Goal: Task Accomplishment & Management: Manage account settings

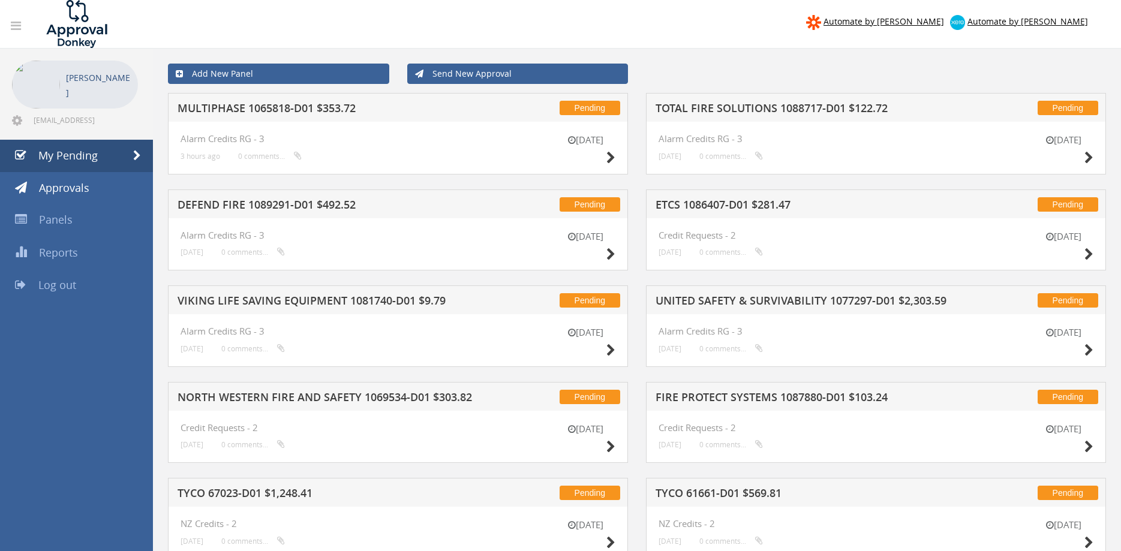
click at [307, 398] on h5 "NORTH WESTERN FIRE AND SAFETY 1069534-D01 $303.82" at bounding box center [332, 399] width 309 height 15
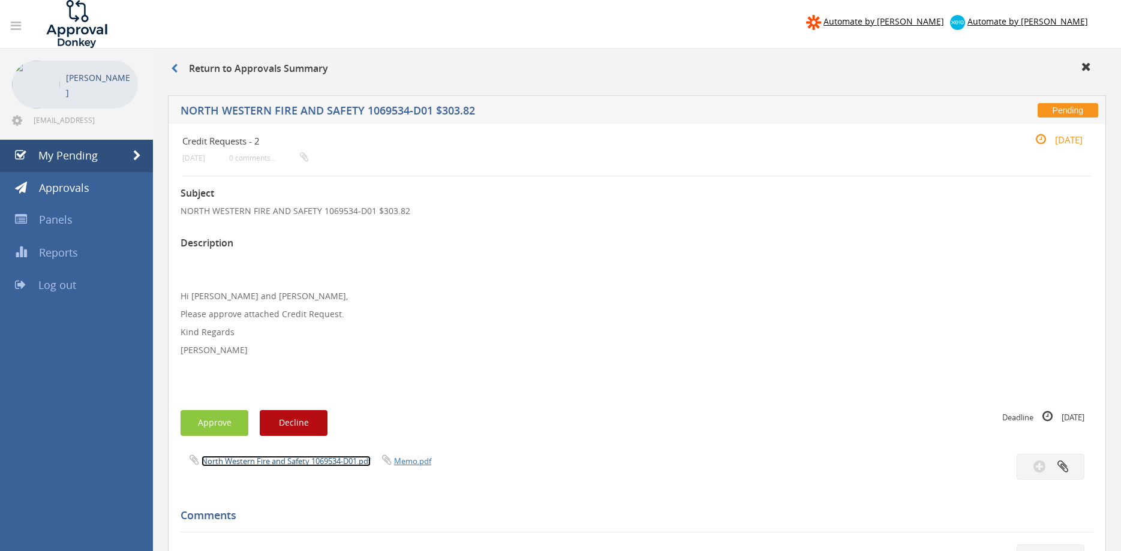
click at [295, 461] on link "North Western Fire and Safety 1069534-D01.pdf" at bounding box center [286, 461] width 169 height 11
click at [114, 160] on link "My Pending" at bounding box center [76, 156] width 153 height 32
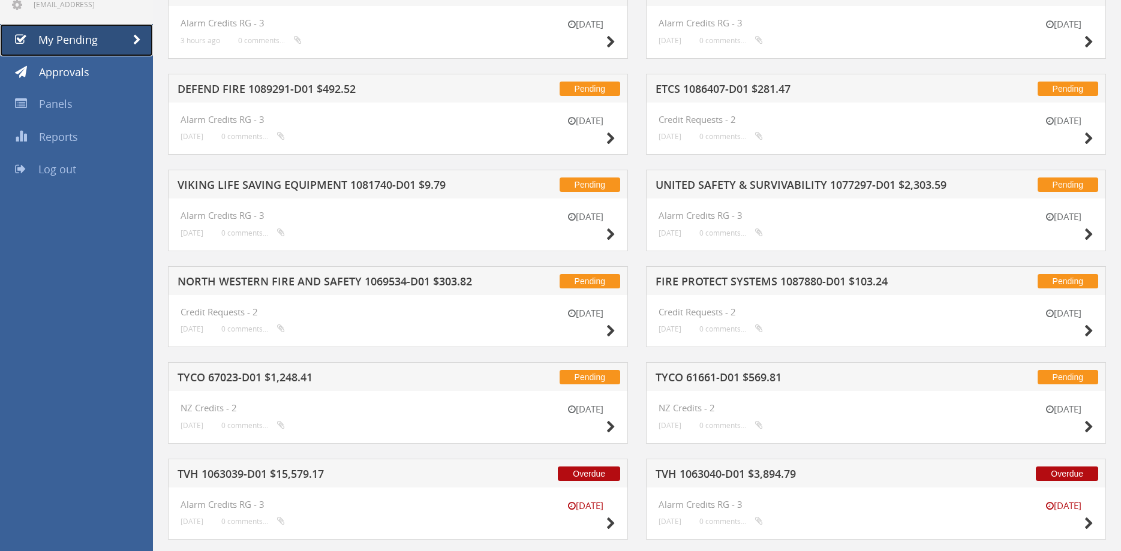
scroll to position [5, 0]
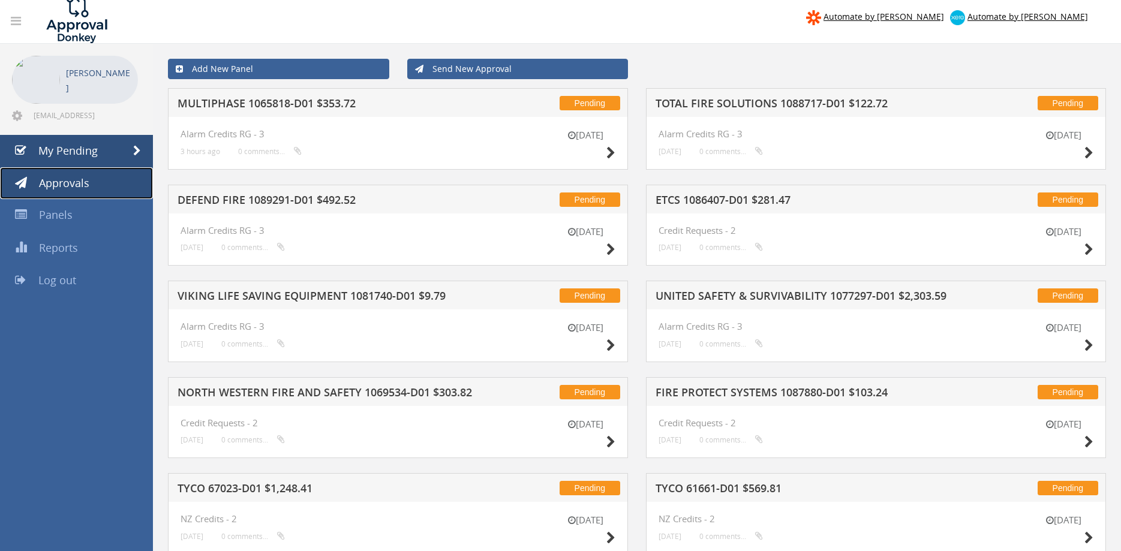
click at [93, 181] on link "Approvals" at bounding box center [76, 183] width 153 height 32
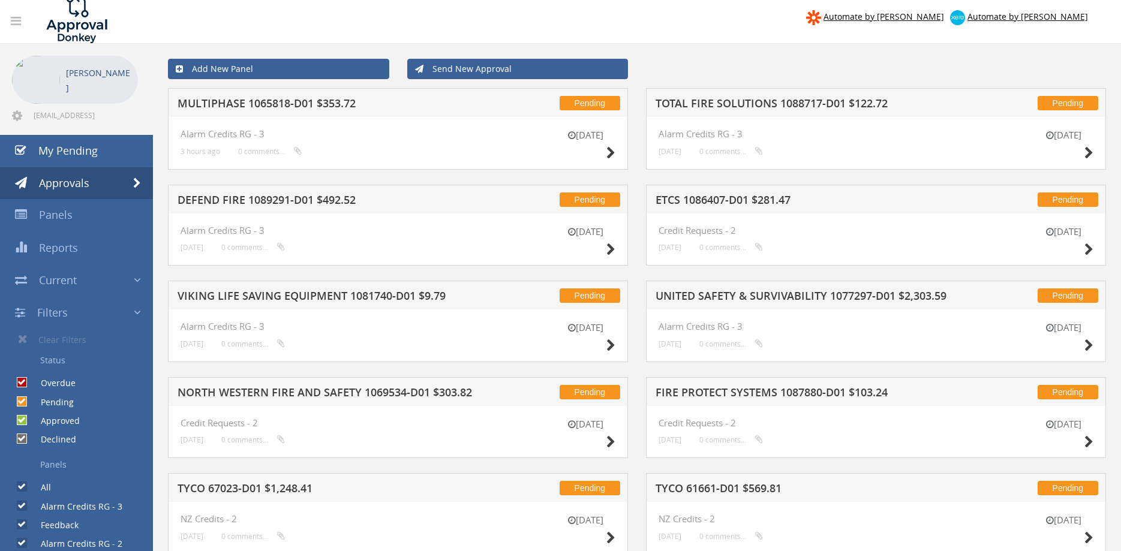
click at [17, 381] on input "Overdue" at bounding box center [21, 383] width 8 height 8
checkbox input "false"
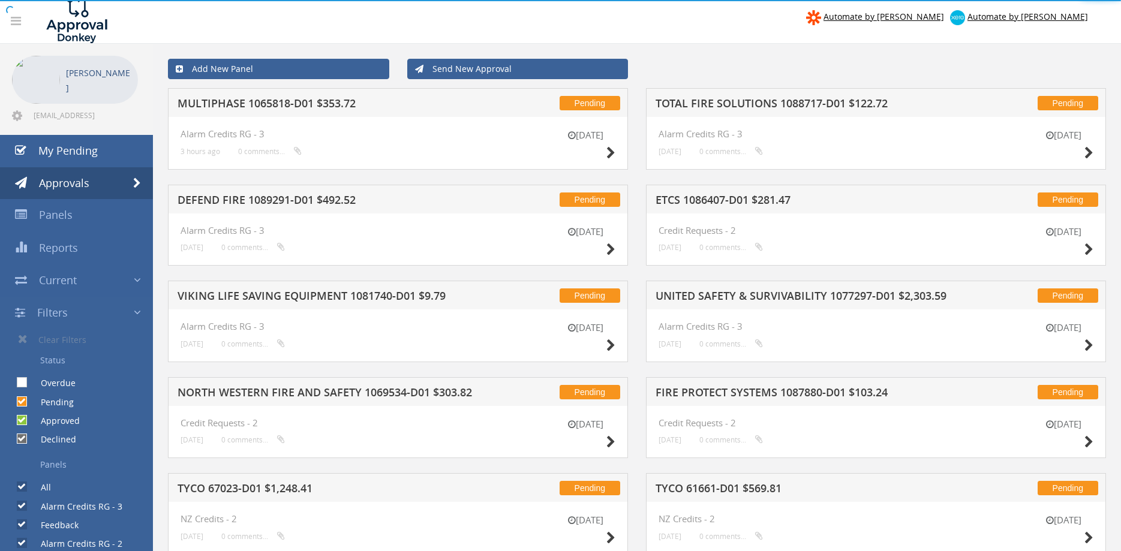
click at [23, 401] on input "Pending" at bounding box center [21, 402] width 8 height 8
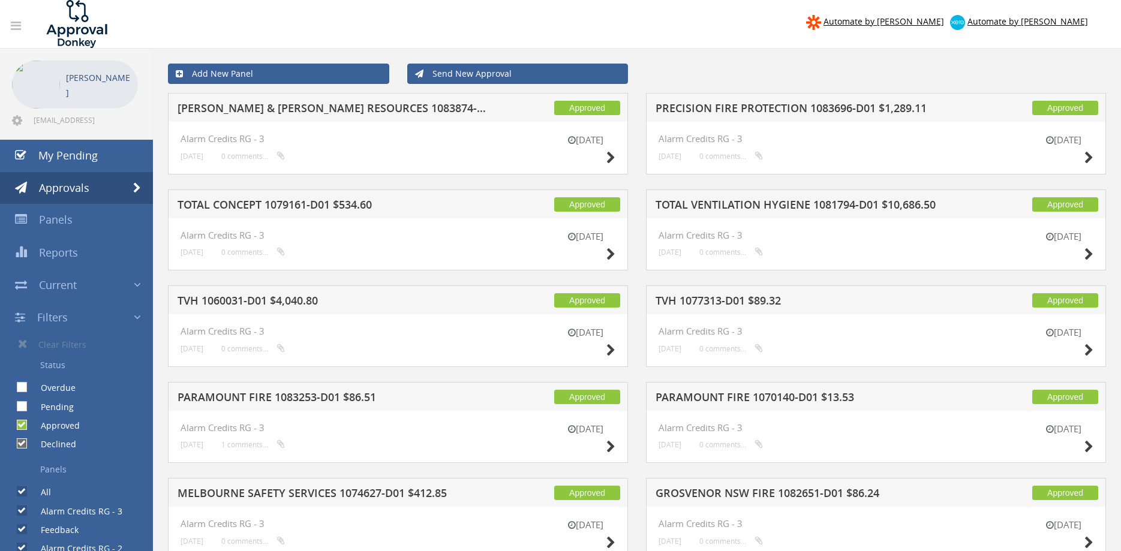
click at [29, 403] on label "Pending" at bounding box center [51, 407] width 45 height 12
click at [25, 403] on input "Pending" at bounding box center [21, 407] width 8 height 8
checkbox input "true"
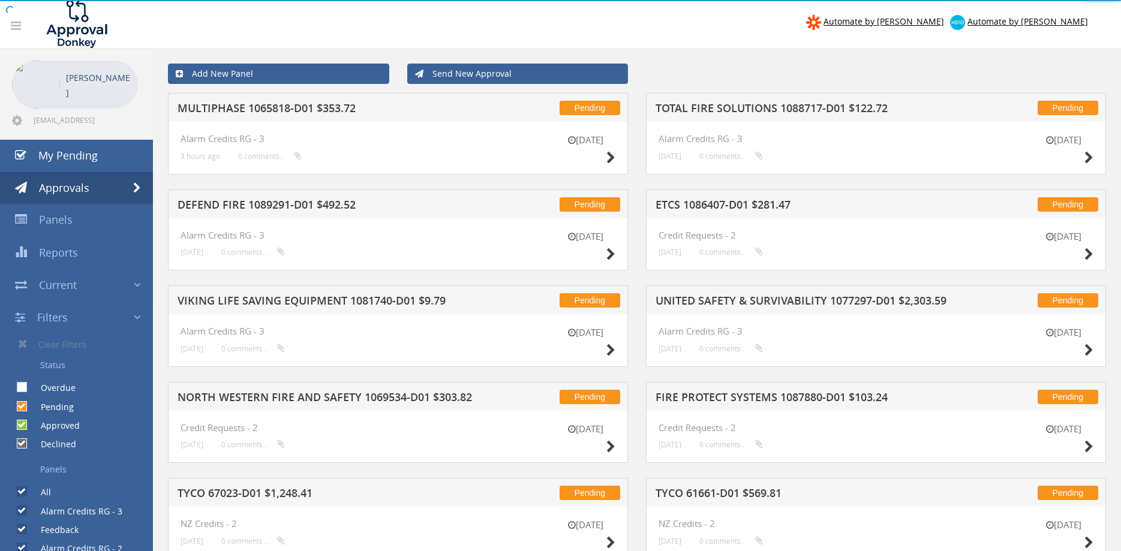
click at [21, 388] on input "Overdue" at bounding box center [21, 388] width 8 height 8
checkbox input "true"
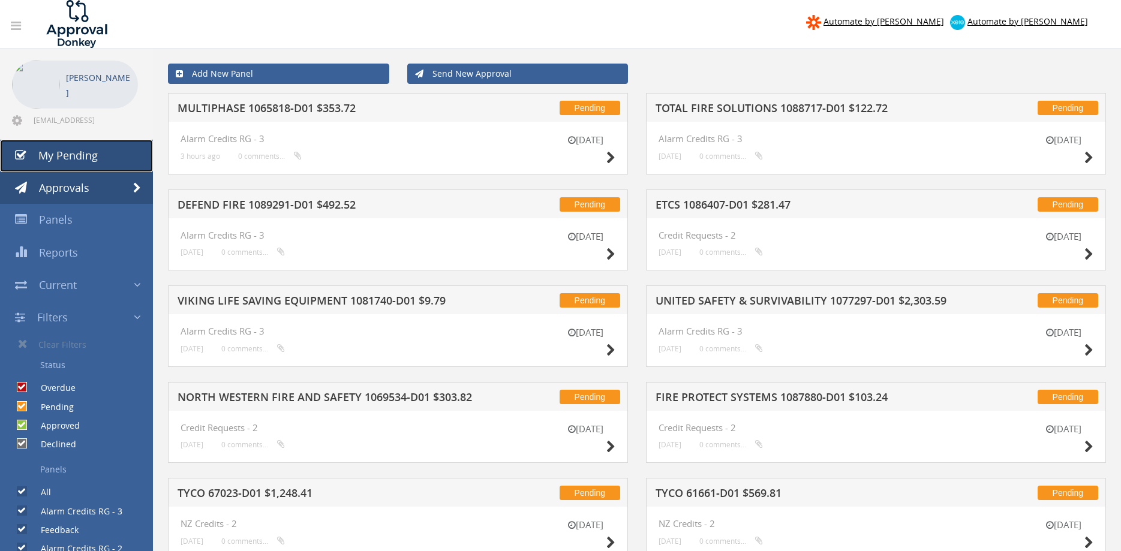
click at [86, 158] on span "My Pending" at bounding box center [67, 155] width 59 height 14
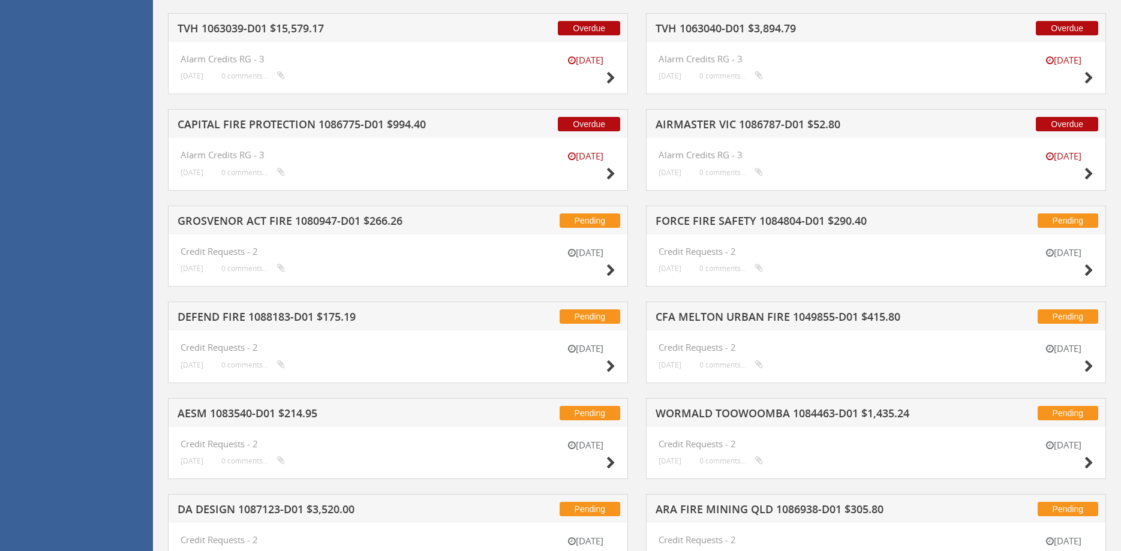
scroll to position [555, 0]
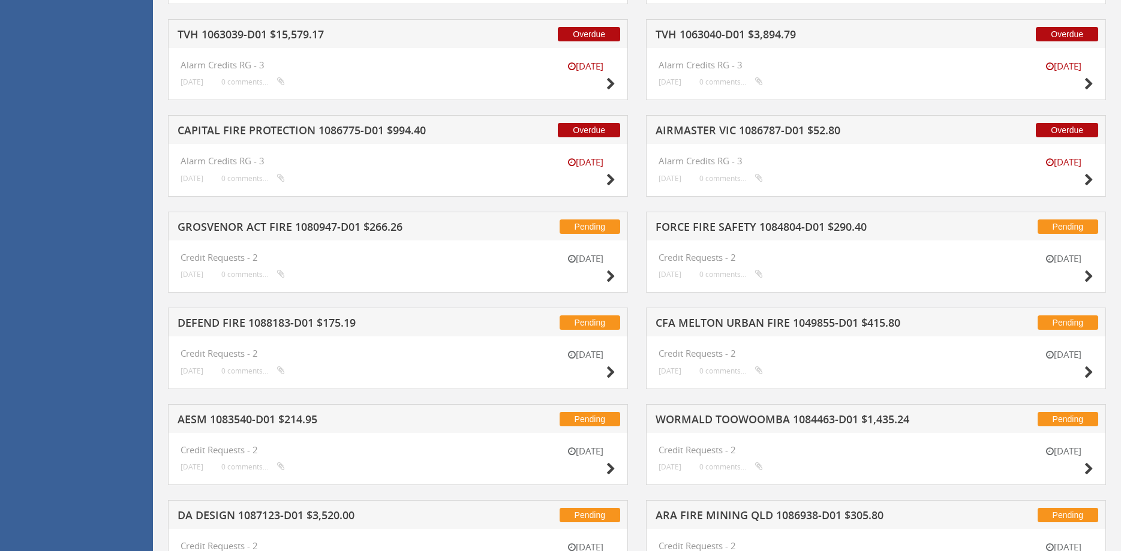
click at [403, 142] on div "Overdue CAPITAL FIRE PROTECTION 1086775-D01 $994.40" at bounding box center [398, 129] width 460 height 29
click at [404, 131] on h5 "CAPITAL FIRE PROTECTION 1086775-D01 $994.40" at bounding box center [332, 132] width 309 height 15
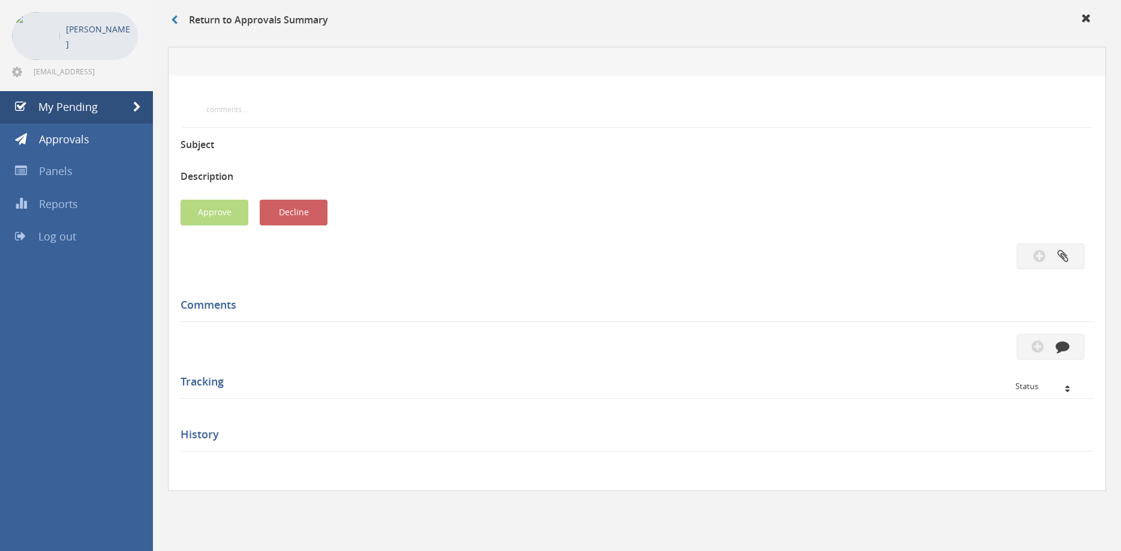
scroll to position [49, 0]
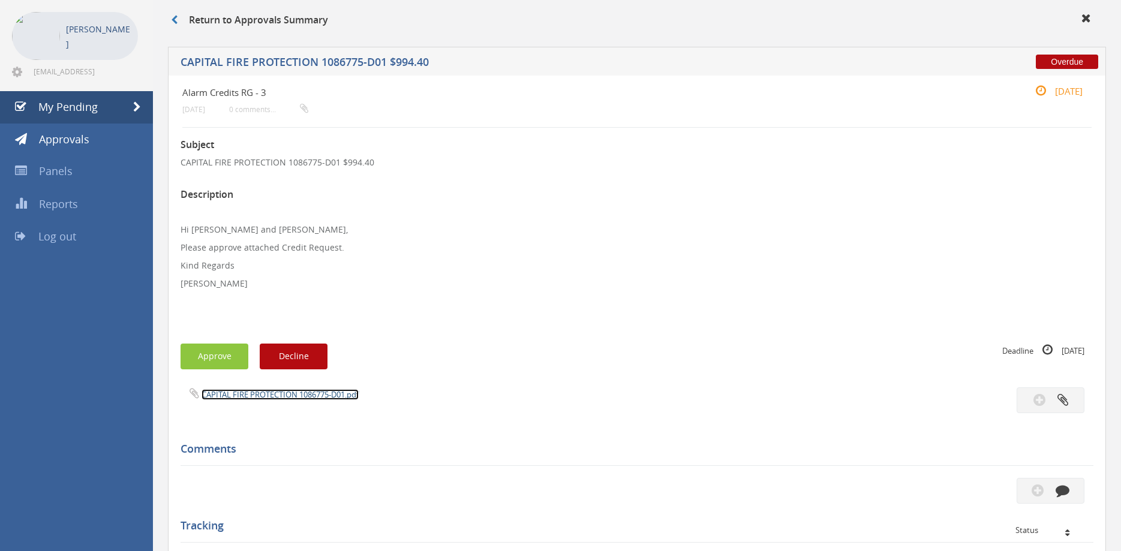
click at [293, 395] on link "CAPITAL FIRE PROTECTION 1086775-D01.pdf" at bounding box center [280, 394] width 157 height 11
click at [201, 358] on button "Approve" at bounding box center [215, 357] width 68 height 26
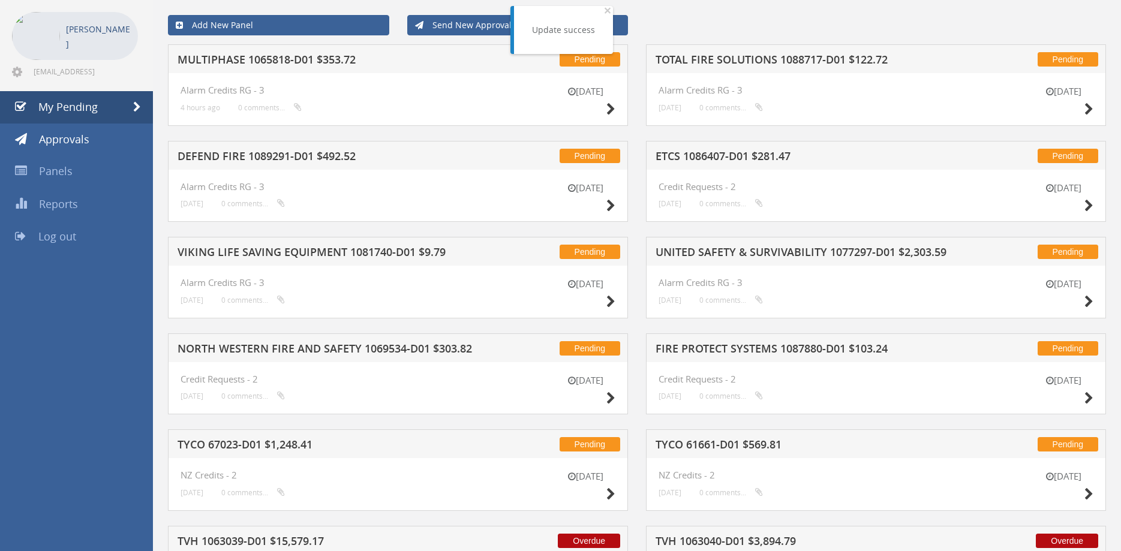
click at [316, 539] on h5 "TVH 1063039-D01 $15,579.17" at bounding box center [332, 543] width 309 height 15
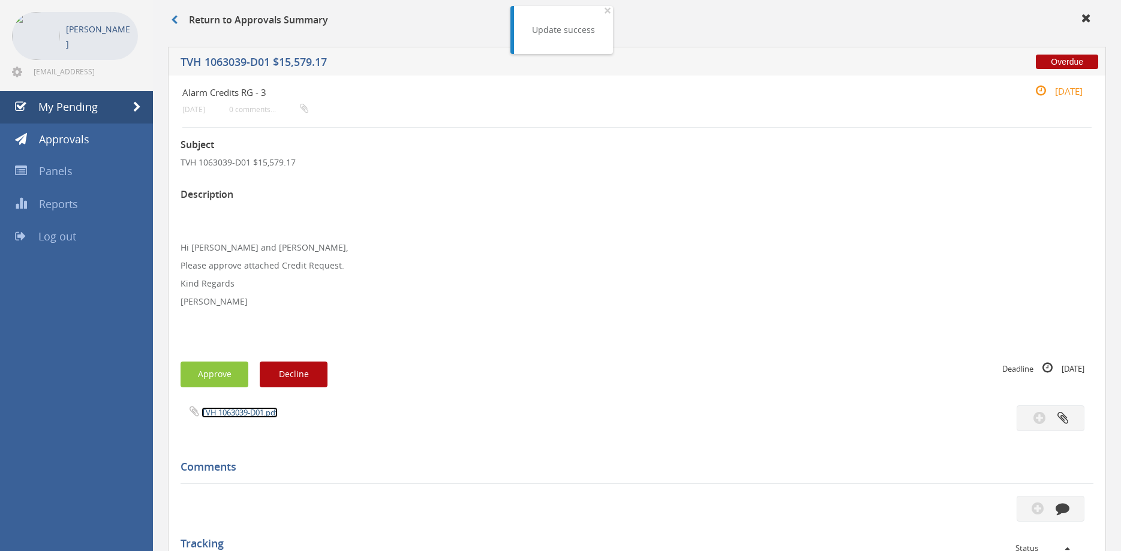
click at [274, 412] on link "TVH 1063039-D01.pdf" at bounding box center [240, 412] width 76 height 11
click at [203, 394] on div "Subject TVH 1063039-D01 $15,579.17 Description Hi [PERSON_NAME] and [PERSON_NAM…" at bounding box center [637, 482] width 913 height 708
click at [215, 370] on button "Approve" at bounding box center [215, 375] width 68 height 26
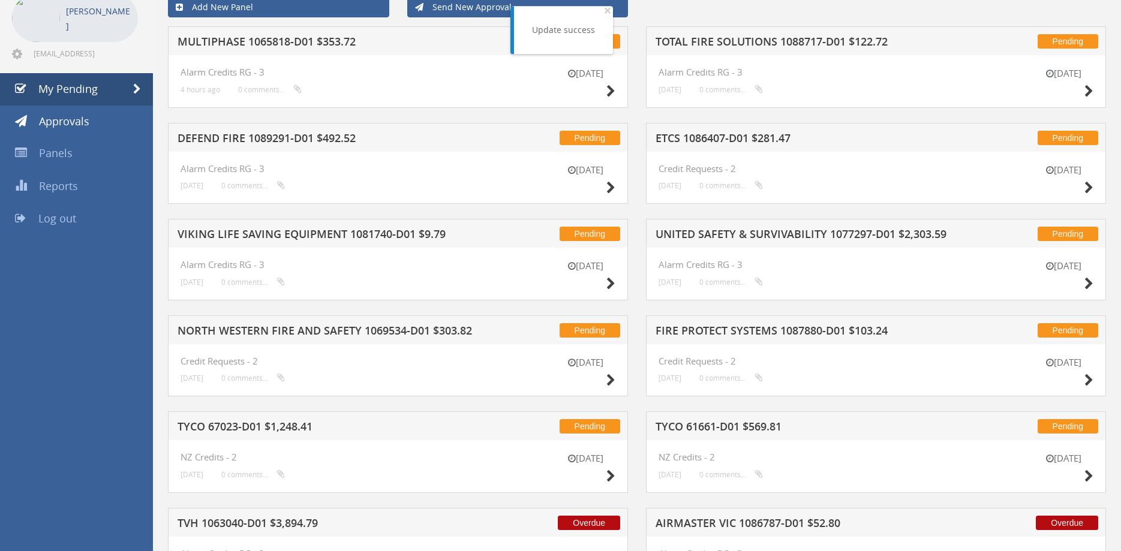
scroll to position [355, 0]
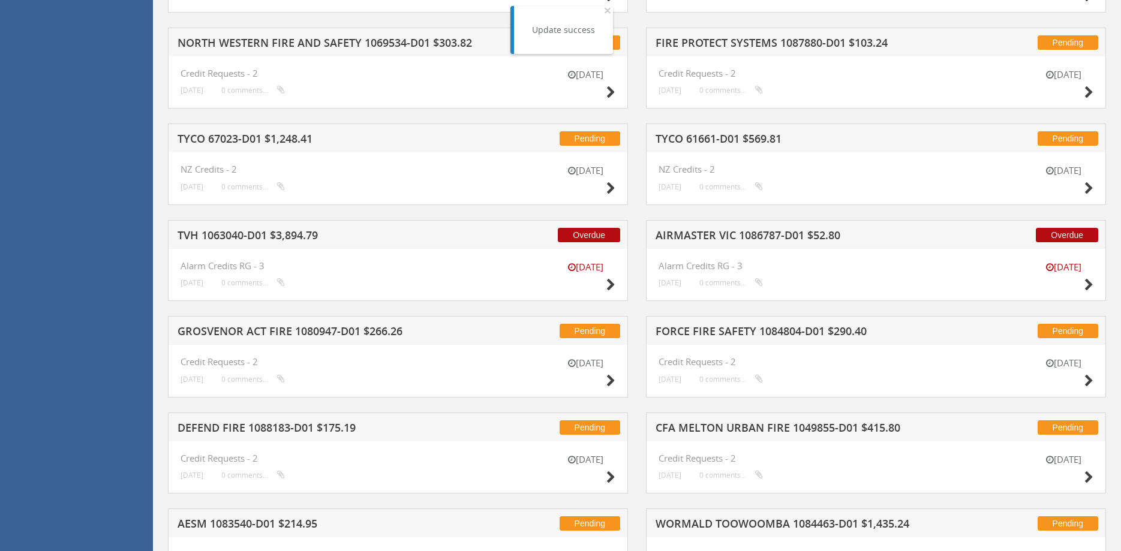
click at [341, 244] on h5 "TVH 1063040-D01 $3,894.79" at bounding box center [332, 237] width 309 height 15
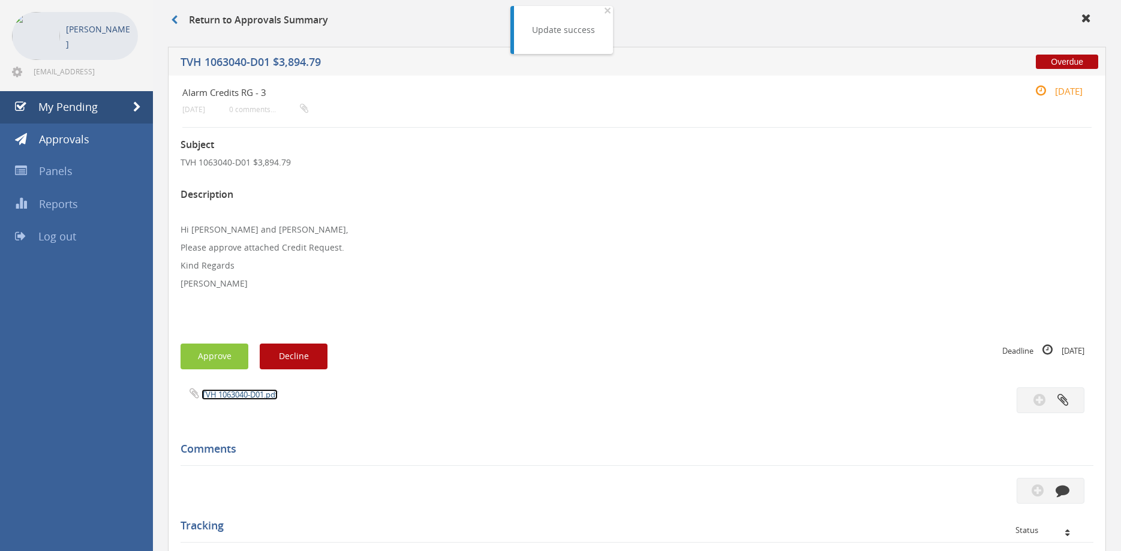
click at [256, 390] on link "TVH 1063040-D01.pdf" at bounding box center [240, 394] width 76 height 11
click at [214, 362] on button "Approve" at bounding box center [215, 357] width 68 height 26
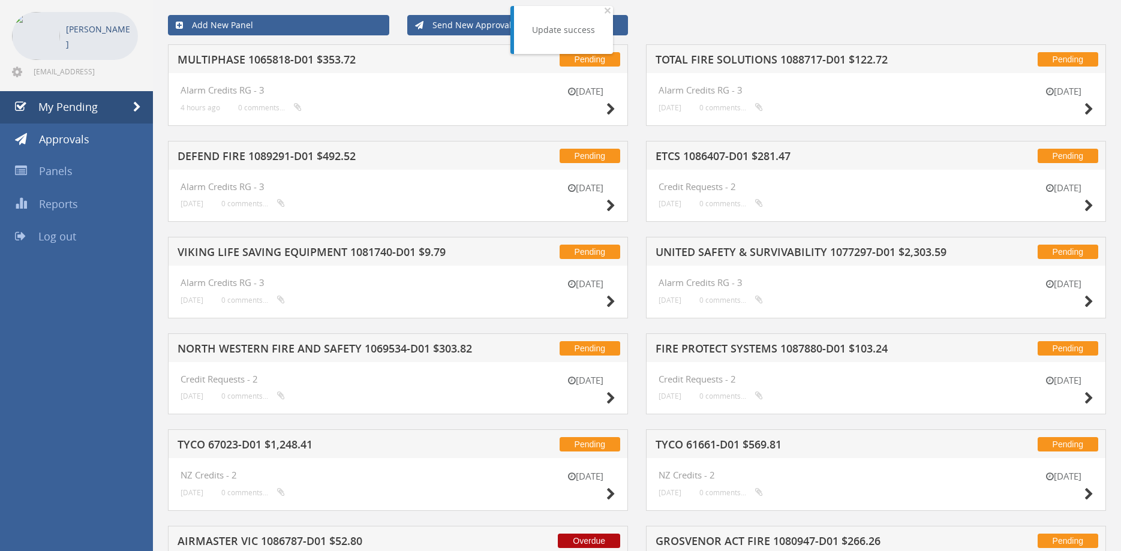
click at [417, 539] on h5 "AIRMASTER VIC 1086787-D01 $52.80" at bounding box center [332, 543] width 309 height 15
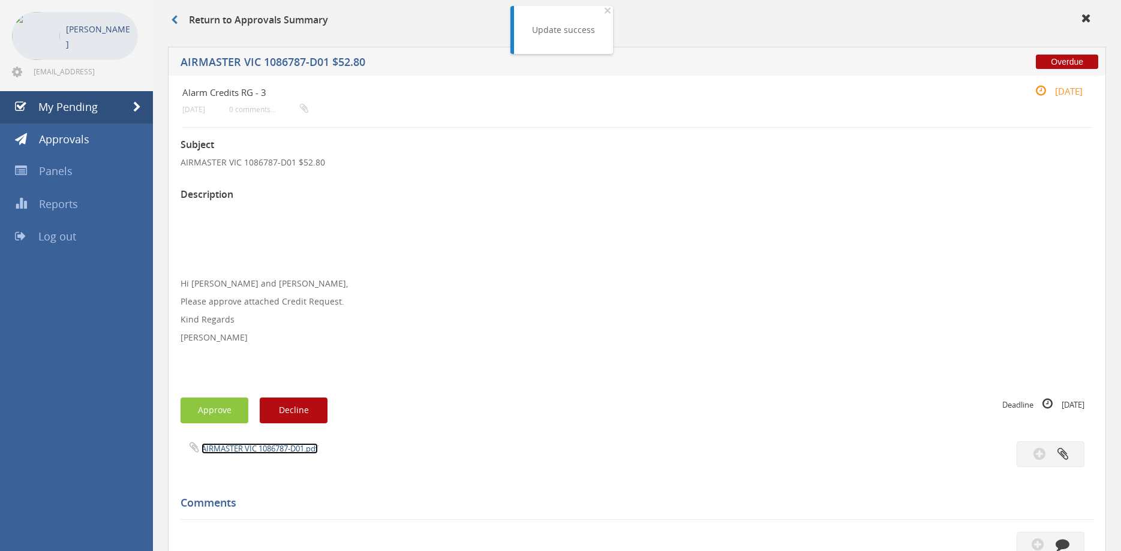
click at [293, 454] on link "AIRMASTER VIC 1086787-D01.pdf" at bounding box center [260, 448] width 116 height 11
click at [225, 408] on button "Approve" at bounding box center [215, 411] width 68 height 26
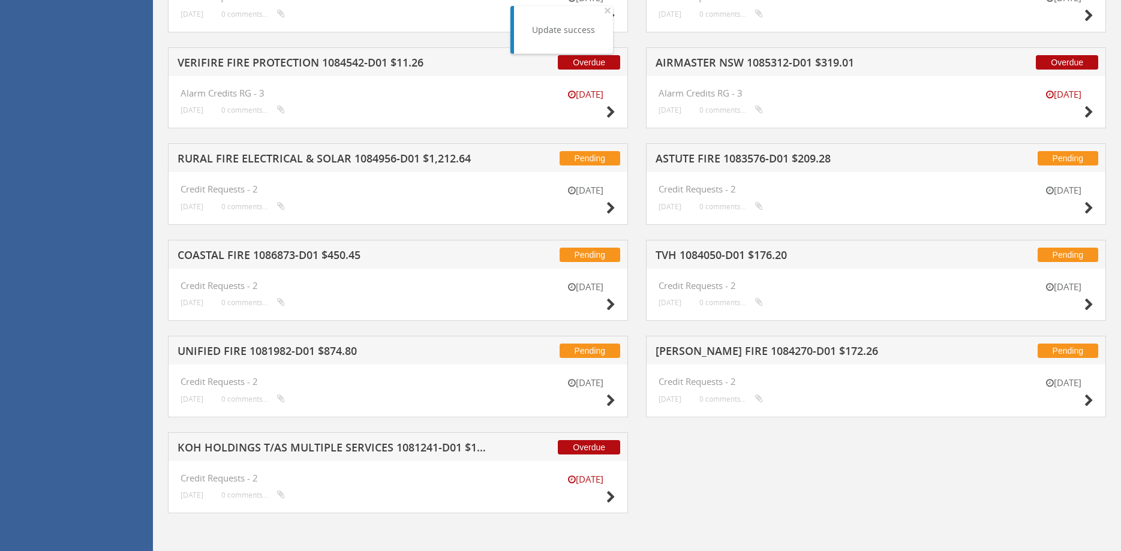
scroll to position [914, 0]
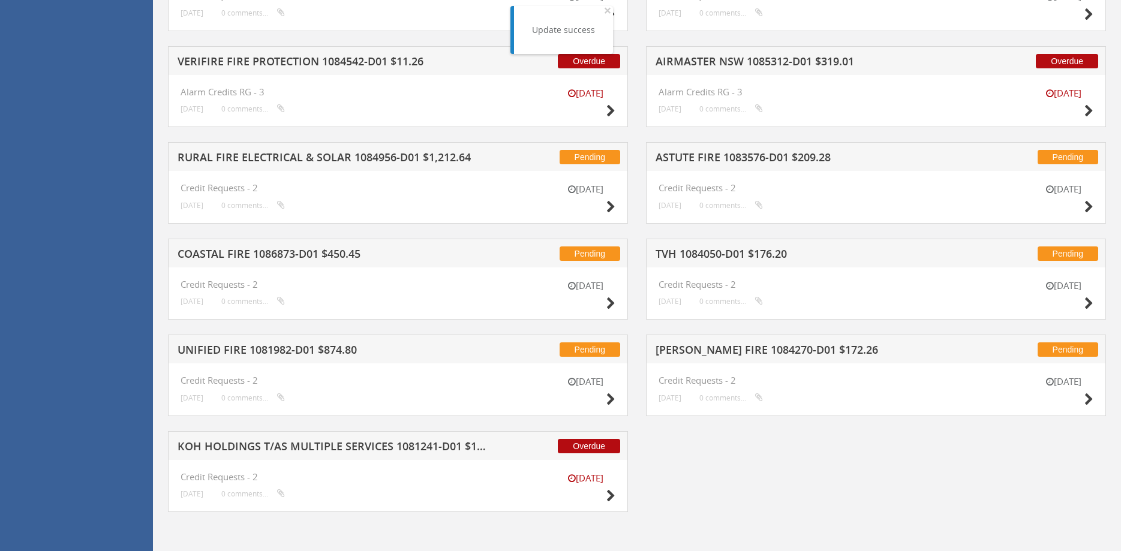
click at [402, 440] on div "Overdue KOH HOLDINGS T/AS MULTIPLE SERVICES 1081241-D01 $195.15" at bounding box center [398, 445] width 460 height 29
click at [384, 449] on h5 "KOH HOLDINGS T/AS MULTIPLE SERVICES 1081241-D01 $195.15" at bounding box center [332, 448] width 309 height 15
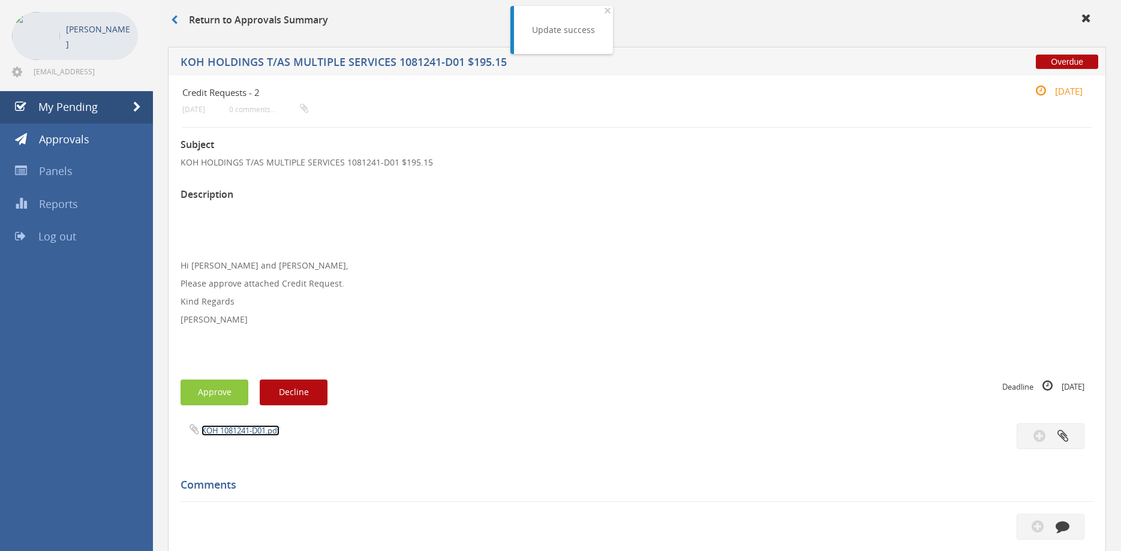
click at [250, 430] on link "KOH 1081241-D01.pdf" at bounding box center [241, 430] width 78 height 11
click at [221, 391] on button "Approve" at bounding box center [215, 393] width 68 height 26
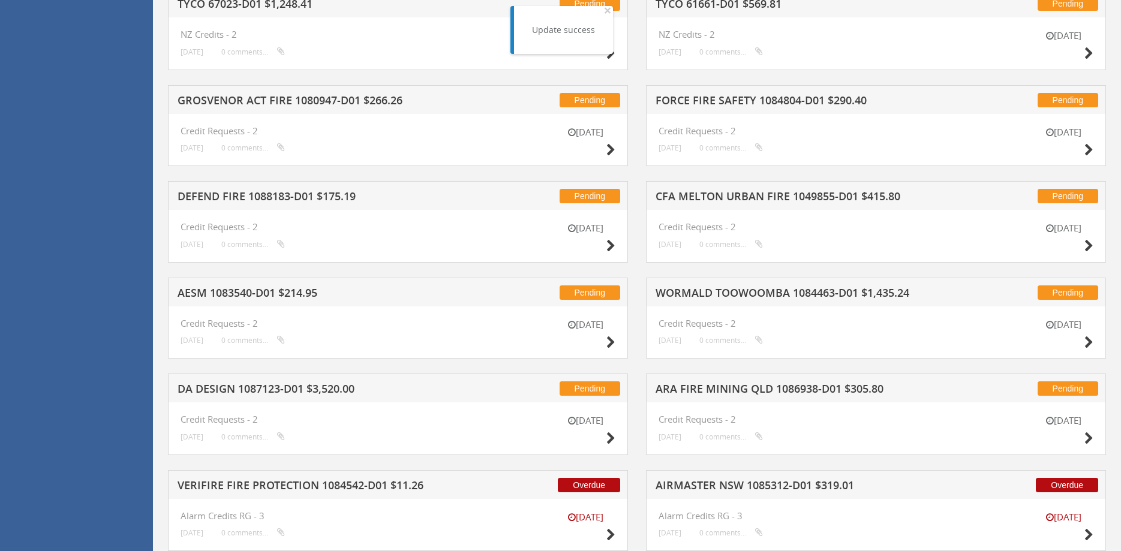
scroll to position [818, 0]
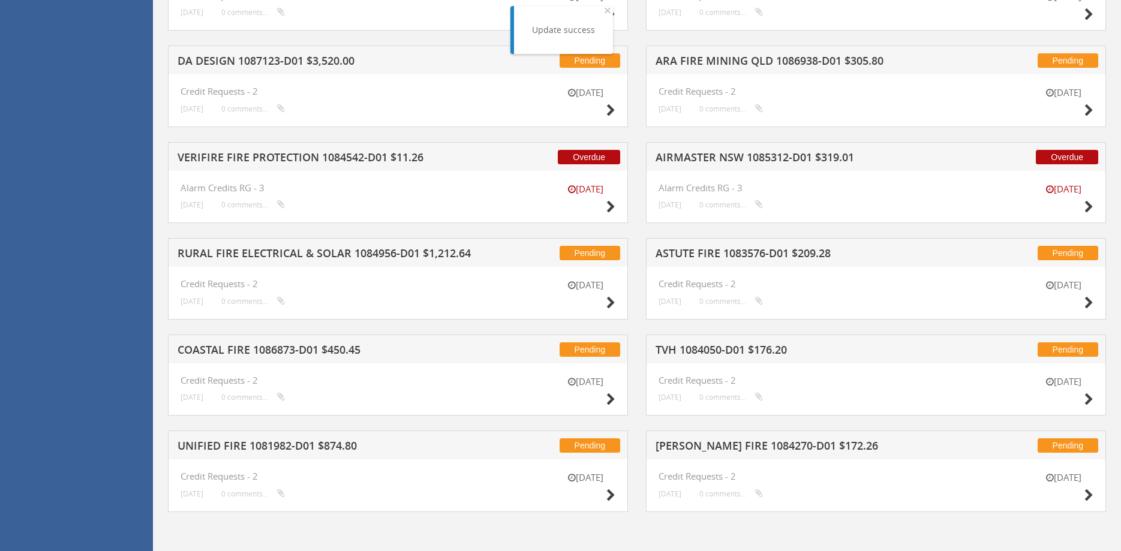
click at [401, 159] on h5 "VERIFIRE FIRE PROTECTION 1084542-D01 $11.26" at bounding box center [332, 159] width 309 height 15
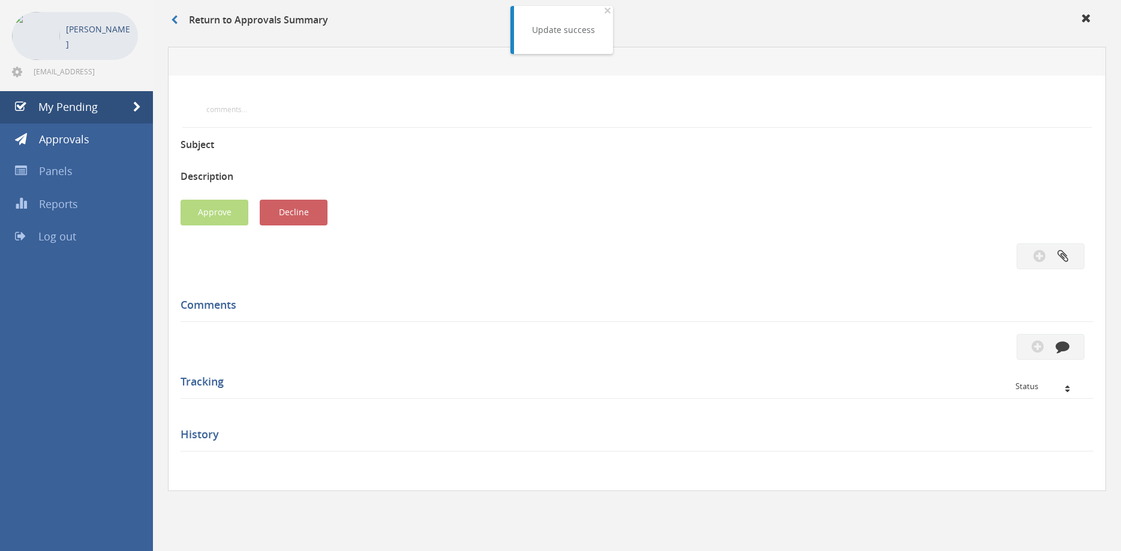
scroll to position [49, 0]
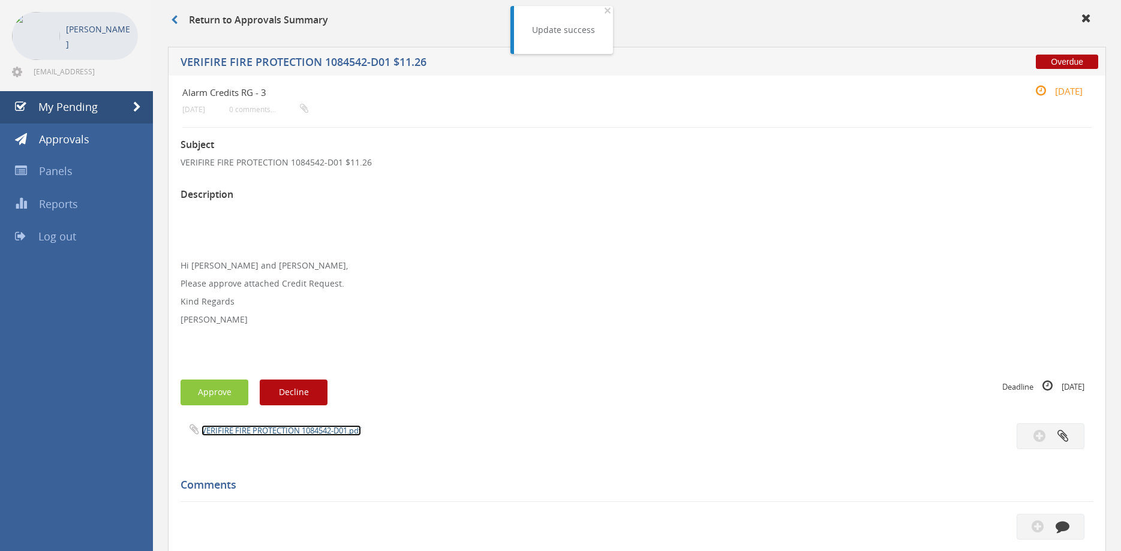
click at [263, 432] on link "VERIFIRE FIRE PROTECTION 1084542-D01.pdf" at bounding box center [282, 430] width 160 height 11
click at [217, 377] on div "Subject VERIFIRE FIRE PROTECTION 1084542-D01 $11.26 Description Hi [PERSON_NAME…" at bounding box center [637, 491] width 913 height 726
click at [217, 379] on div "Subject VERIFIRE FIRE PROTECTION 1084542-D01 $11.26 Description Hi [PERSON_NAME…" at bounding box center [637, 491] width 913 height 726
click at [217, 395] on button "Approve" at bounding box center [215, 393] width 68 height 26
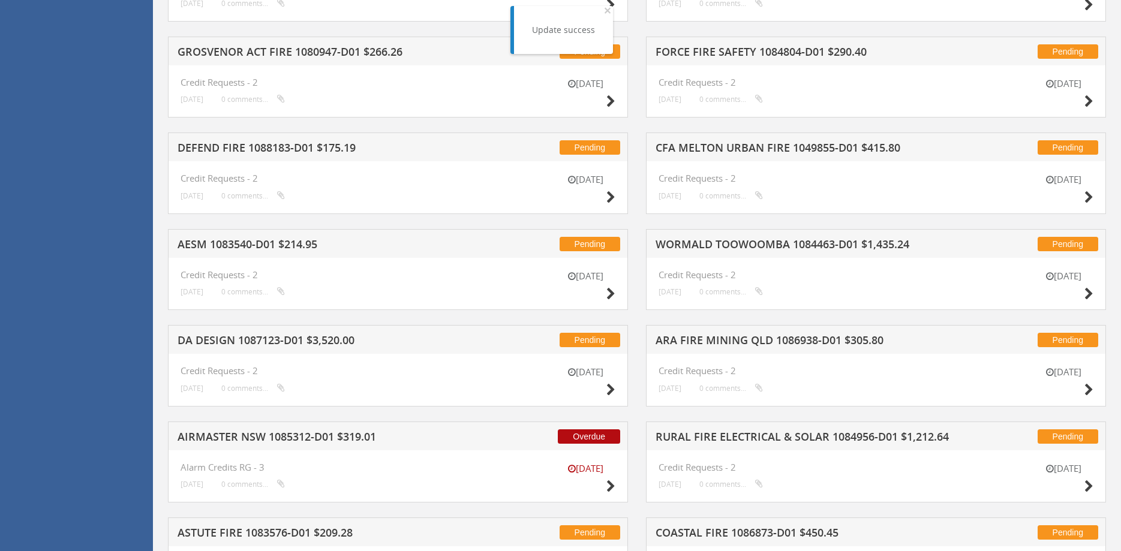
scroll to position [818, 0]
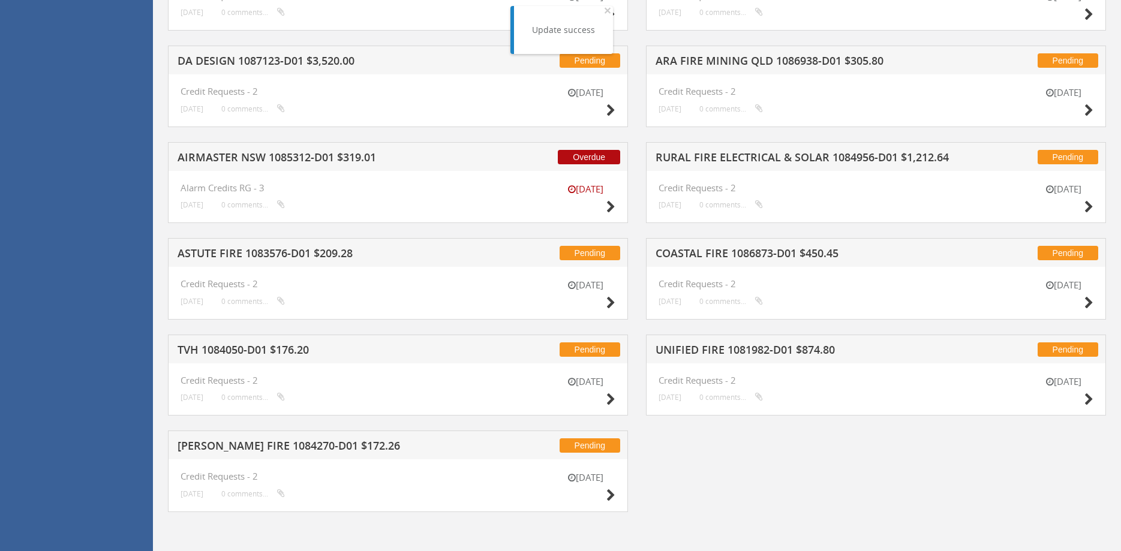
click at [368, 149] on div "Overdue AIRMASTER NSW 1085312-D01 $319.01" at bounding box center [398, 156] width 460 height 29
click at [364, 152] on h5 "AIRMASTER NSW 1085312-D01 $319.01" at bounding box center [332, 159] width 309 height 15
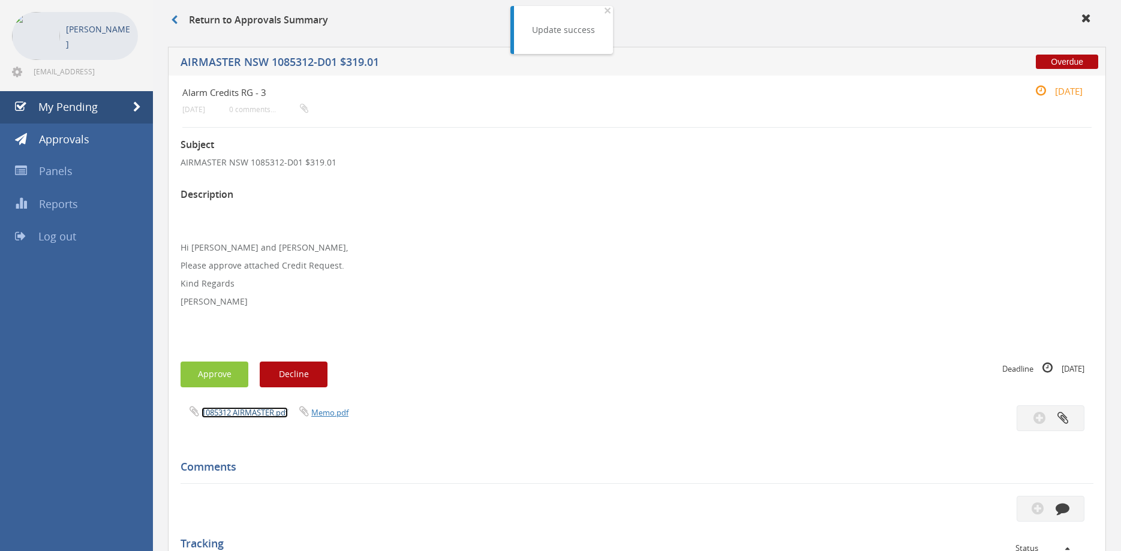
click at [264, 413] on link "1085312 AIRMASTER.pdf" at bounding box center [245, 412] width 86 height 11
click at [235, 373] on button "Approve" at bounding box center [215, 375] width 68 height 26
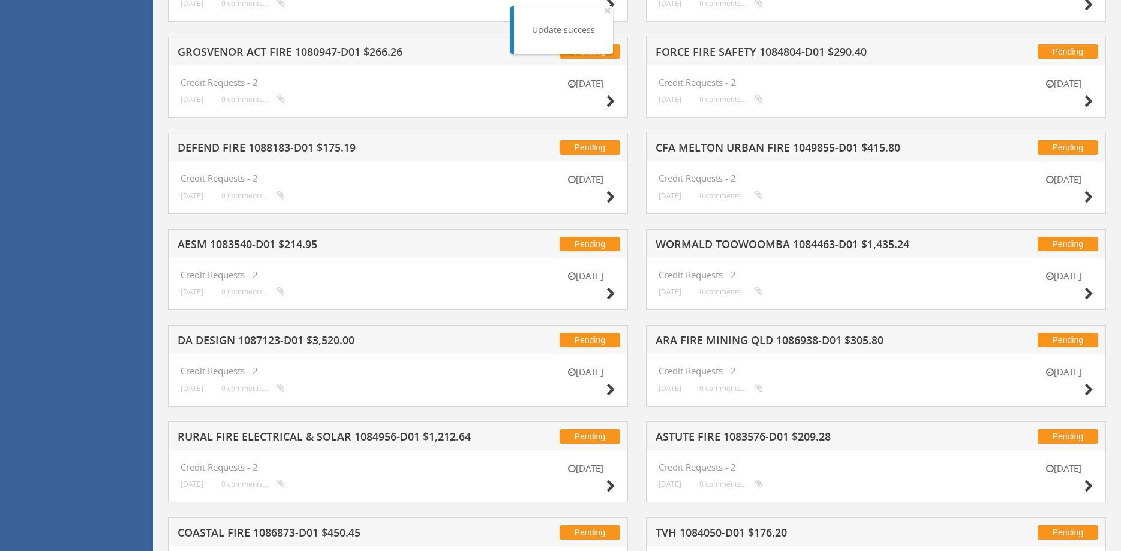
scroll to position [721, 0]
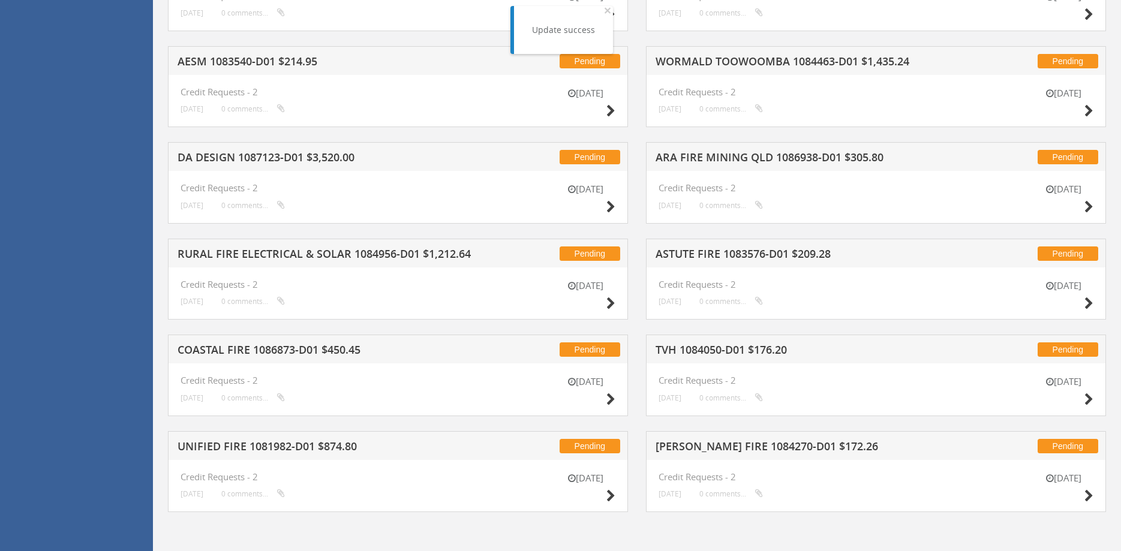
click at [318, 448] on h5 "UNIFIED FIRE 1081982-D01 $874.80" at bounding box center [332, 448] width 309 height 15
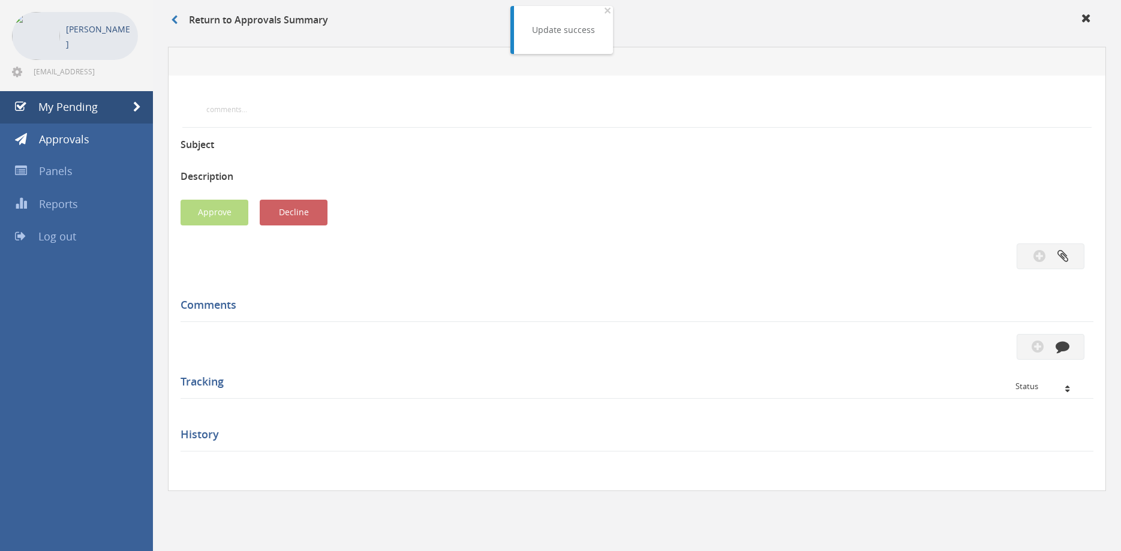
scroll to position [49, 0]
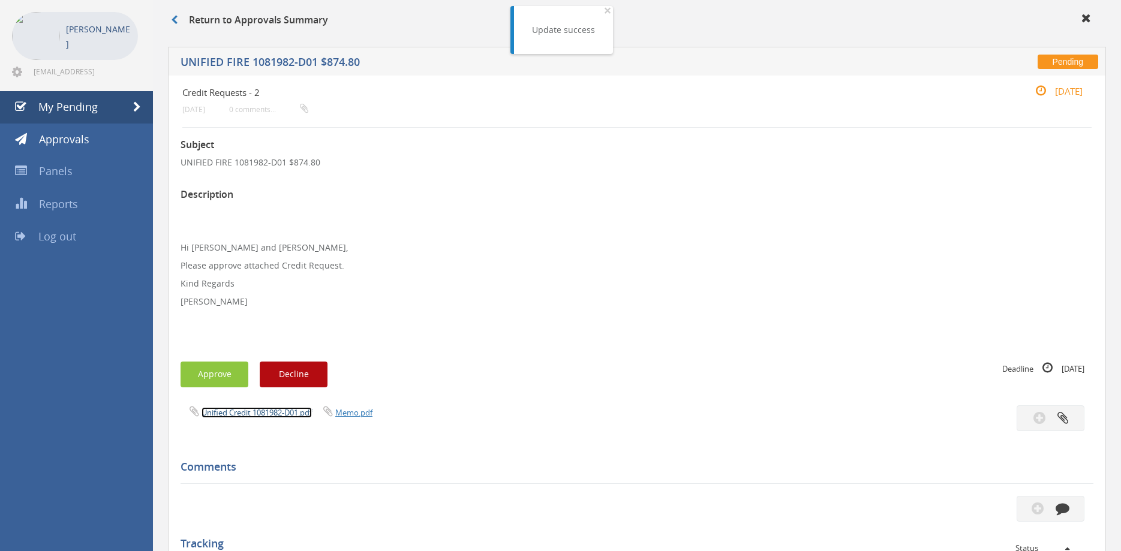
click at [290, 412] on link "Unified Credit 1081982-D01.pdf" at bounding box center [257, 412] width 110 height 11
click at [223, 382] on button "Approve" at bounding box center [215, 375] width 68 height 26
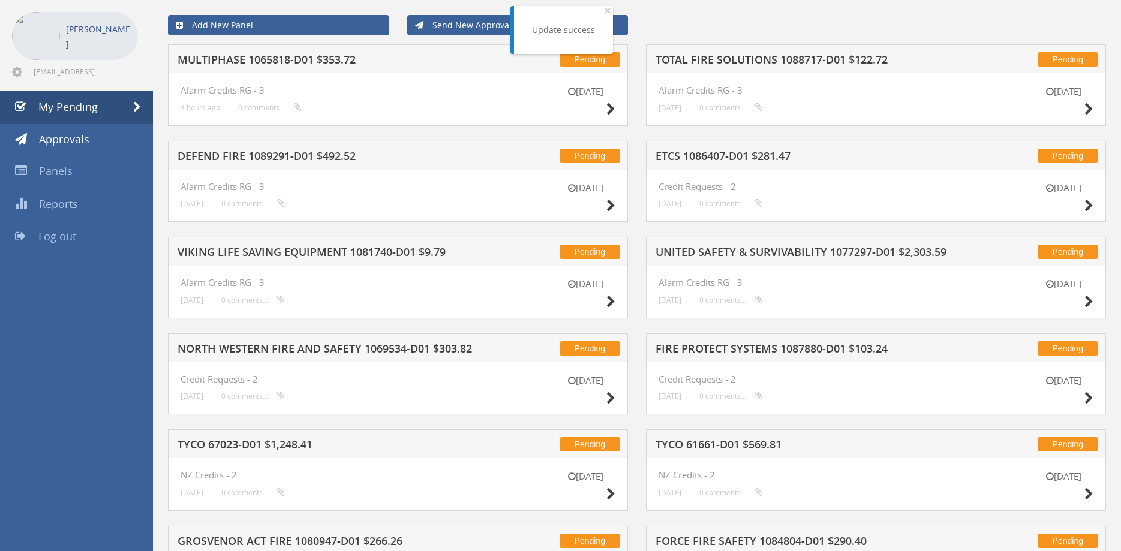
click at [331, 58] on h5 "MULTIPHASE 1065818-D01 $353.72" at bounding box center [332, 61] width 309 height 15
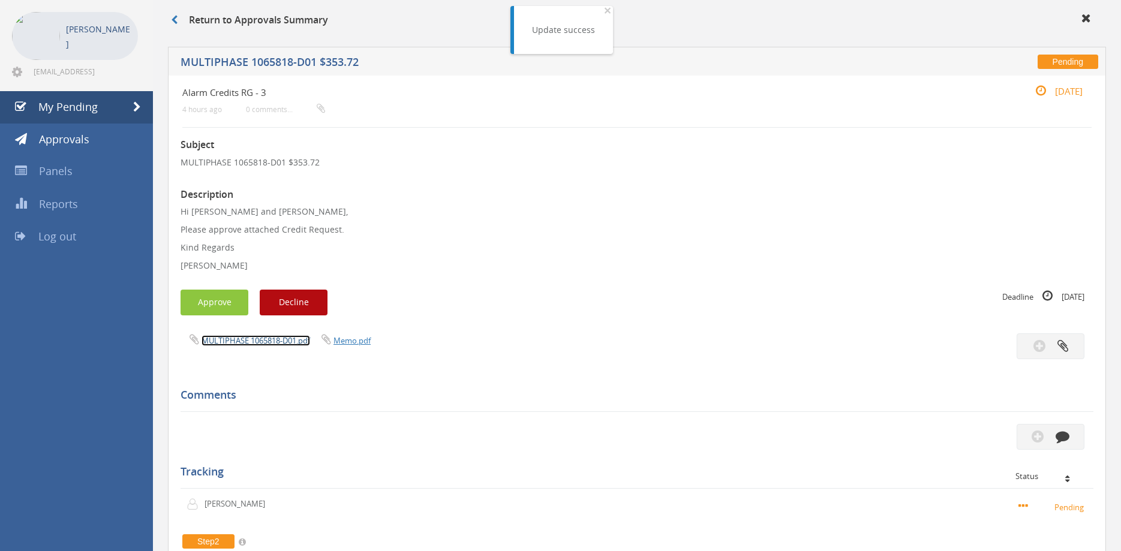
click at [292, 343] on link "MULTIPHASE 1065818-D01.pdf" at bounding box center [256, 340] width 109 height 11
click at [242, 340] on link "MULTIPHASE 1065818-D01.pdf" at bounding box center [256, 340] width 109 height 11
click at [840, 288] on div "Subject MULTIPHASE 1065818-D01 $353.72 Description Hi [PERSON_NAME] and [PERSON…" at bounding box center [637, 465] width 913 height 674
click at [590, 312] on div "Approve Decline" at bounding box center [409, 303] width 457 height 26
click at [260, 342] on link "MULTIPHASE 1065818-D01.pdf" at bounding box center [256, 340] width 109 height 11
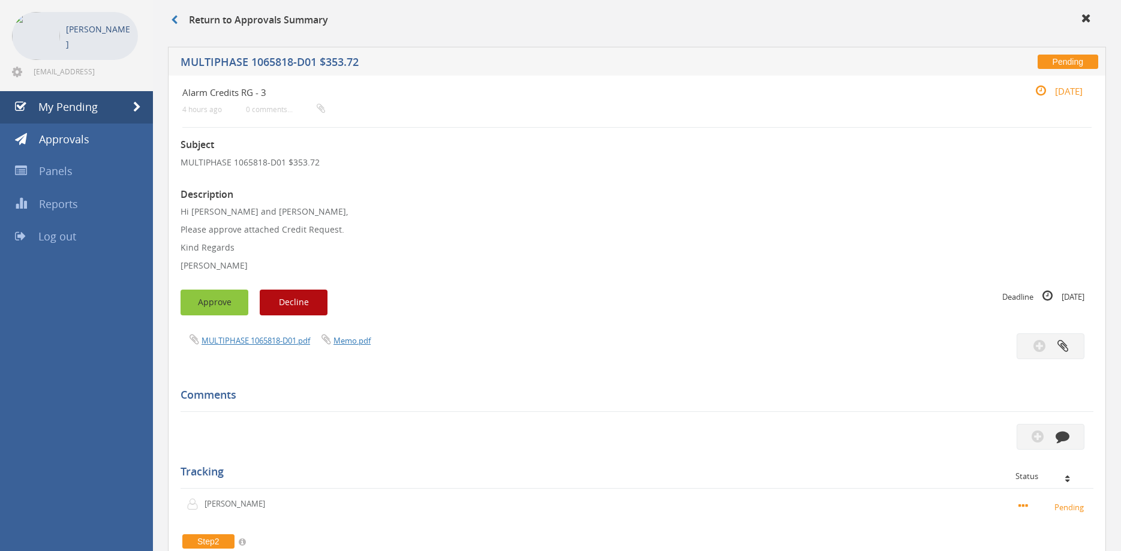
click at [221, 310] on button "Approve" at bounding box center [215, 303] width 68 height 26
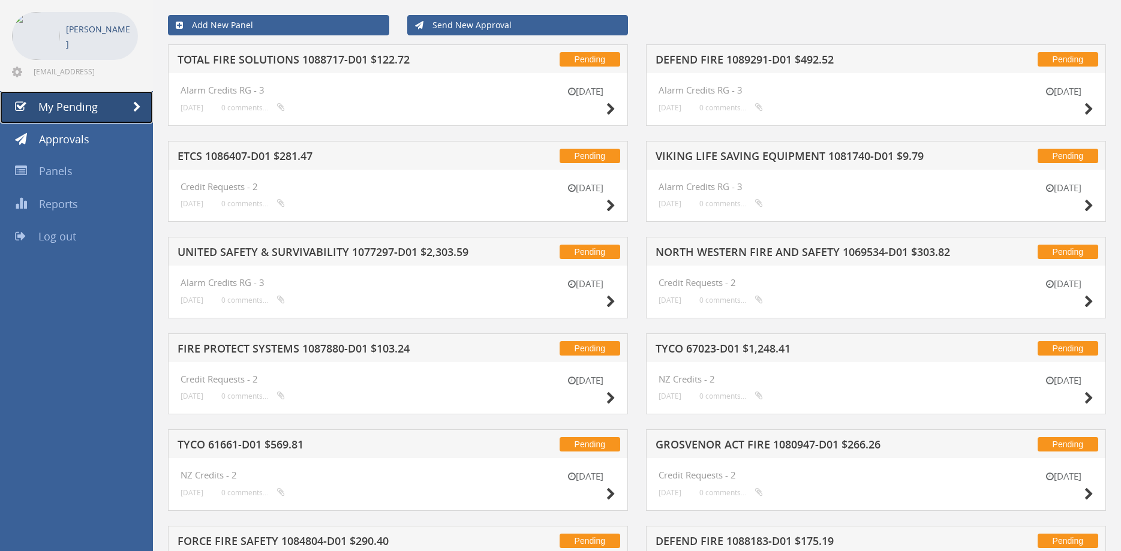
click at [110, 103] on link "My Pending" at bounding box center [76, 107] width 153 height 32
click at [430, 61] on h5 "TOTAL FIRE SOLUTIONS 1088717-D01 $122.72" at bounding box center [332, 61] width 309 height 15
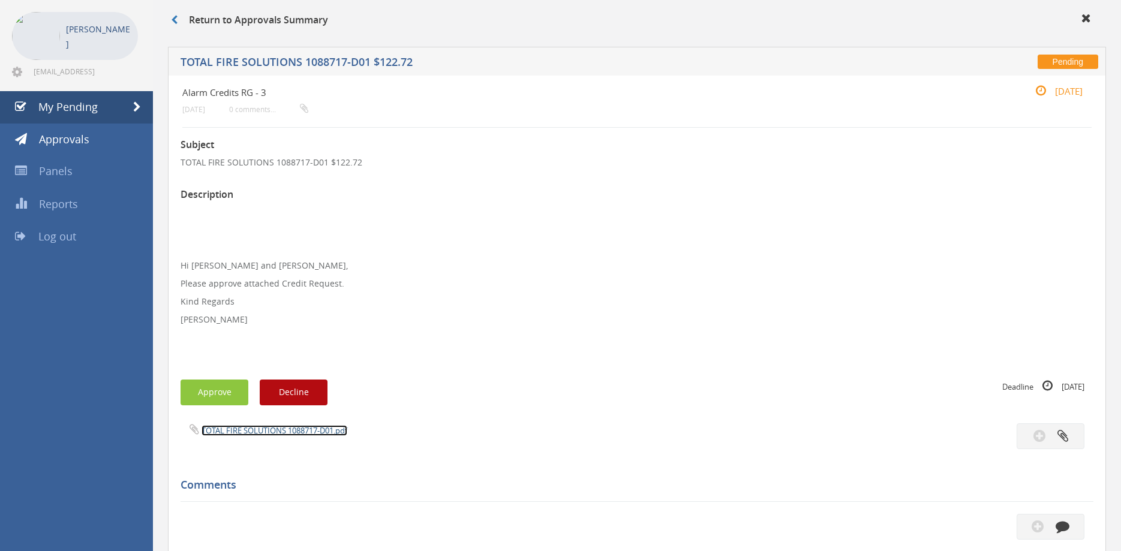
click at [277, 428] on link "TOTAL FIRE SOLUTIONS 1088717-D01.pdf" at bounding box center [275, 430] width 146 height 11
click at [219, 388] on button "Approve" at bounding box center [215, 393] width 68 height 26
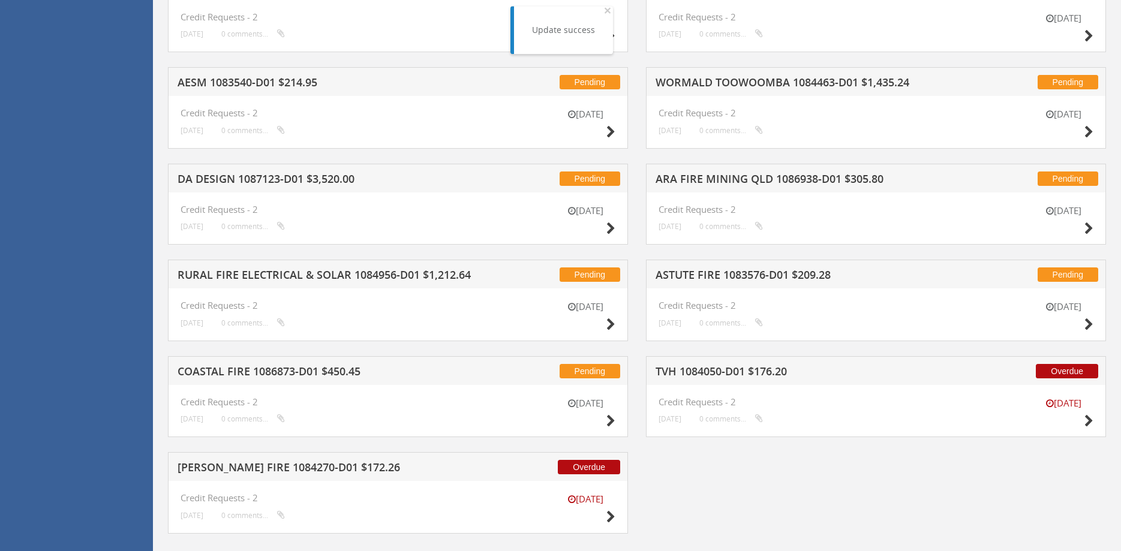
scroll to position [625, 0]
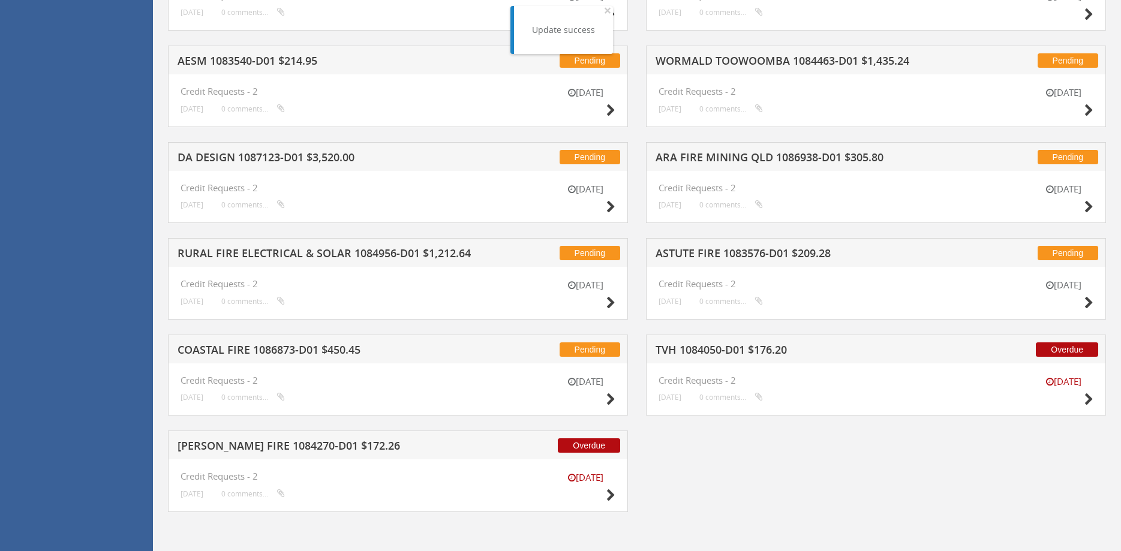
click at [331, 452] on h5 "[PERSON_NAME] FIRE 1084270-D01 $172.26" at bounding box center [332, 447] width 309 height 15
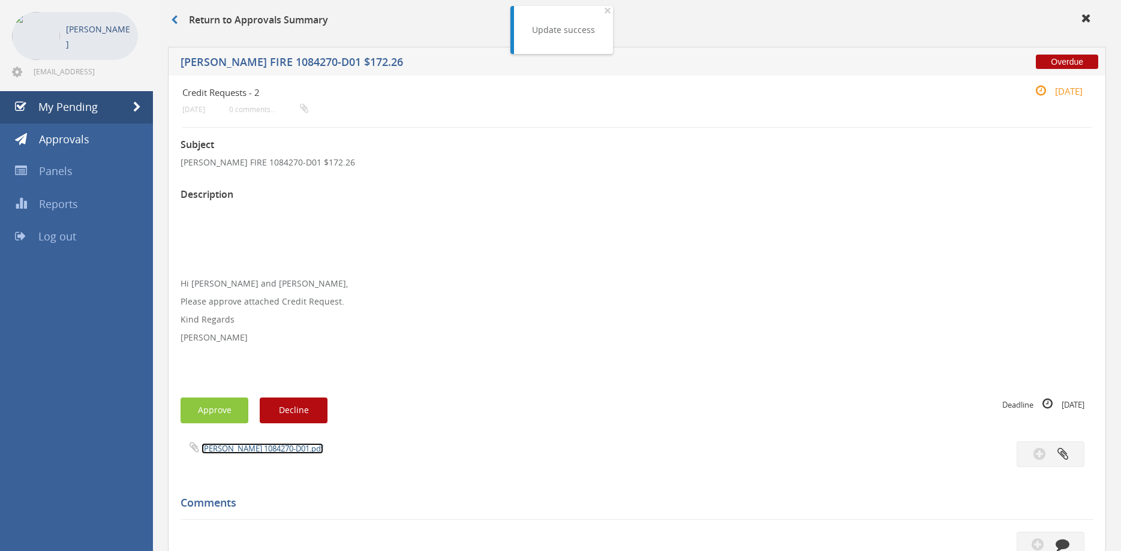
click at [271, 448] on link "[PERSON_NAME] 1084270-D01.pdf" at bounding box center [263, 448] width 122 height 11
click at [209, 414] on button "Approve" at bounding box center [215, 411] width 68 height 26
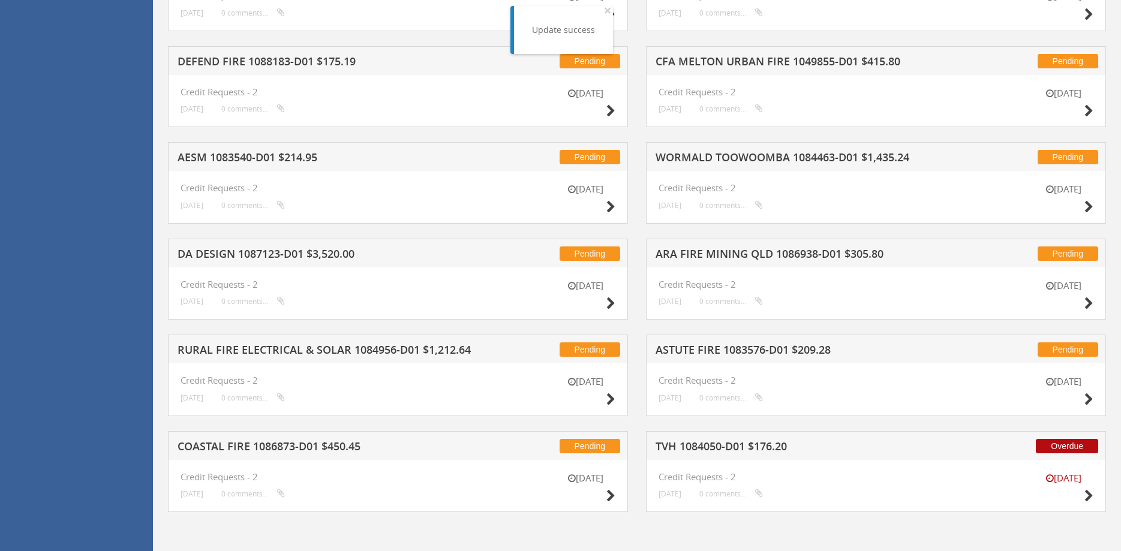
click at [764, 446] on h5 "TVH 1084050-D01 $176.20" at bounding box center [810, 448] width 309 height 15
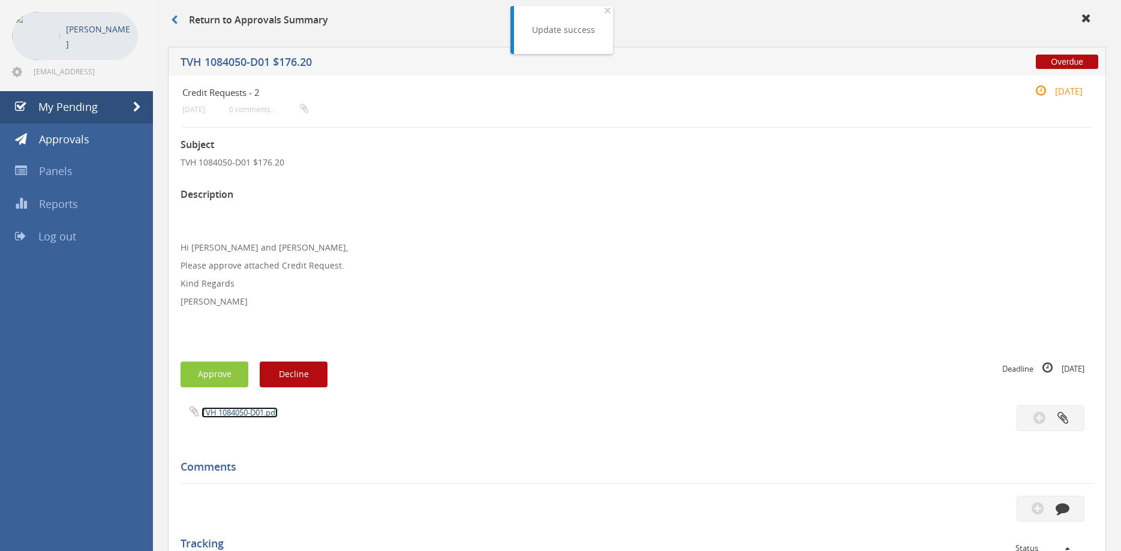
click at [232, 416] on link "TVH 1084050-D01.pdf" at bounding box center [240, 412] width 76 height 11
click at [208, 382] on button "Approve" at bounding box center [215, 375] width 68 height 26
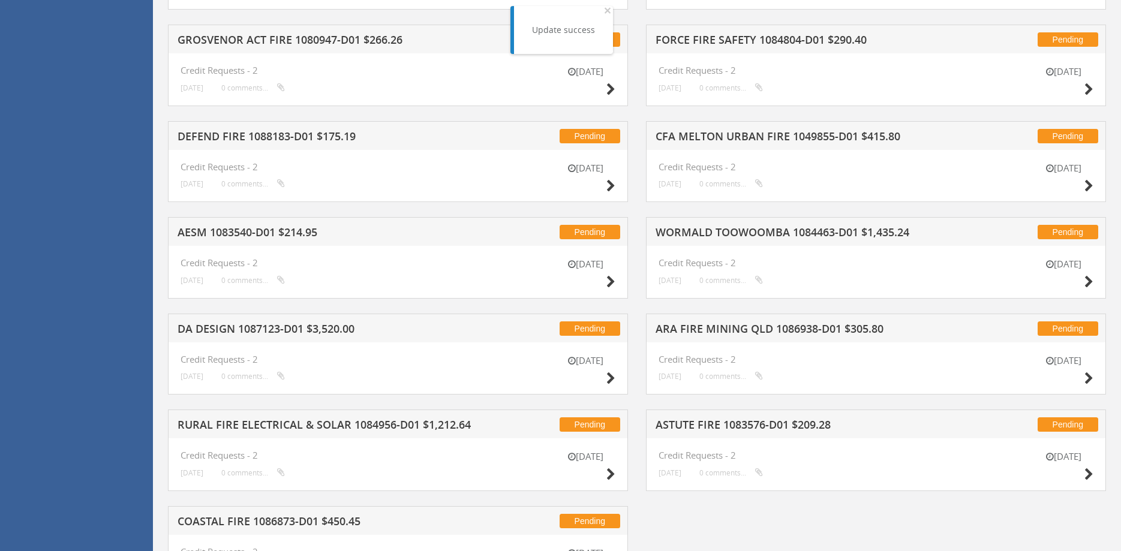
scroll to position [528, 0]
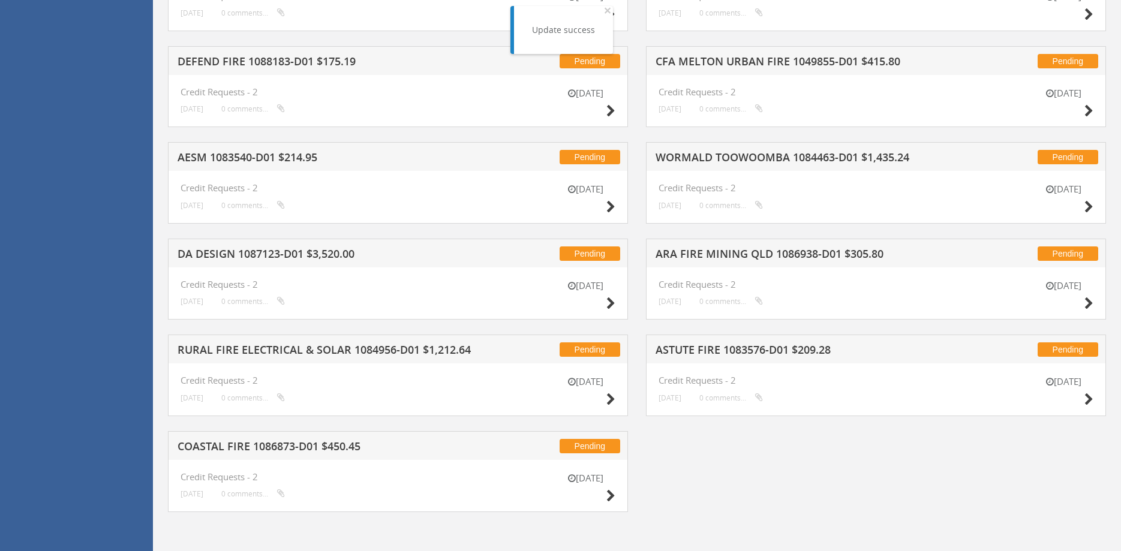
click at [347, 451] on h5 "COASTAL FIRE 1086873-D01 $450.45" at bounding box center [332, 448] width 309 height 15
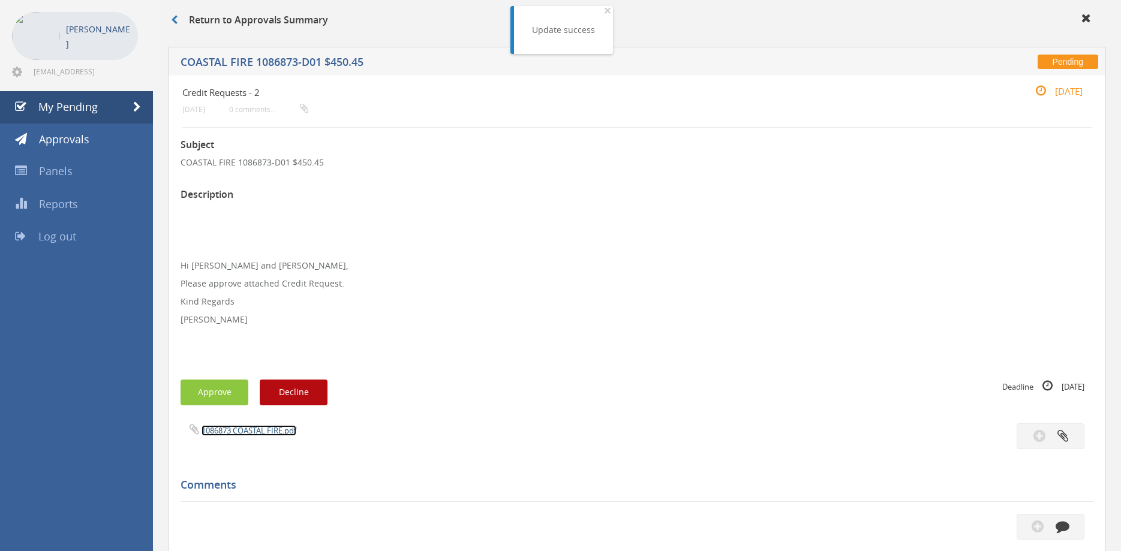
click at [277, 430] on link "1086873 COASTAL FIRE.pdf" at bounding box center [249, 430] width 95 height 11
click at [82, 97] on link "My Pending" at bounding box center [76, 107] width 153 height 32
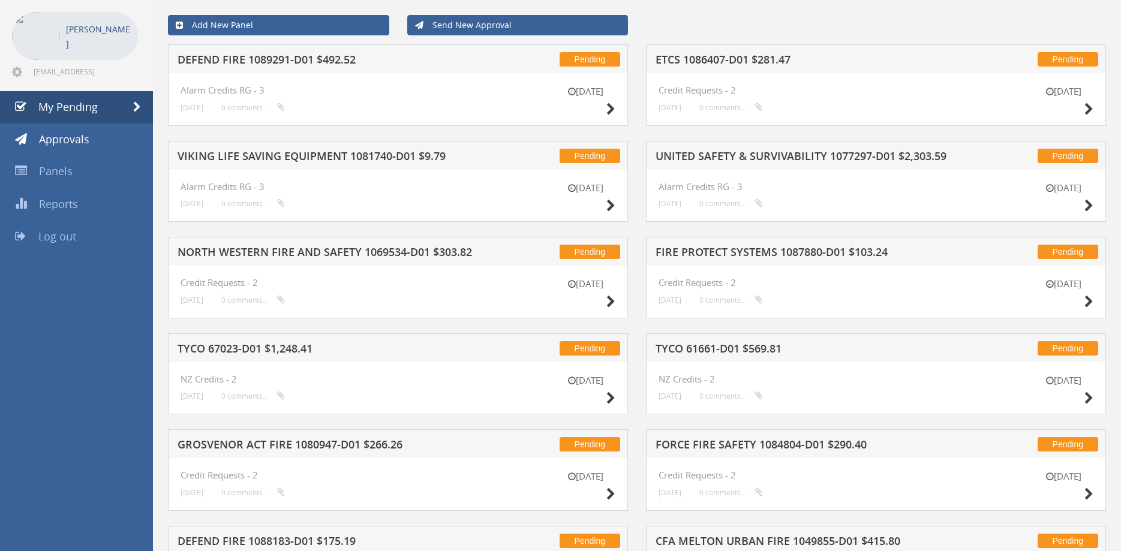
click at [347, 58] on h5 "DEFEND FIRE 1089291-D01 $492.52" at bounding box center [332, 61] width 309 height 15
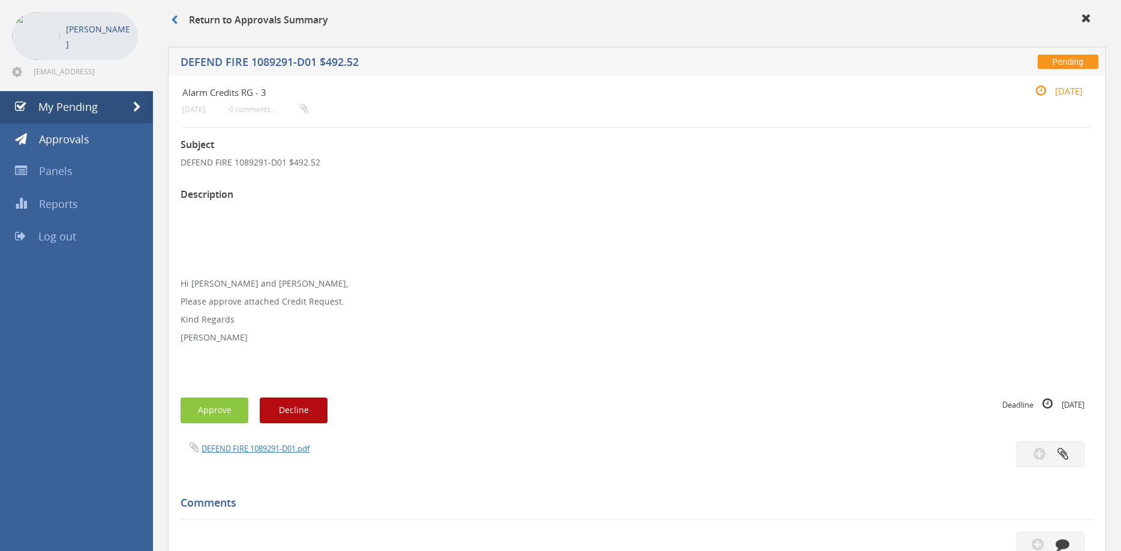
click at [281, 456] on div "DEFEND FIRE 1089291-D01.pdf" at bounding box center [637, 455] width 931 height 26
click at [282, 452] on link "DEFEND FIRE 1089291-D01.pdf" at bounding box center [256, 448] width 108 height 11
click at [215, 419] on button "Approve" at bounding box center [215, 411] width 68 height 26
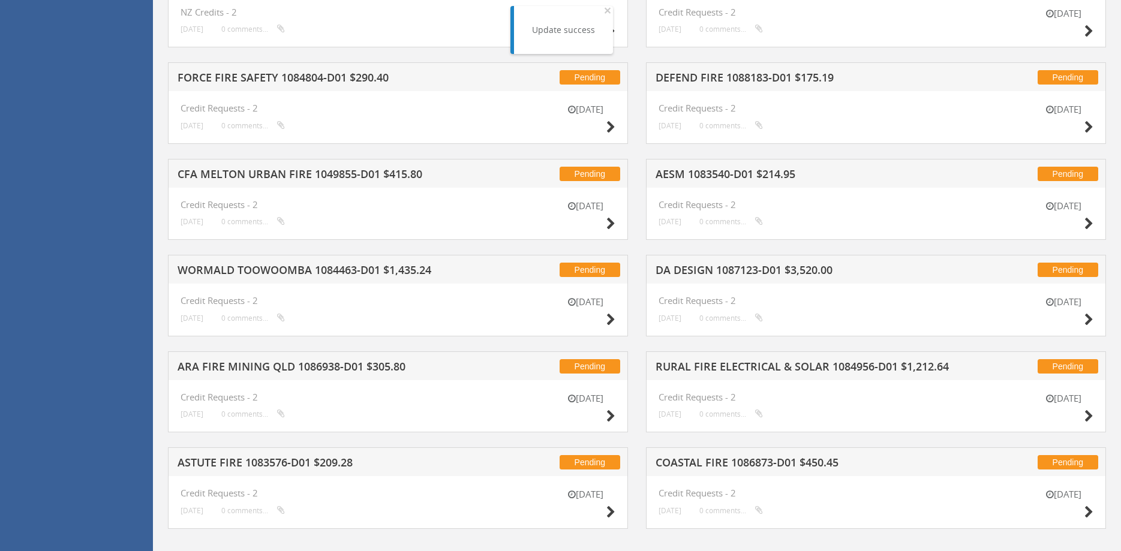
scroll to position [433, 0]
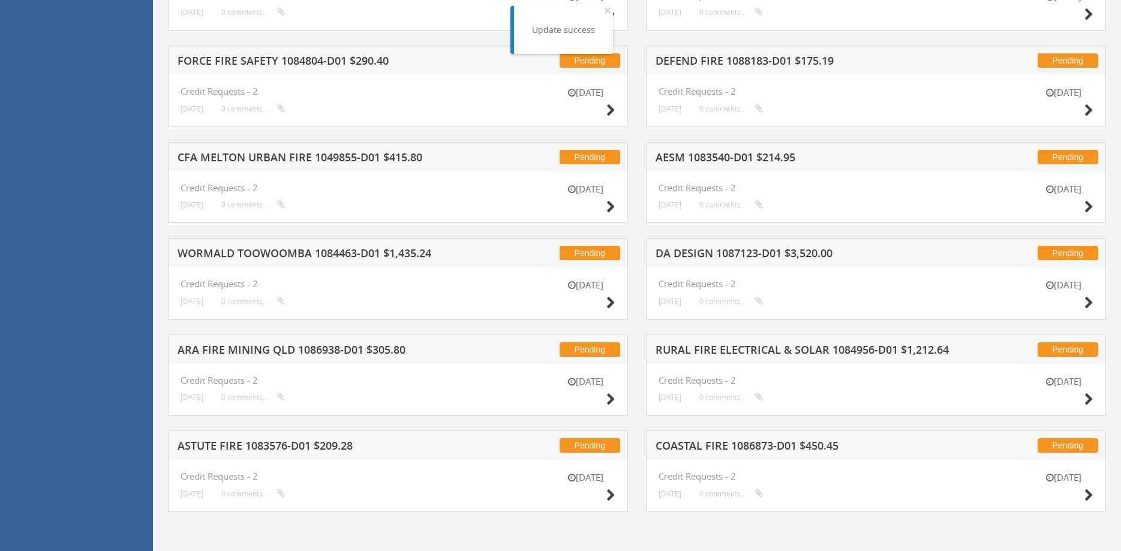
click at [347, 445] on h5 "ASTUTE FIRE 1083576-D01 $209.28" at bounding box center [332, 447] width 309 height 15
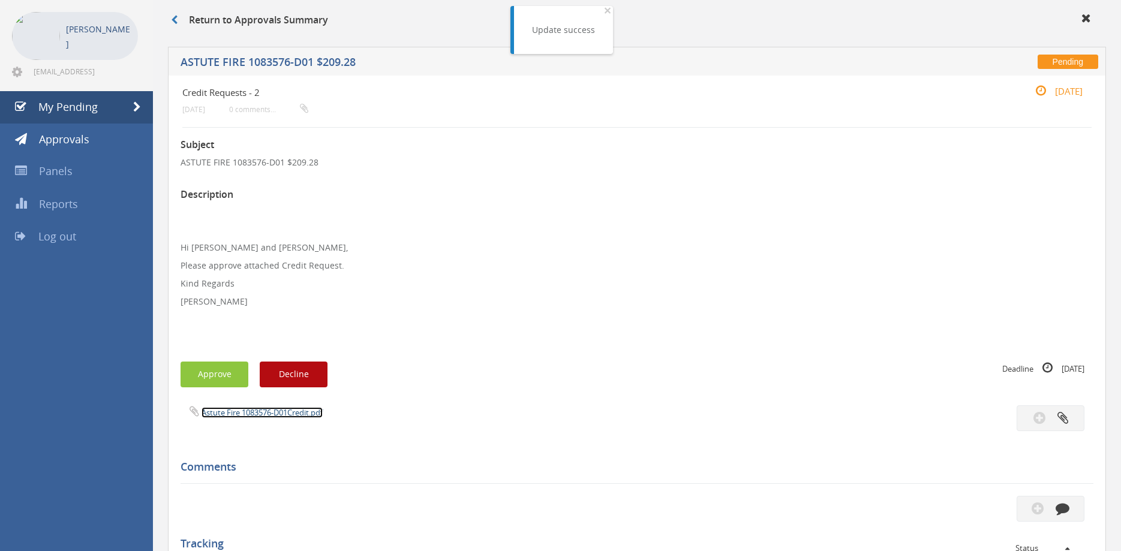
click at [278, 415] on link "Astute Fire 1083576-D01Credit.pdf" at bounding box center [262, 412] width 121 height 11
click at [222, 383] on button "Approve" at bounding box center [215, 375] width 68 height 26
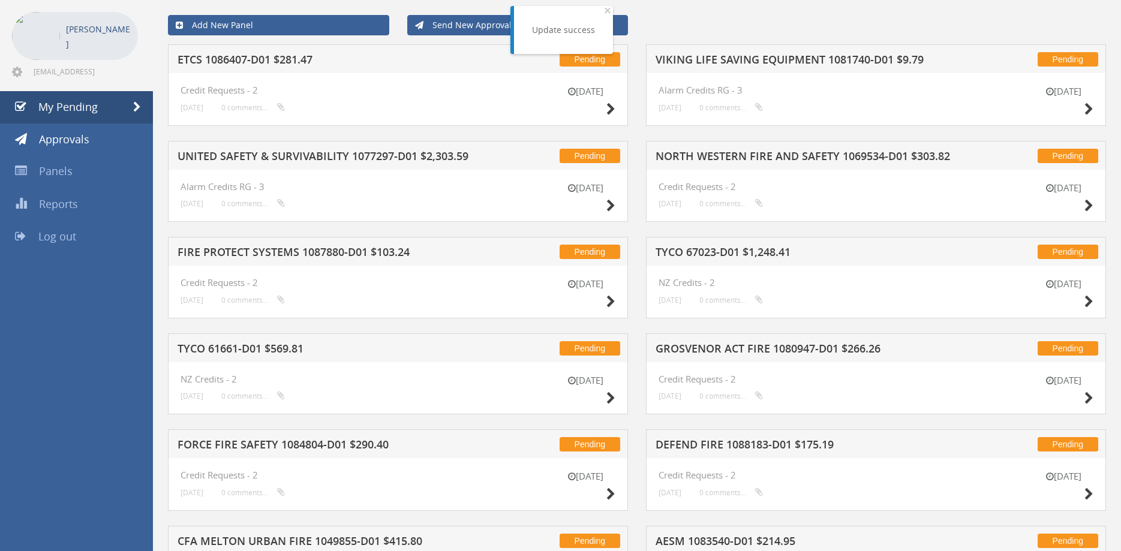
scroll to position [433, 0]
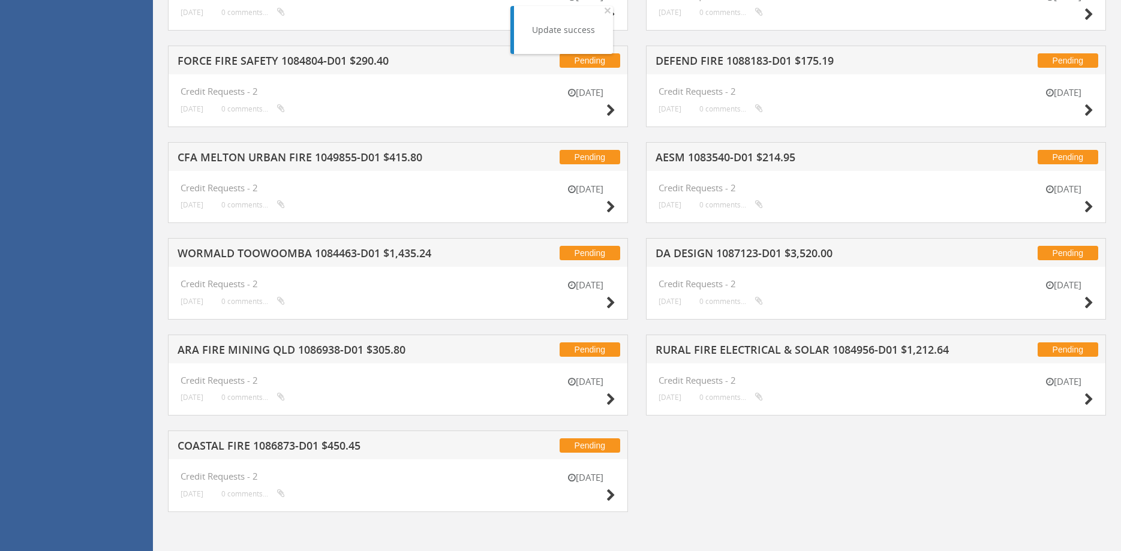
click at [386, 454] on h5 "COASTAL FIRE 1086873-D01 $450.45" at bounding box center [332, 447] width 309 height 15
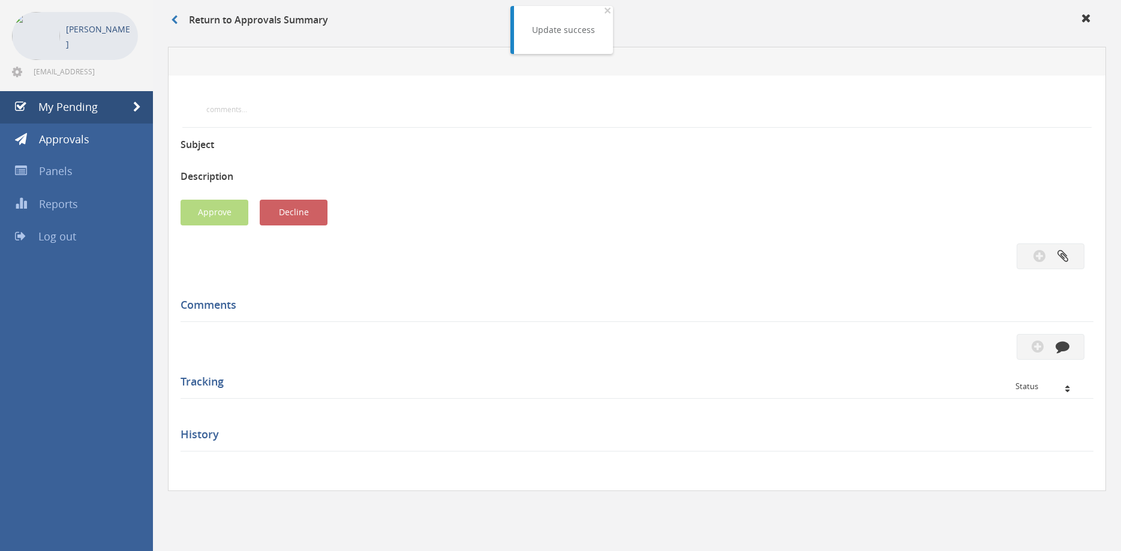
scroll to position [49, 0]
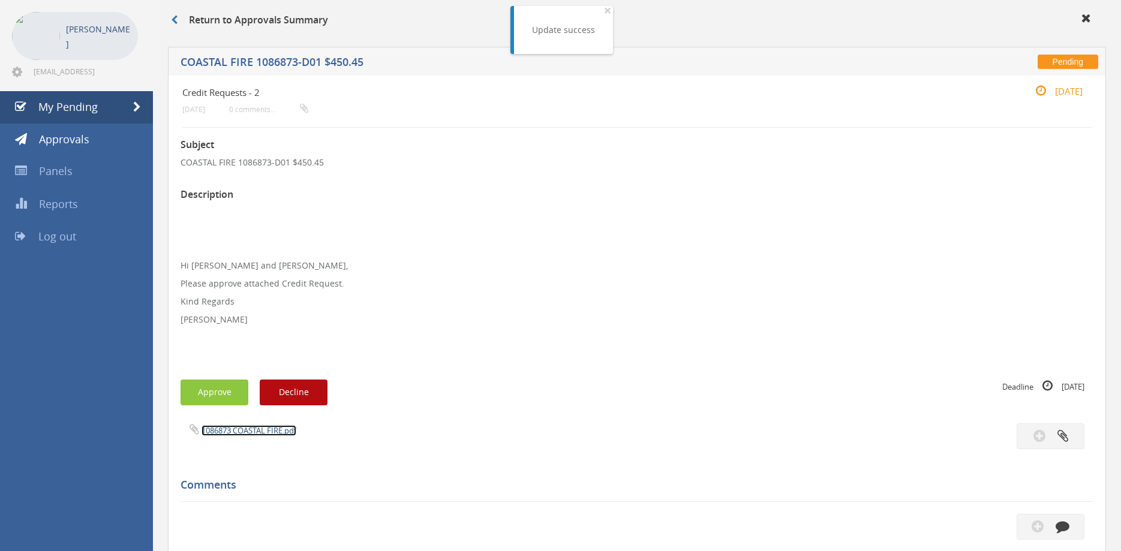
click at [277, 429] on link "1086873 COASTAL FIRE.pdf" at bounding box center [249, 430] width 95 height 11
click at [76, 111] on span "My Pending" at bounding box center [67, 107] width 59 height 14
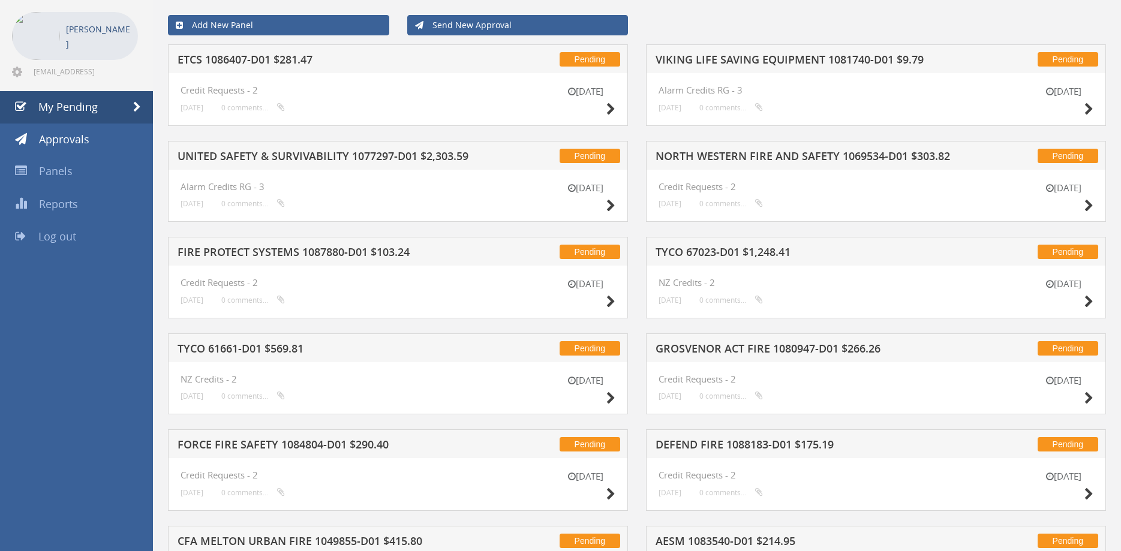
click at [743, 53] on div "Pending VIKING LIFE SAVING EQUIPMENT 1081740-D01 $9.79" at bounding box center [876, 58] width 460 height 29
click at [743, 56] on h5 "VIKING LIFE SAVING EQUIPMENT 1081740-D01 $9.79" at bounding box center [810, 61] width 309 height 15
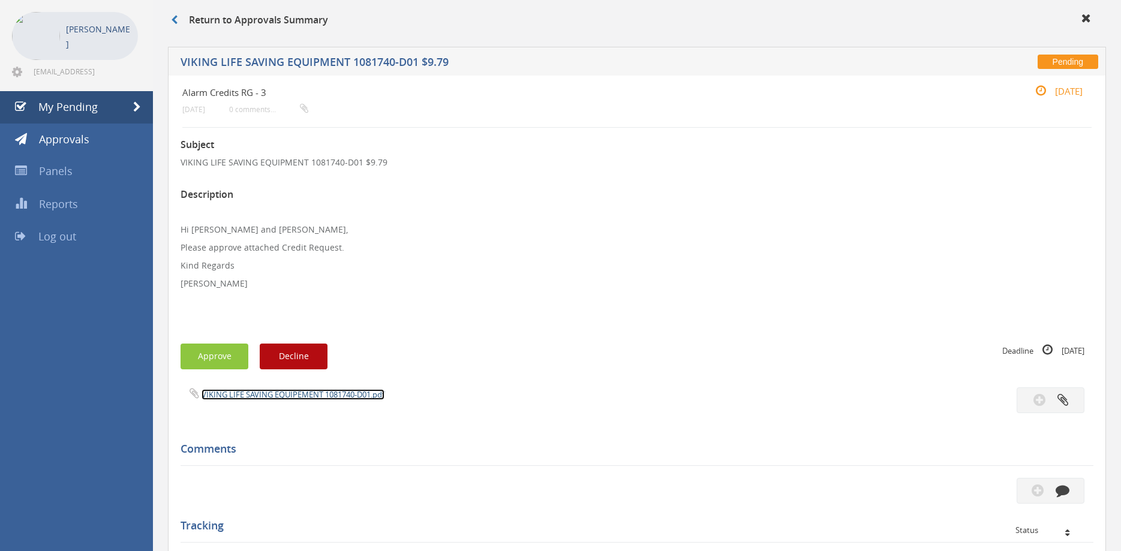
click at [300, 394] on link "VIKING LIFE SAVING EQUIPEMENT 1081740-D01.pdf" at bounding box center [293, 394] width 183 height 11
click at [229, 355] on button "Approve" at bounding box center [215, 357] width 68 height 26
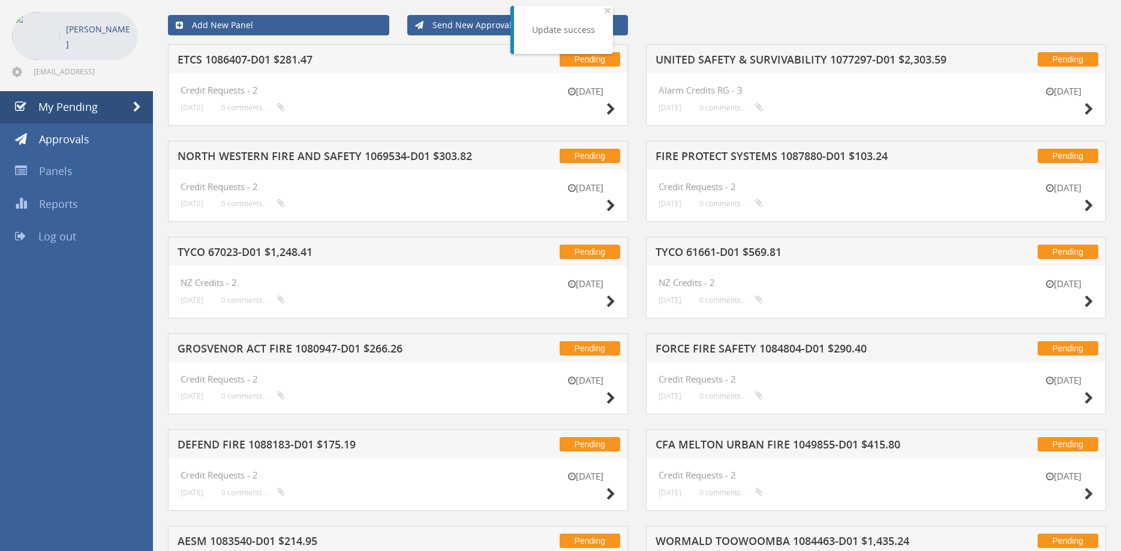
scroll to position [336, 0]
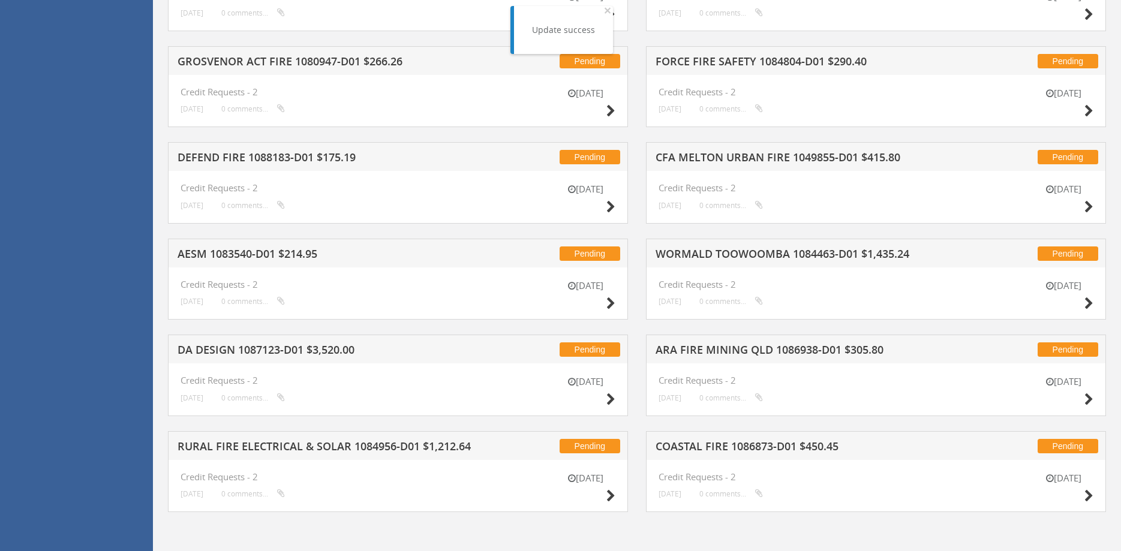
click at [329, 443] on h5 "RURAL FIRE ELECTRICAL & SOLAR 1084956-D01 $1,212.64" at bounding box center [332, 448] width 309 height 15
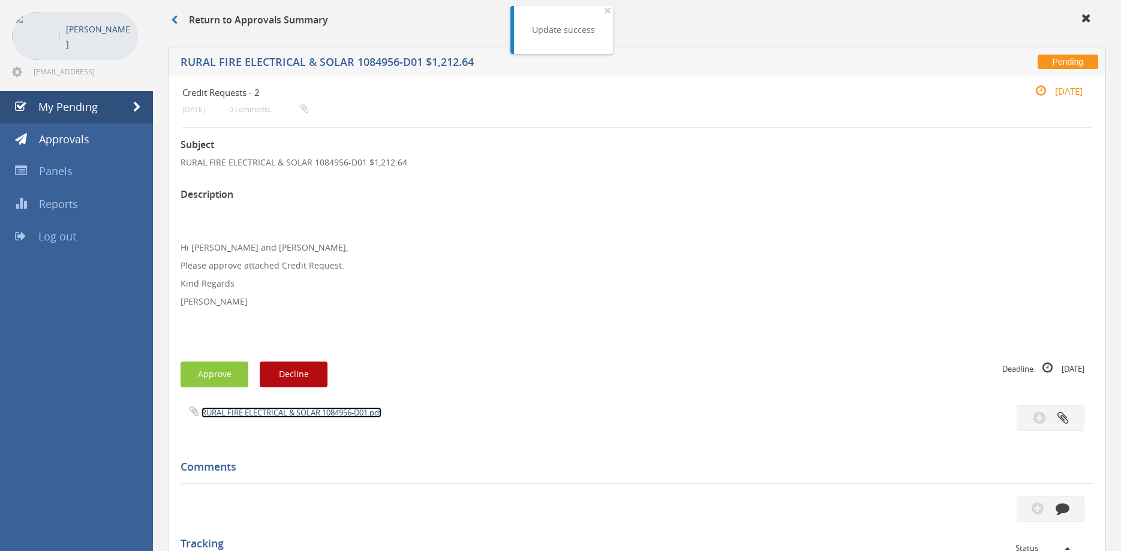
click at [311, 408] on link "RURAL FIRE ELECTRICAL & SOLAR 1084956-D01.pdf" at bounding box center [292, 412] width 180 height 11
click at [220, 385] on button "Approve" at bounding box center [215, 375] width 68 height 26
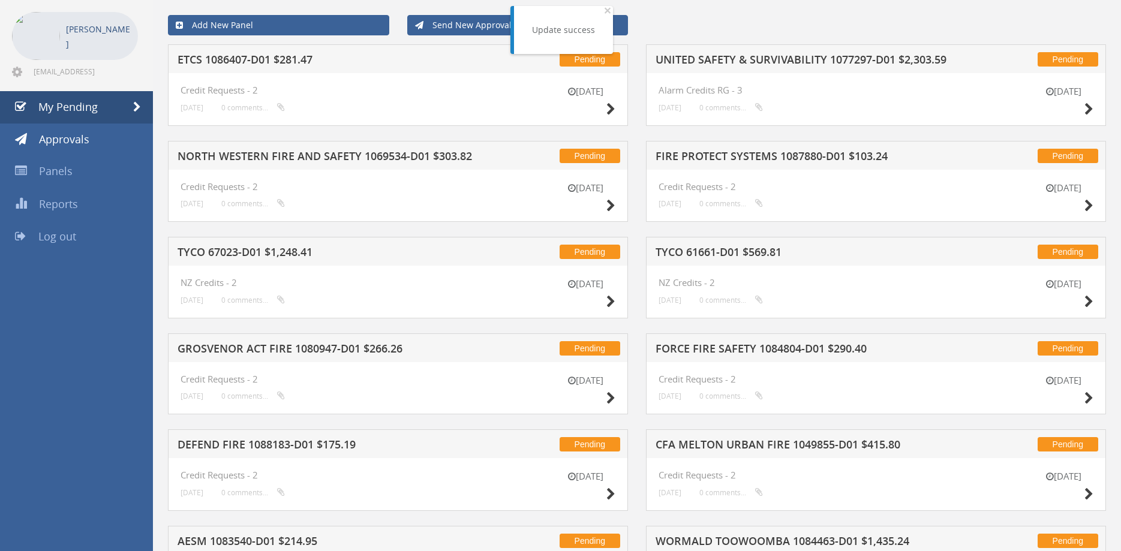
scroll to position [336, 0]
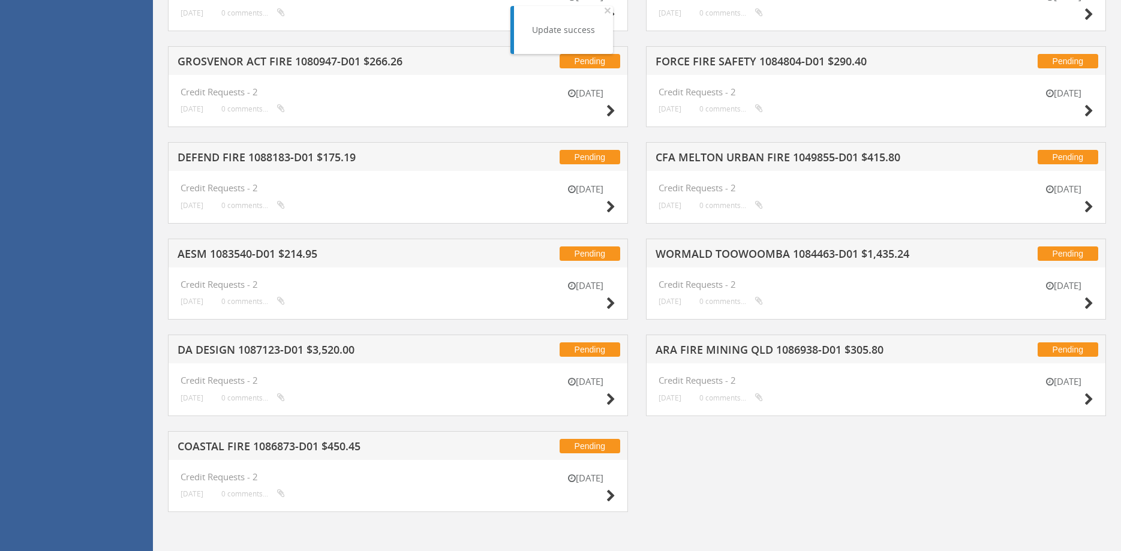
click at [327, 440] on div "Pending COASTAL FIRE 1086873-D01 $450.45" at bounding box center [398, 445] width 460 height 29
click at [328, 446] on h5 "COASTAL FIRE 1086873-D01 $450.45" at bounding box center [332, 448] width 309 height 15
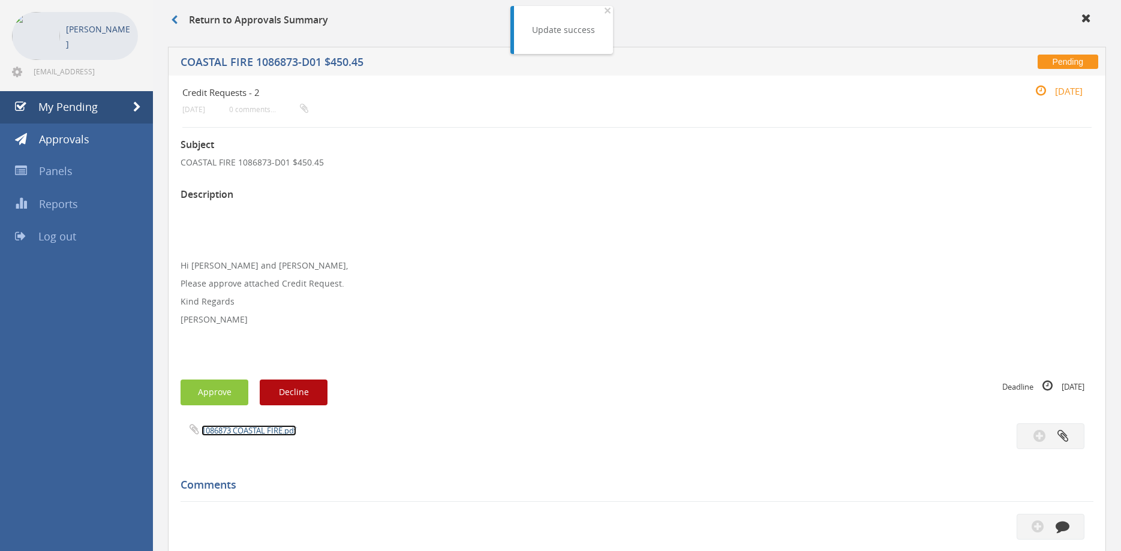
click at [271, 426] on link "1086873 COASTAL FIRE.pdf" at bounding box center [249, 430] width 95 height 11
click at [92, 105] on span "My Pending" at bounding box center [67, 107] width 59 height 14
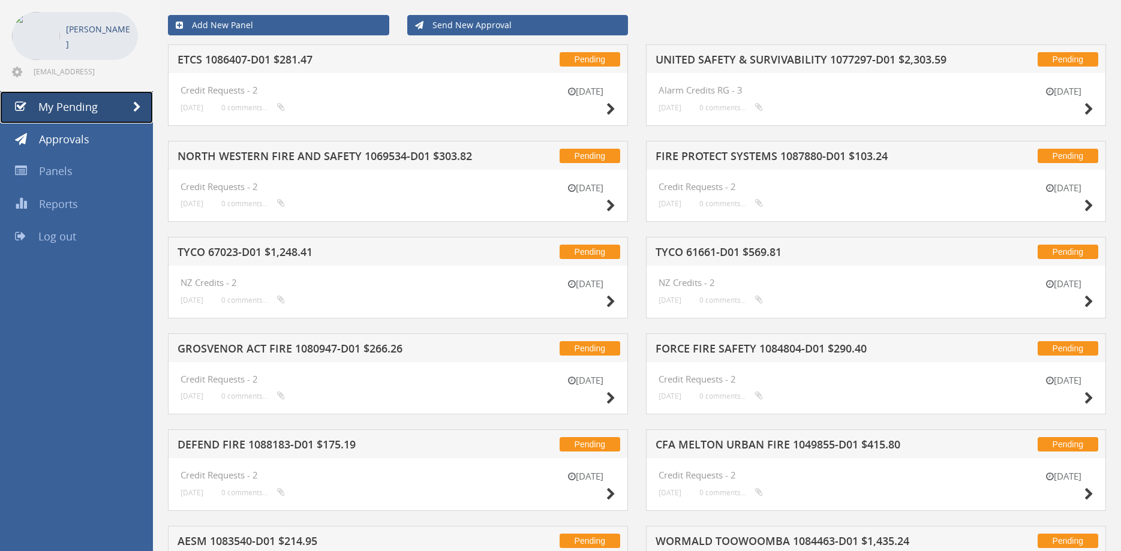
scroll to position [336, 0]
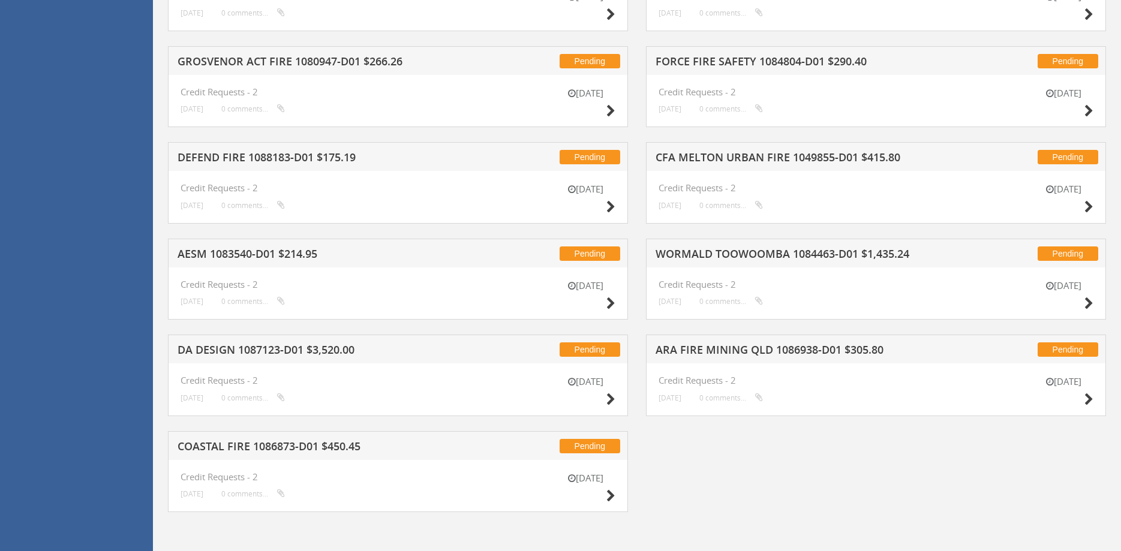
click at [332, 352] on h5 "DA DESIGN 1087123-D01 $3,520.00" at bounding box center [332, 351] width 309 height 15
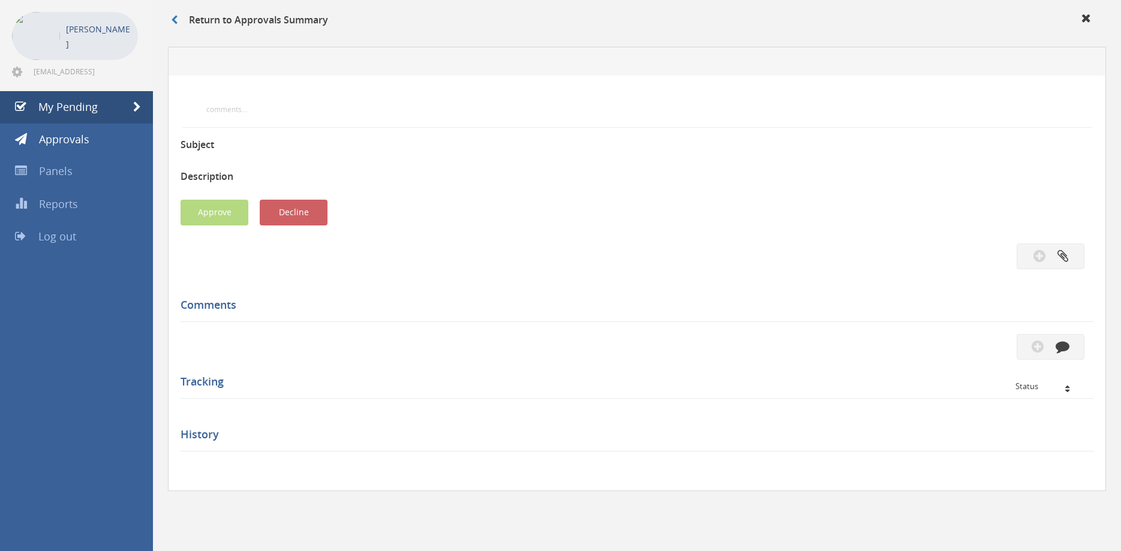
scroll to position [49, 0]
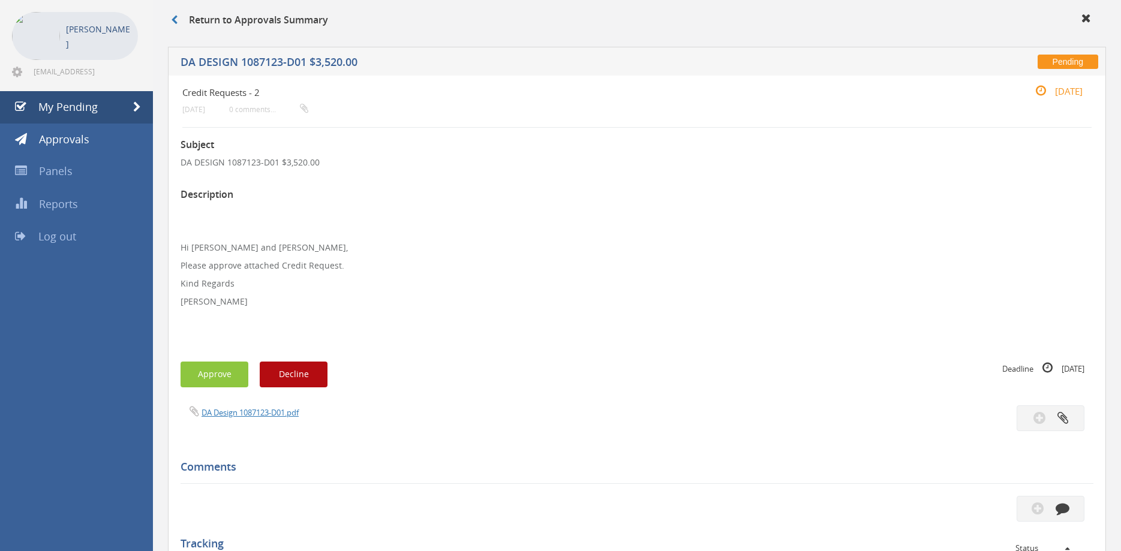
click at [256, 419] on div "DA Design 1087123-D01.pdf" at bounding box center [637, 419] width 931 height 26
click at [260, 413] on link "DA Design 1087123-D01.pdf" at bounding box center [250, 412] width 97 height 11
click at [221, 376] on button "Approve" at bounding box center [215, 375] width 68 height 26
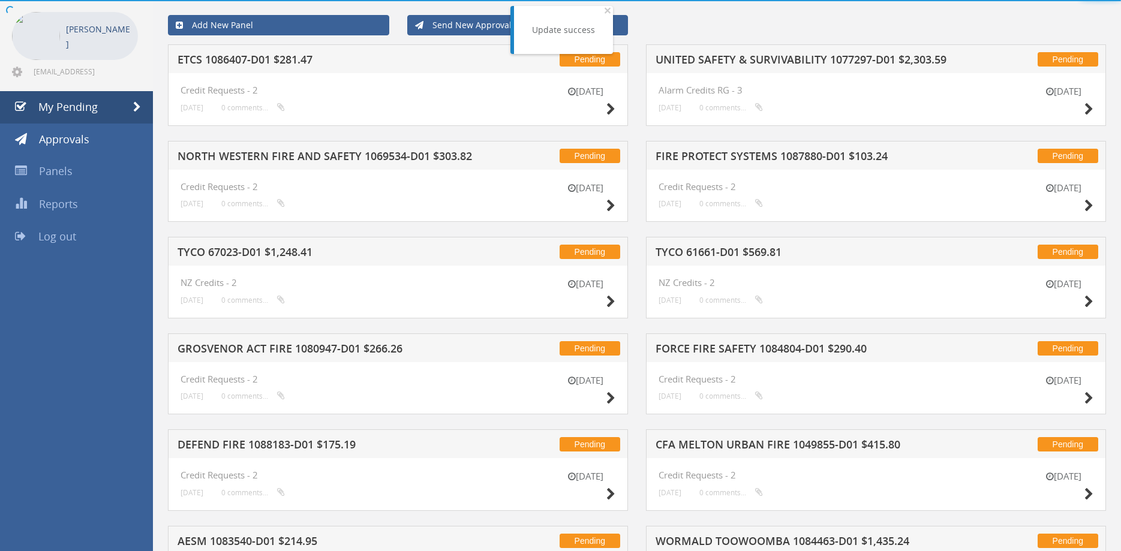
scroll to position [240, 0]
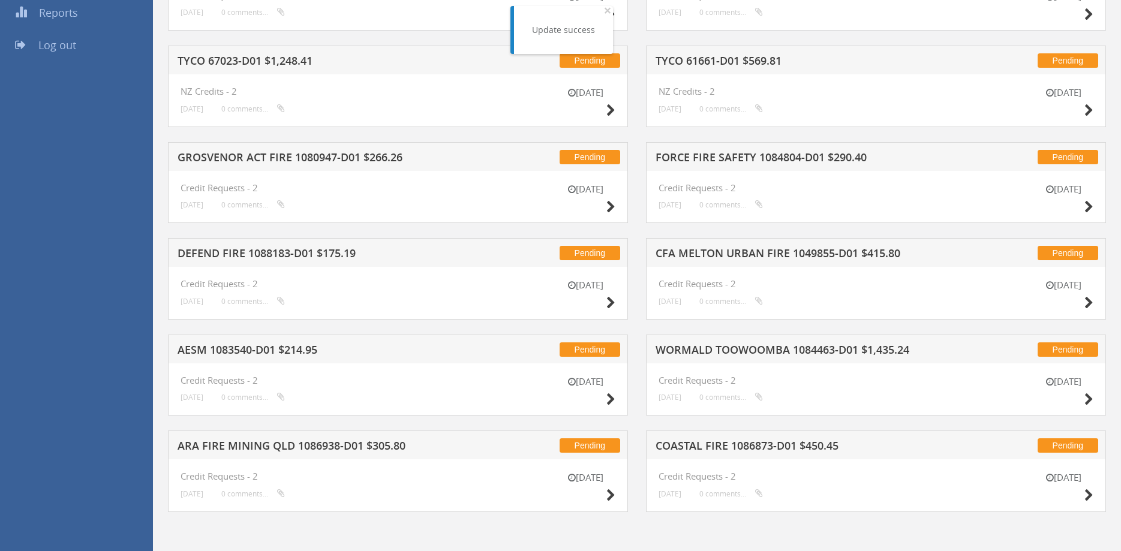
click at [338, 449] on h5 "ARA FIRE MINING QLD 1086938-D01 $305.80" at bounding box center [332, 447] width 309 height 15
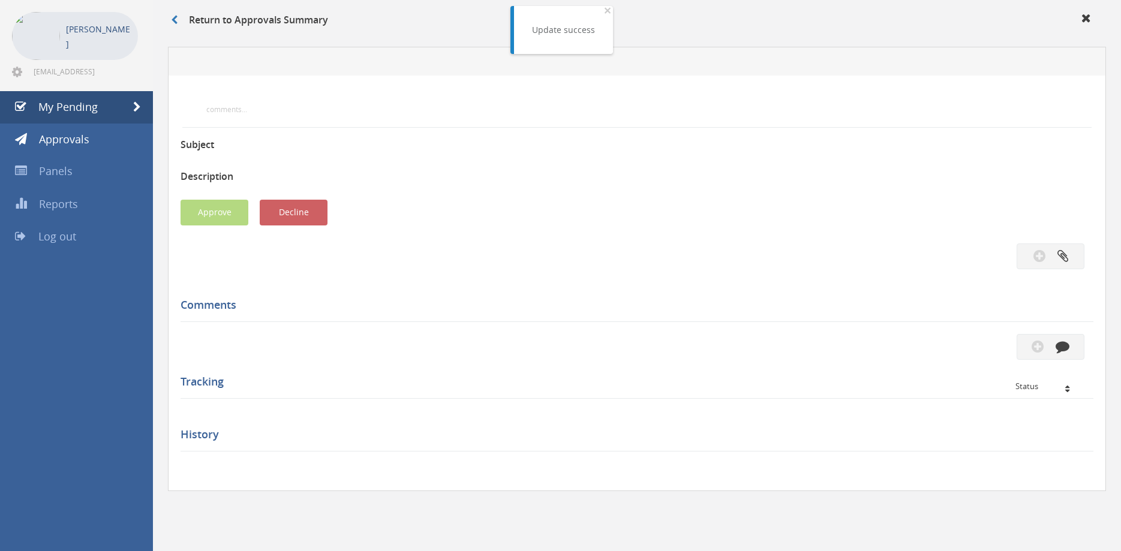
scroll to position [49, 0]
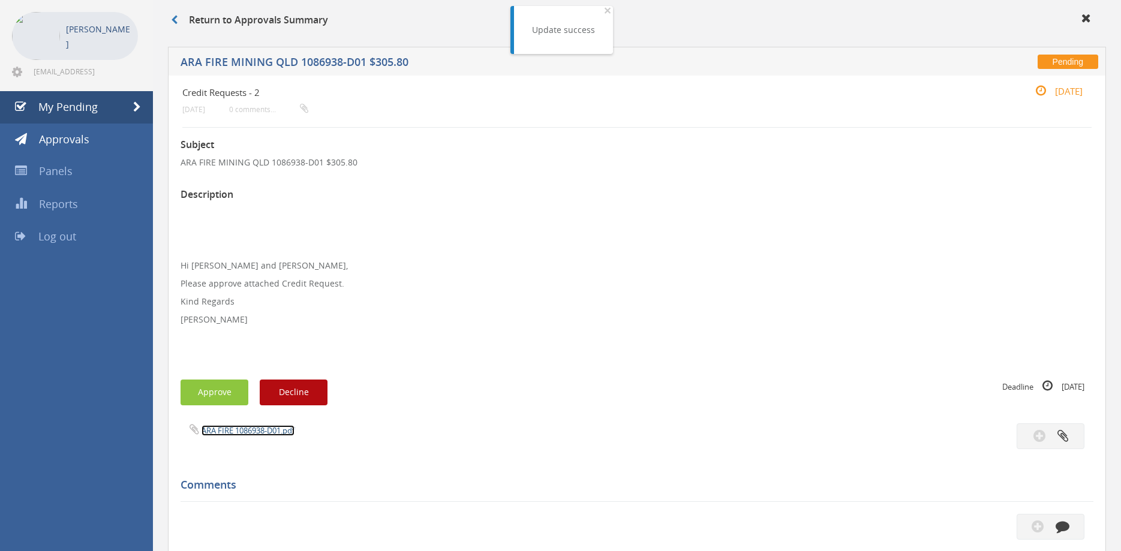
click at [273, 432] on link "ARA FIRE 1086938-D01.pdf" at bounding box center [248, 430] width 93 height 11
click at [224, 391] on button "Approve" at bounding box center [215, 393] width 68 height 26
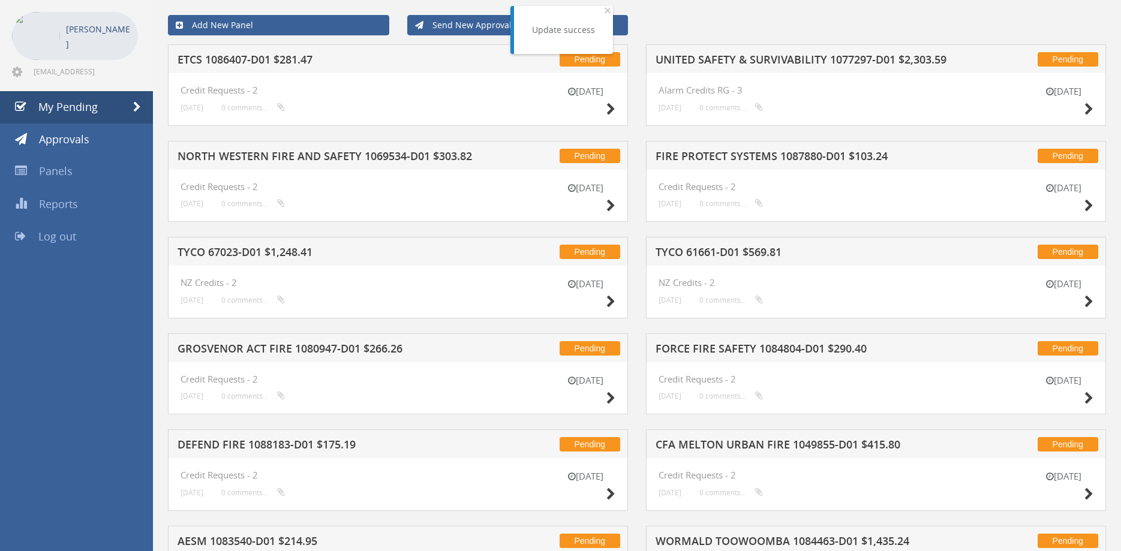
scroll to position [240, 0]
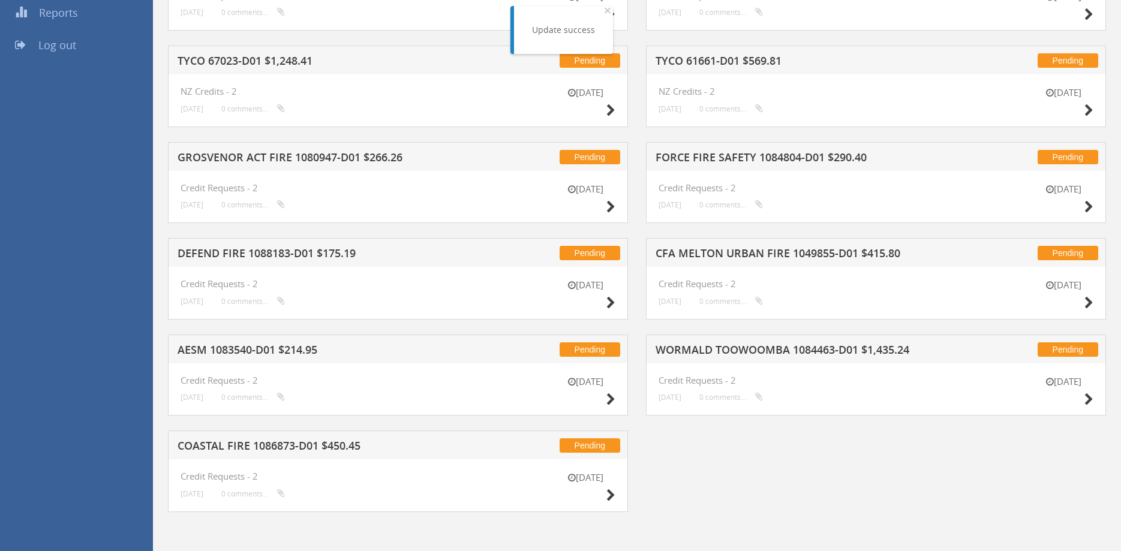
click at [265, 346] on h5 "AESM 1083540-D01 $214.95" at bounding box center [332, 351] width 309 height 15
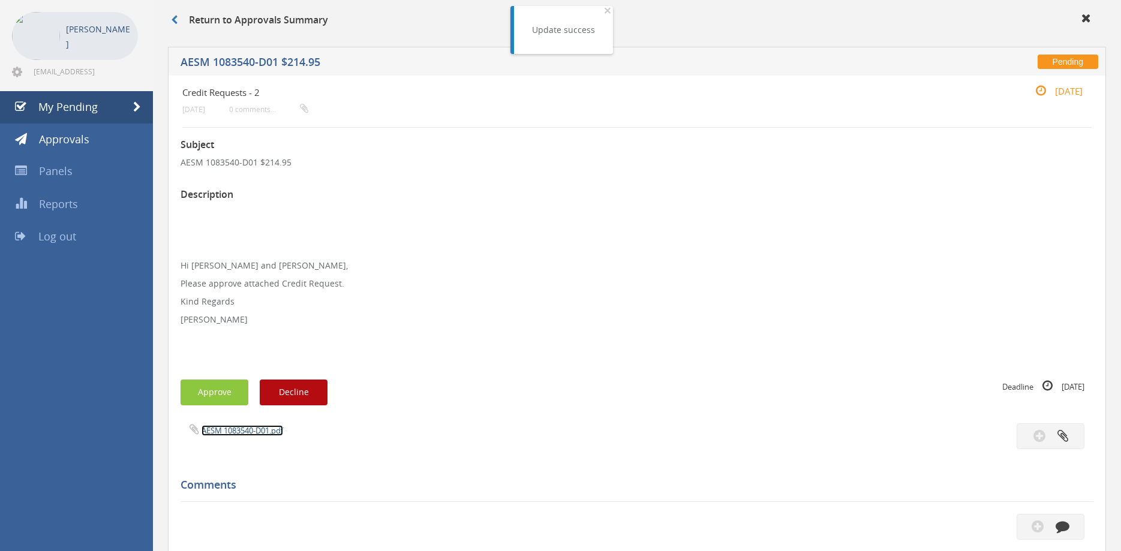
click at [257, 428] on link "AESM 1083540-D01.pdf" at bounding box center [243, 430] width 82 height 11
click at [206, 395] on button "Approve" at bounding box center [215, 393] width 68 height 26
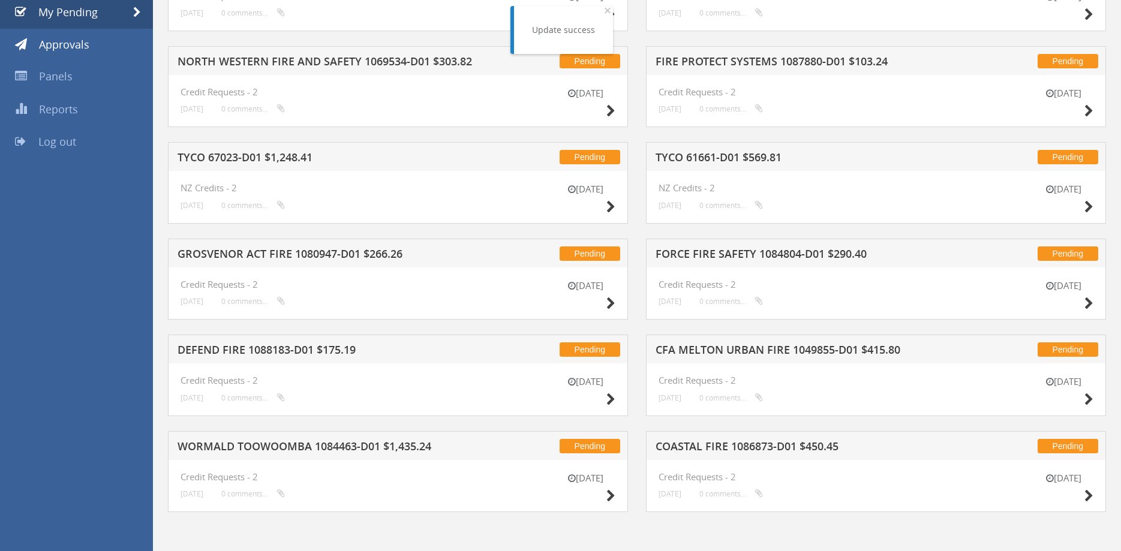
click at [720, 348] on h5 "CFA MELTON URBAN FIRE 1049855-D01 $415.80" at bounding box center [810, 351] width 309 height 15
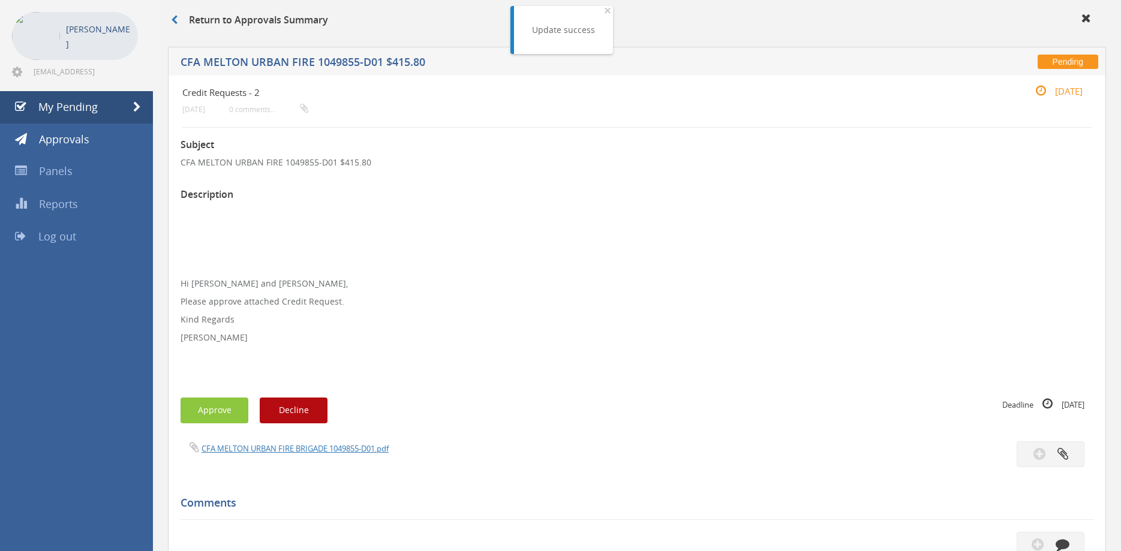
click at [316, 442] on div "Subject CFA MELTON URBAN FIRE 1049855-D01 $415.80 Description Hi [PERSON_NAME] …" at bounding box center [637, 469] width 913 height 682
click at [341, 452] on link "CFA MELTON URBAN FIRE BRIGADE 1049855-D01.pdf" at bounding box center [295, 448] width 187 height 11
click at [218, 423] on button "Approve" at bounding box center [215, 411] width 68 height 26
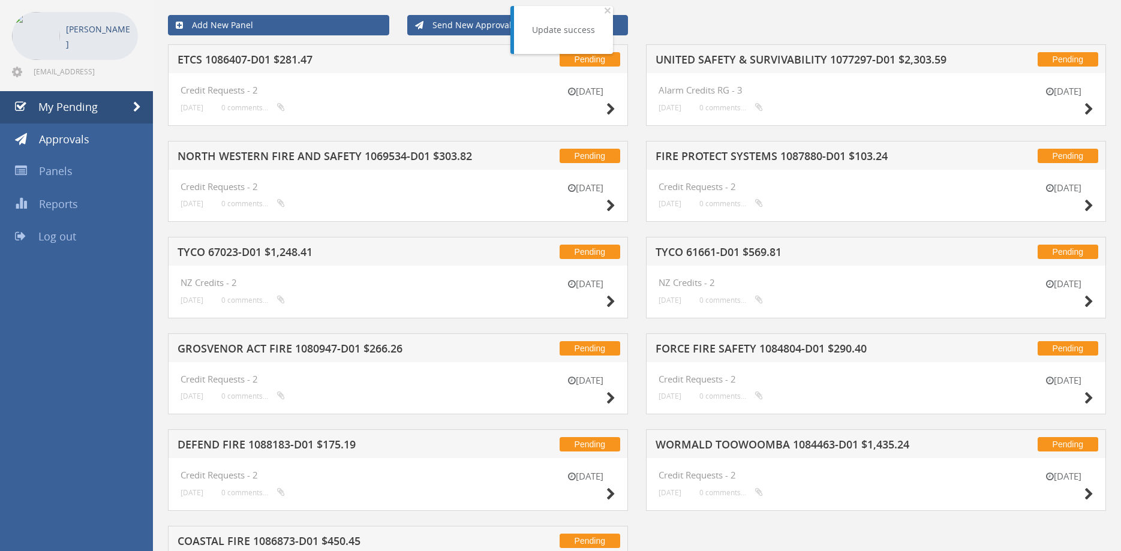
click at [329, 443] on h5 "DEFEND FIRE 1088183-D01 $175.19" at bounding box center [332, 446] width 309 height 15
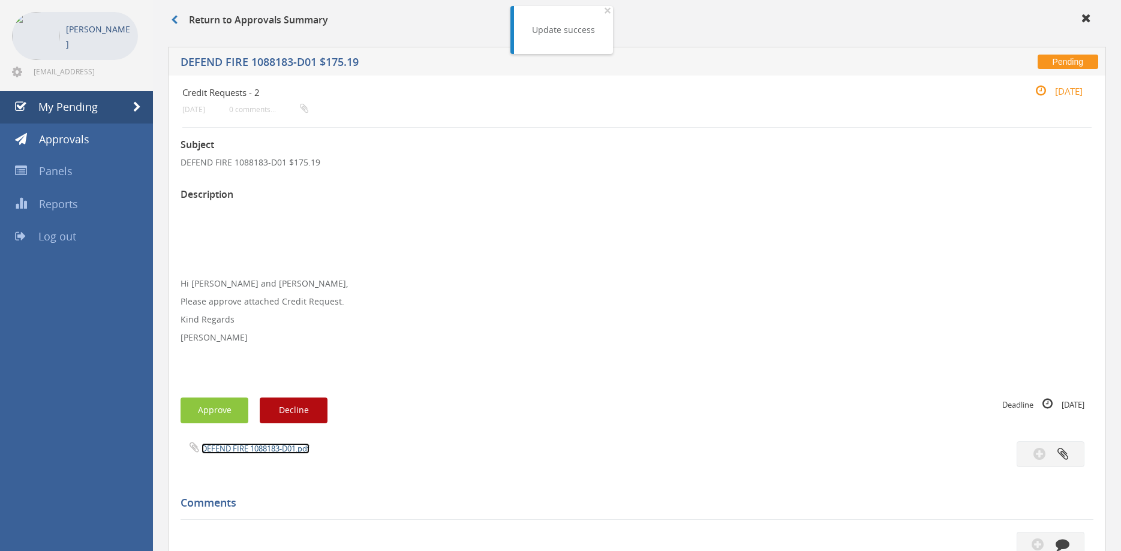
click at [287, 448] on link "DEFEND FIRE 1088183-D01.pdf" at bounding box center [256, 448] width 108 height 11
click at [209, 410] on button "Approve" at bounding box center [215, 411] width 68 height 26
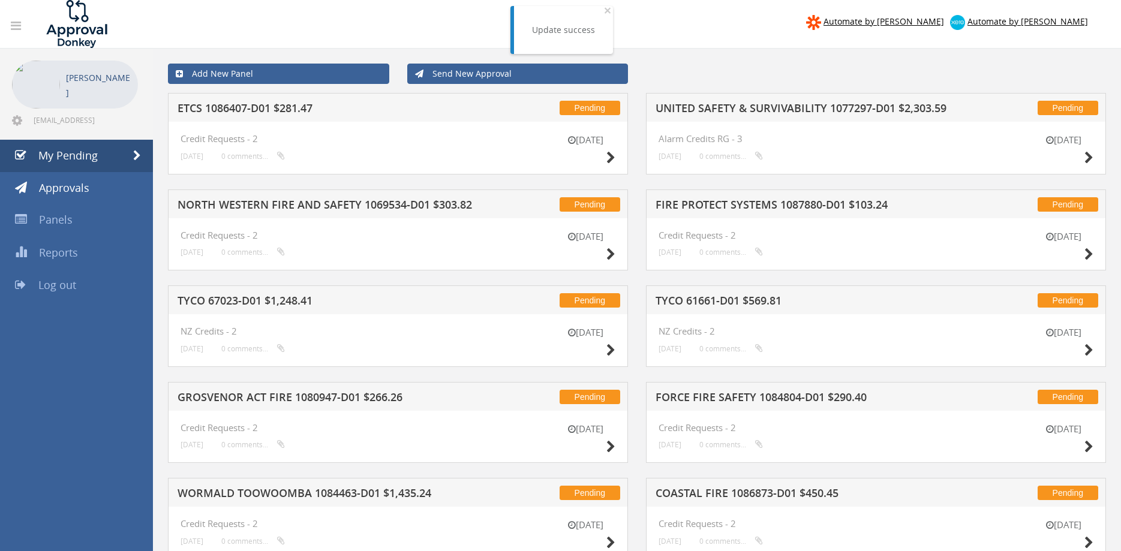
click at [285, 101] on div "Pending ETCS 1086407-D01 $281.47" at bounding box center [398, 107] width 460 height 29
click at [284, 103] on h5 "ETCS 1086407-D01 $281.47" at bounding box center [332, 110] width 309 height 15
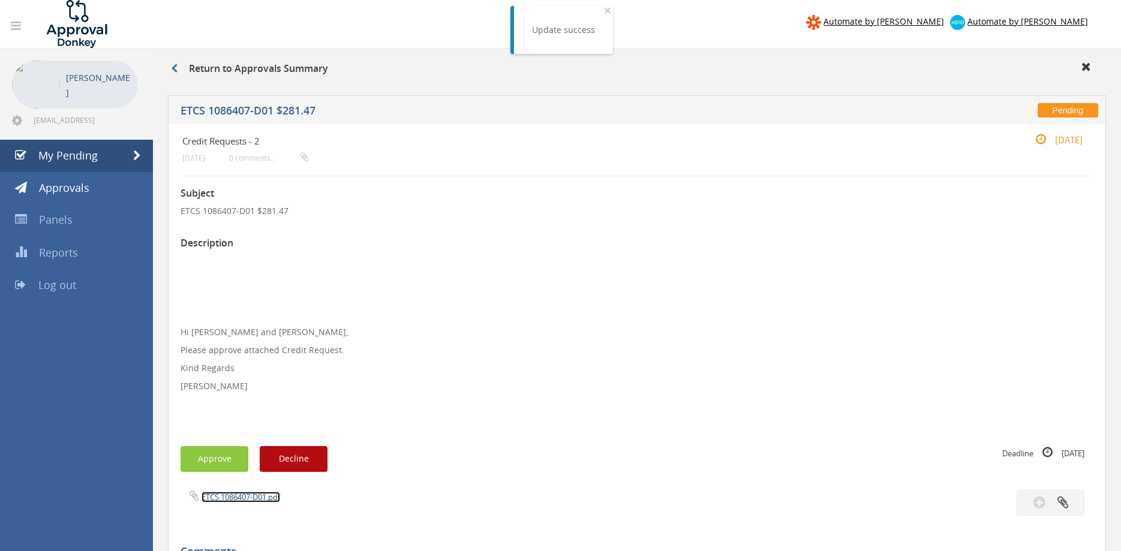
click at [260, 496] on link "ETCS 1086407-D01.pdf" at bounding box center [241, 497] width 79 height 11
click at [223, 457] on button "Approve" at bounding box center [215, 459] width 68 height 26
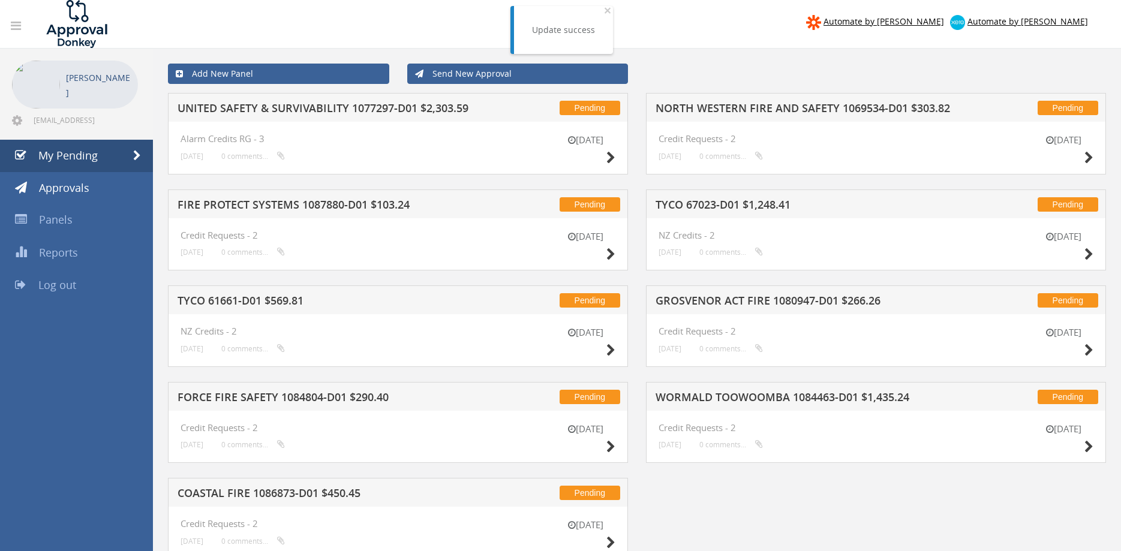
click at [343, 498] on h5 "COASTAL FIRE 1086873-D01 $450.45" at bounding box center [332, 495] width 309 height 15
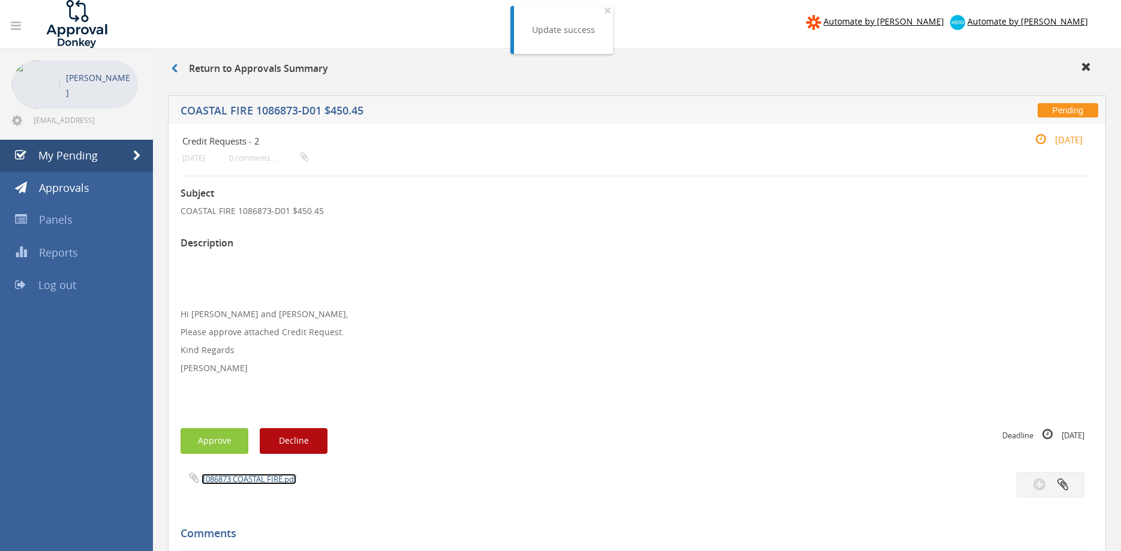
click at [278, 480] on link "1086873 COASTAL FIRE.pdf" at bounding box center [249, 479] width 95 height 11
click at [40, 144] on link "My Pending" at bounding box center [76, 156] width 153 height 32
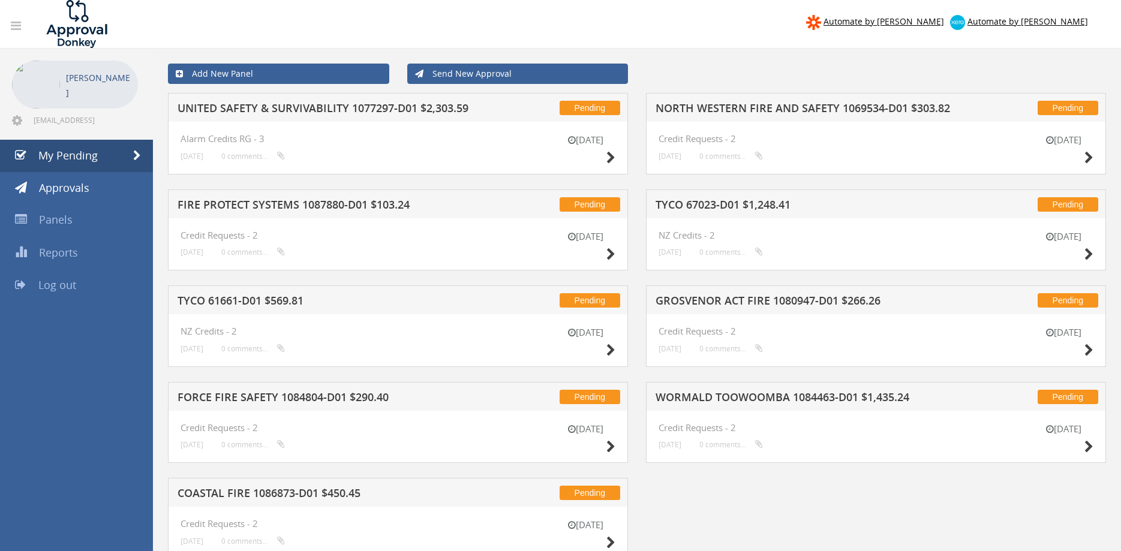
click at [355, 107] on h5 "UNITED SAFETY & SURVIVABILITY 1077297-D01 $2,303.59" at bounding box center [332, 110] width 309 height 15
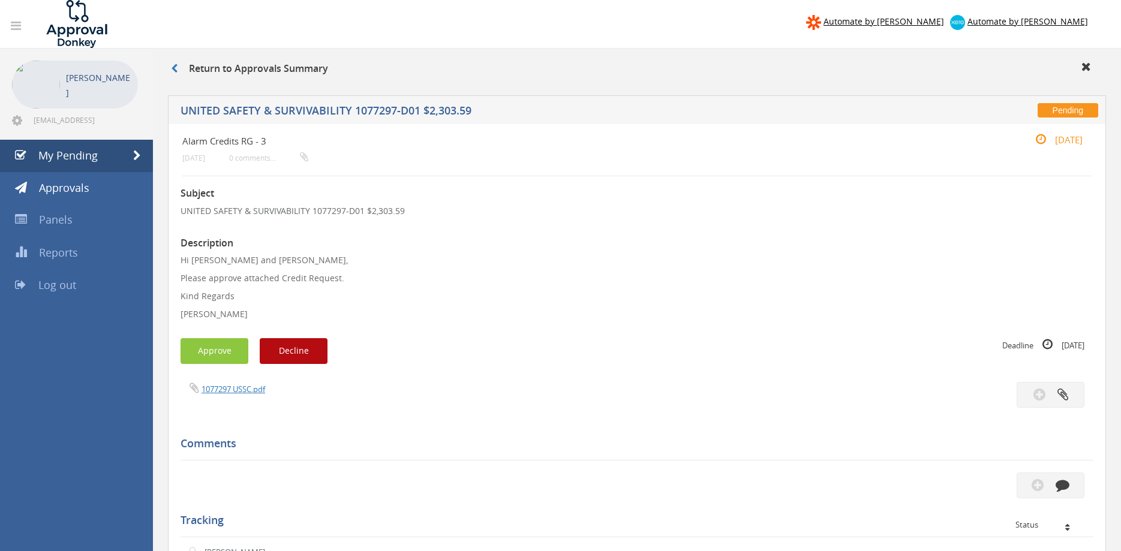
click at [232, 381] on div "Subject UNITED SAFETY & SURVIVABILITY 1077297-D01 $2,303.59 Description Hi [PER…" at bounding box center [637, 494] width 913 height 636
click at [236, 386] on link "1077297 USSC.pdf" at bounding box center [234, 389] width 64 height 11
click at [216, 357] on button "Approve" at bounding box center [215, 351] width 68 height 26
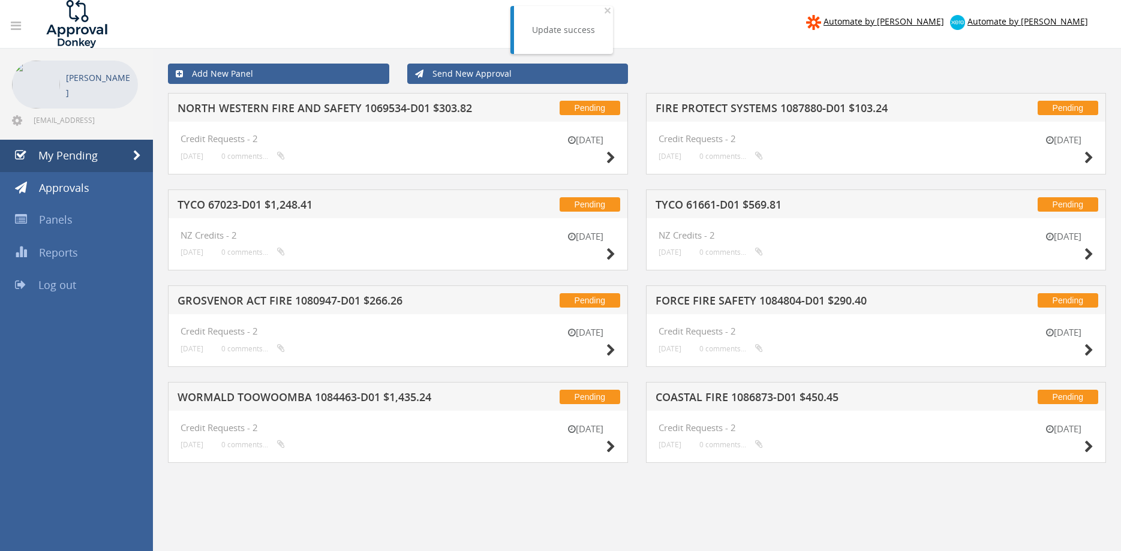
click at [338, 399] on h5 "WORMALD TOOWOOMBA 1084463-D01 $1,435.24" at bounding box center [332, 399] width 309 height 15
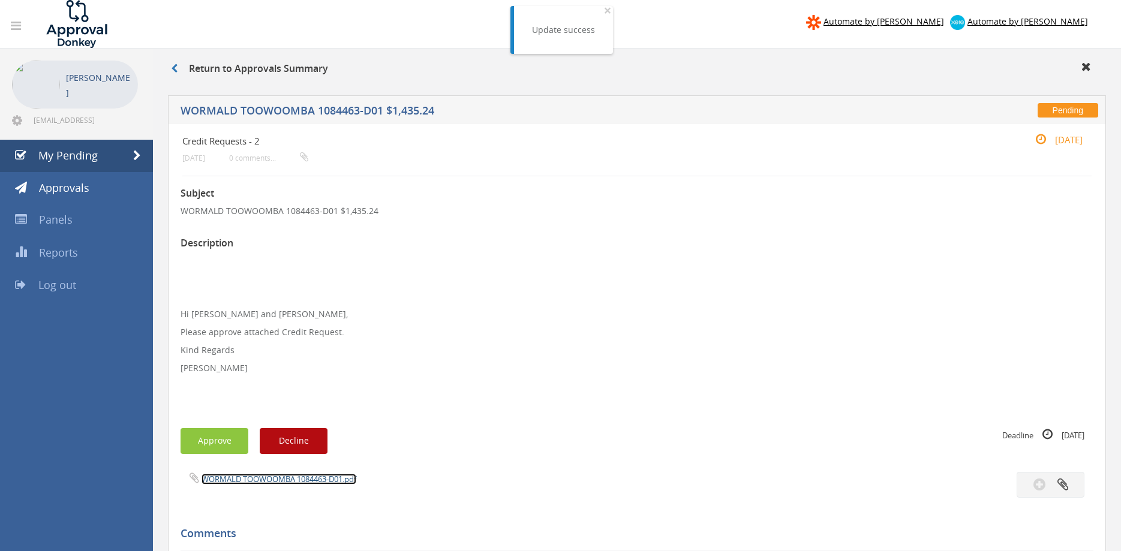
click at [290, 481] on link "WORMALD TOOWOOMBA 1084463-D01.pdf" at bounding box center [279, 479] width 155 height 11
click at [229, 446] on button "Approve" at bounding box center [215, 441] width 68 height 26
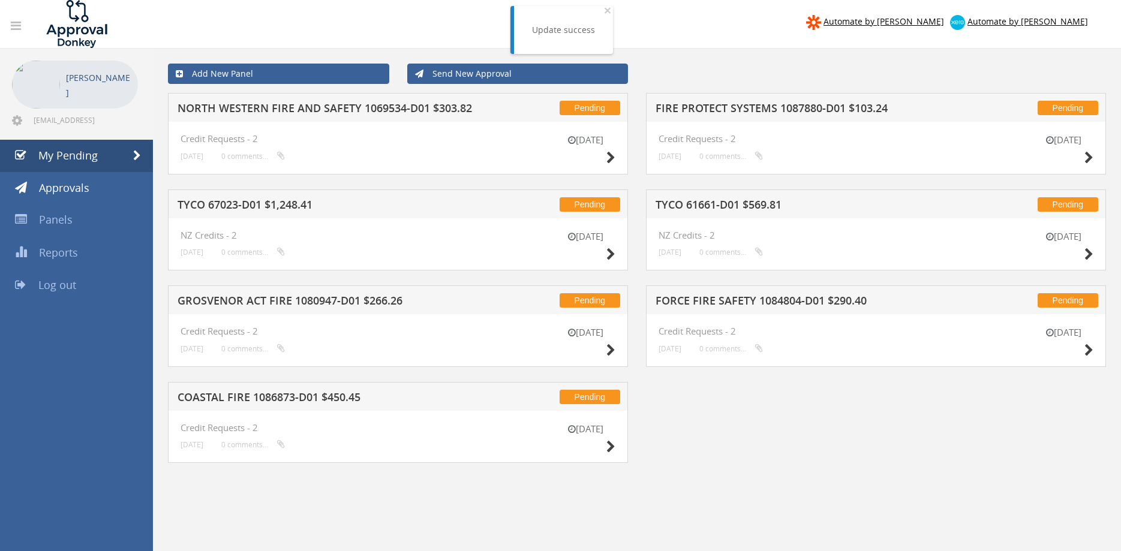
click at [320, 400] on h5 "COASTAL FIRE 1086873-D01 $450.45" at bounding box center [332, 399] width 309 height 15
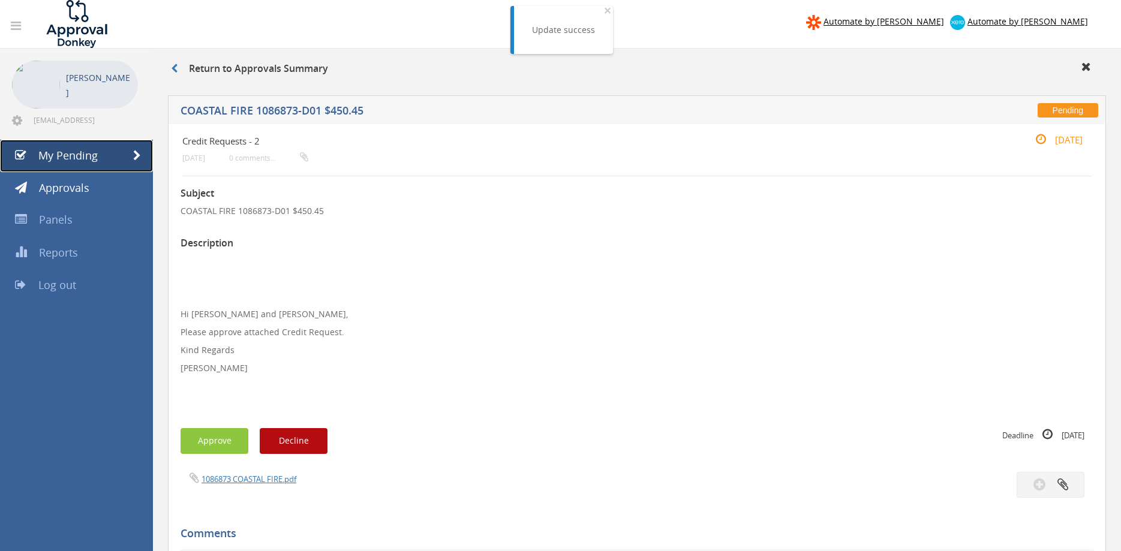
click at [68, 150] on span "My Pending" at bounding box center [67, 155] width 59 height 14
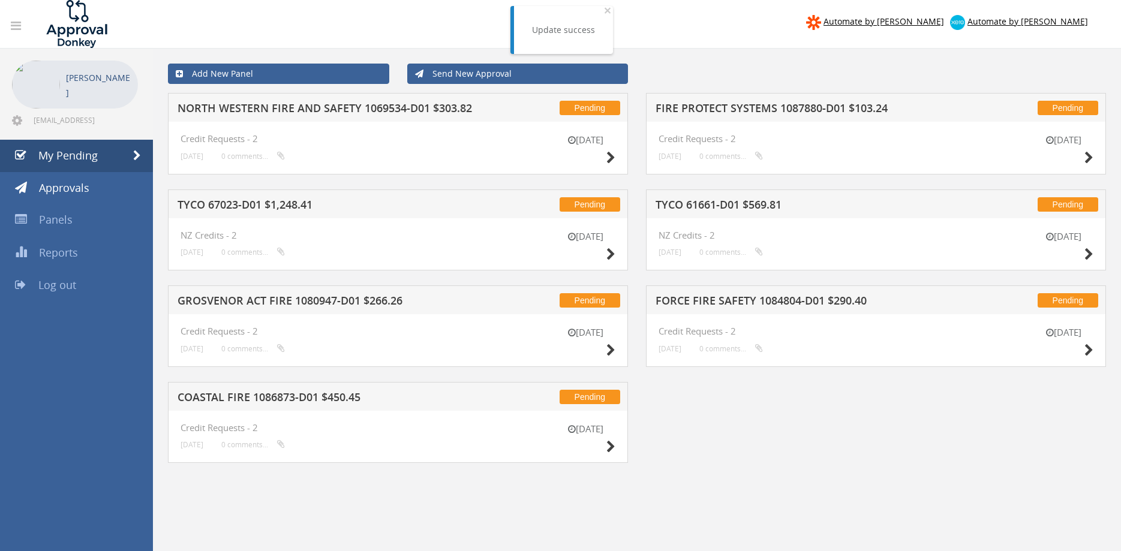
click at [322, 108] on h5 "NORTH WESTERN FIRE AND SAFETY 1069534-D01 $303.82" at bounding box center [332, 110] width 309 height 15
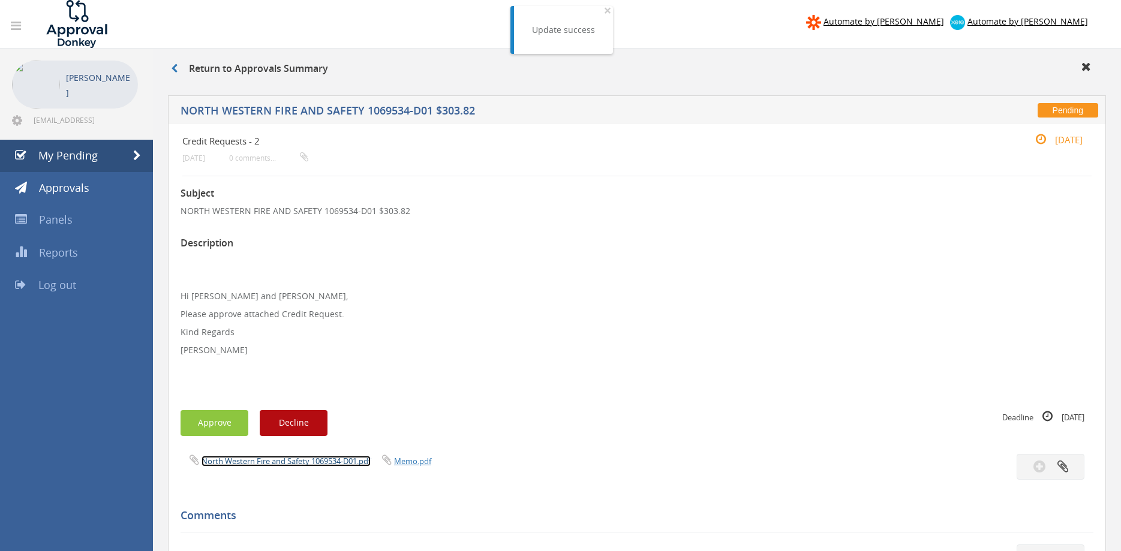
click at [290, 464] on link "North Western Fire and Safety 1069534-D01.pdf" at bounding box center [286, 461] width 169 height 11
click at [214, 421] on button "Approve" at bounding box center [215, 423] width 68 height 26
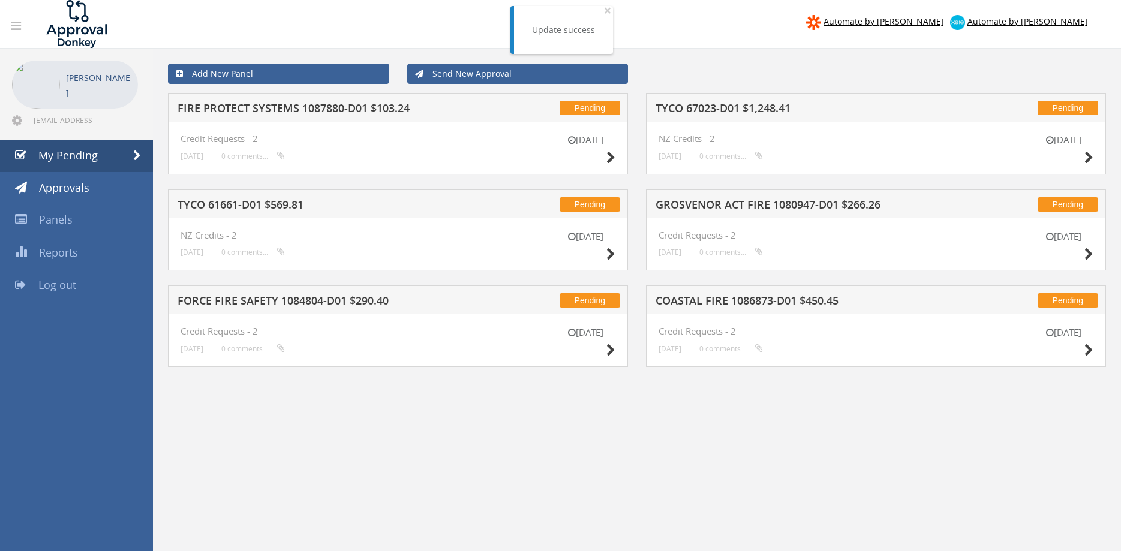
click at [293, 208] on h5 "TYCO 61661-D01 $569.81" at bounding box center [332, 206] width 309 height 15
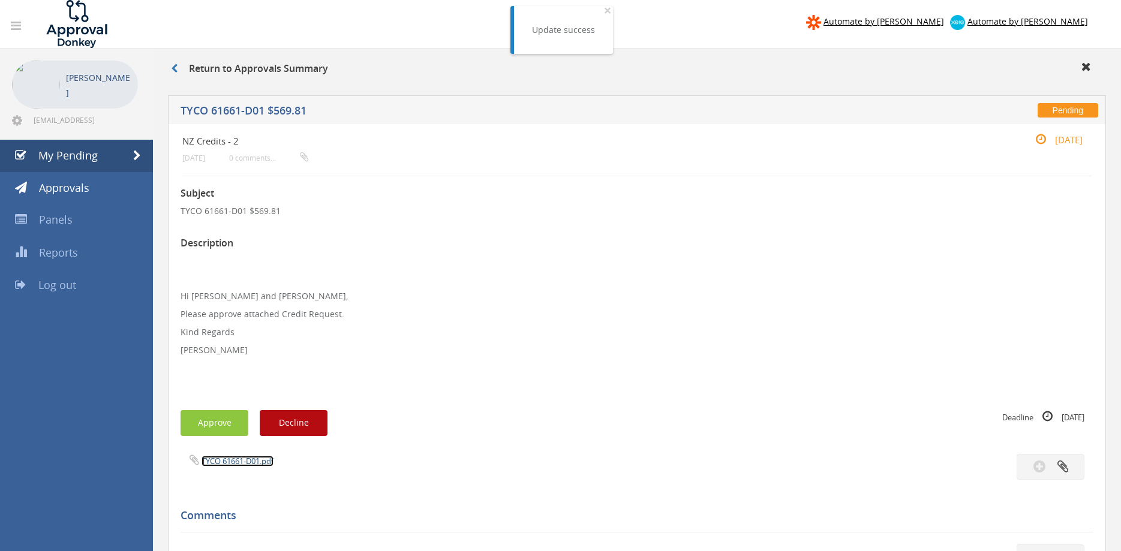
click at [256, 461] on link "TYCO 61661-D01.pdf" at bounding box center [238, 461] width 72 height 11
click at [226, 422] on button "Approve" at bounding box center [215, 423] width 68 height 26
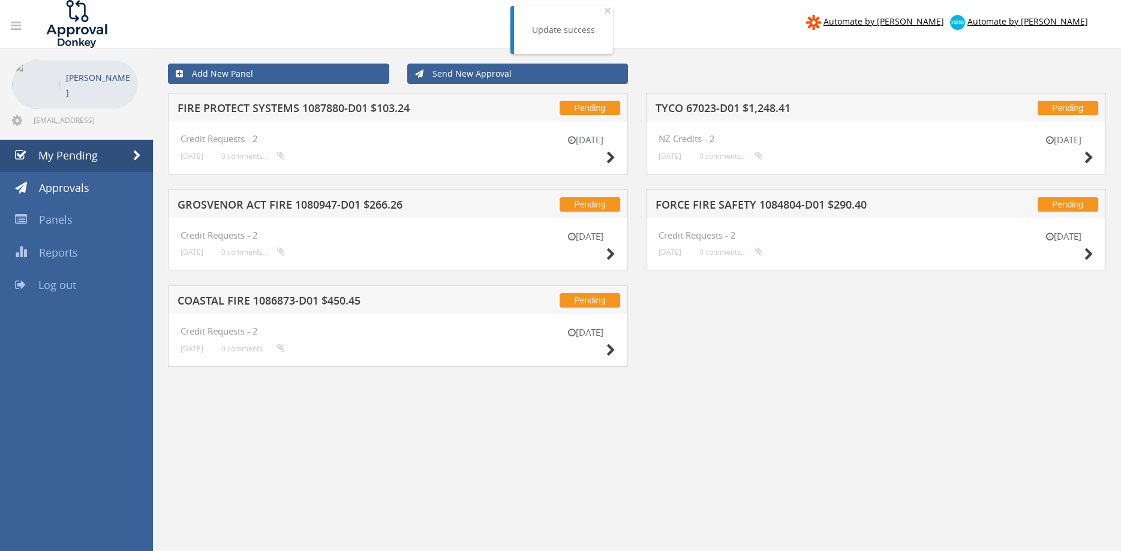
click at [318, 200] on h5 "GROSVENOR ACT FIRE 1080947-D01 $266.26" at bounding box center [332, 206] width 309 height 15
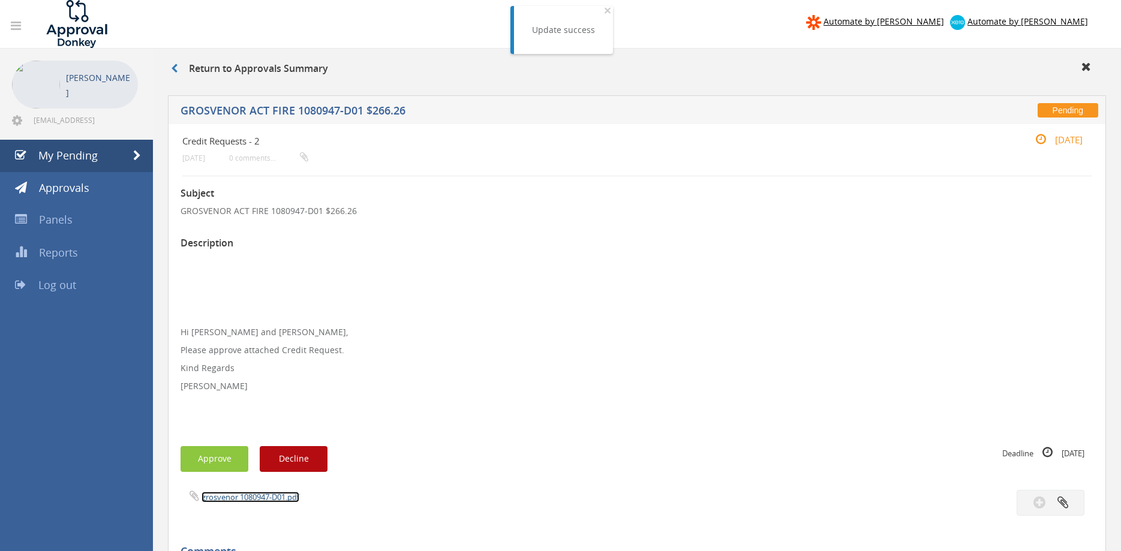
click at [266, 500] on link "grosvenor 1080947-D01.pdf" at bounding box center [251, 497] width 98 height 11
click at [223, 463] on button "Approve" at bounding box center [215, 459] width 68 height 26
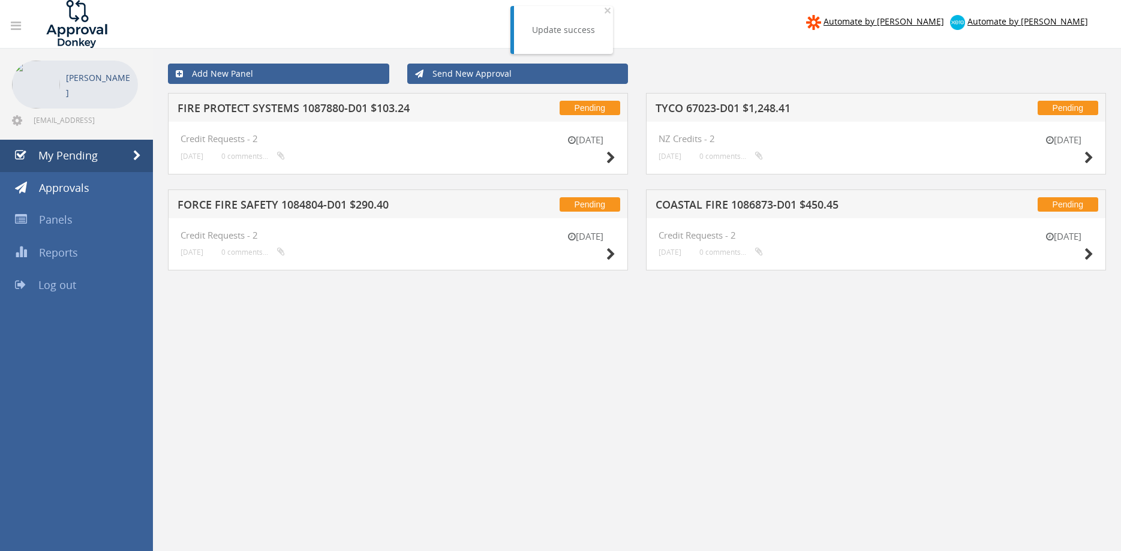
click at [757, 110] on h5 "TYCO 67023-D01 $1,248.41" at bounding box center [810, 110] width 309 height 15
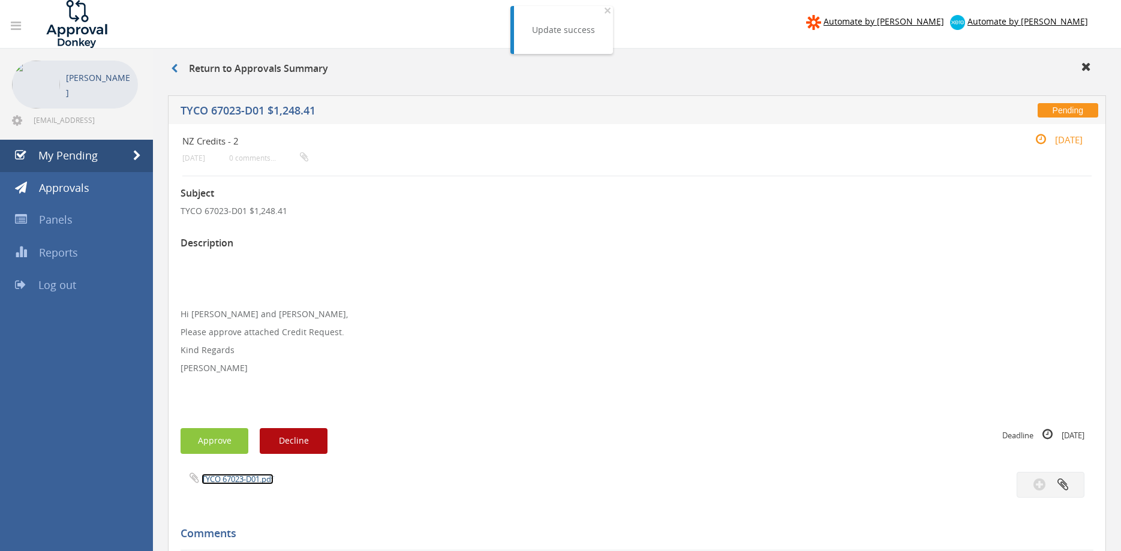
click at [248, 475] on link "TYCO 67023-D01.pdf" at bounding box center [238, 479] width 72 height 11
click at [84, 156] on span "My Pending" at bounding box center [67, 155] width 59 height 14
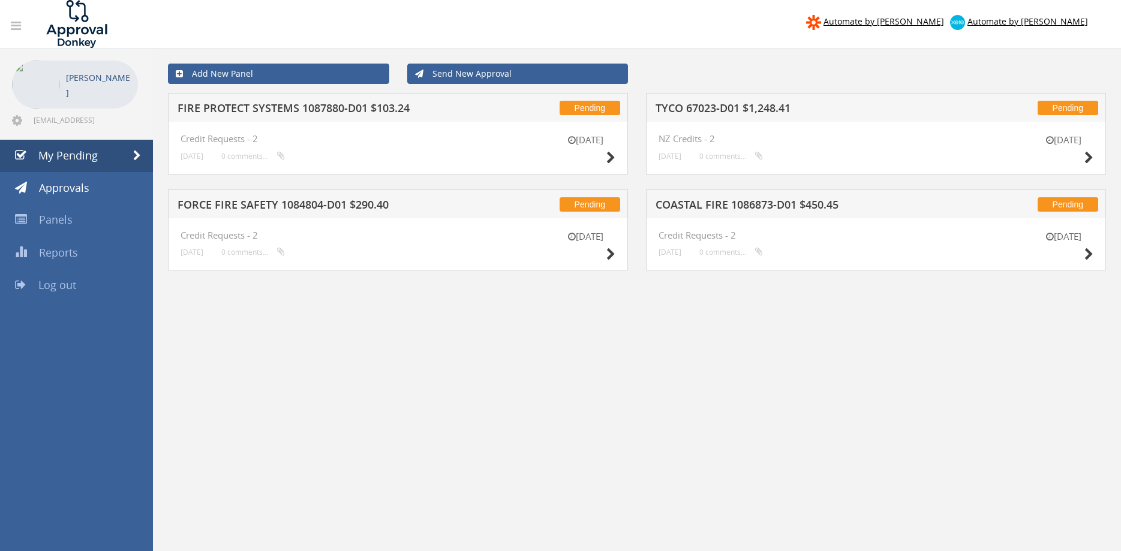
click at [773, 114] on h5 "TYCO 67023-D01 $1,248.41" at bounding box center [810, 110] width 309 height 15
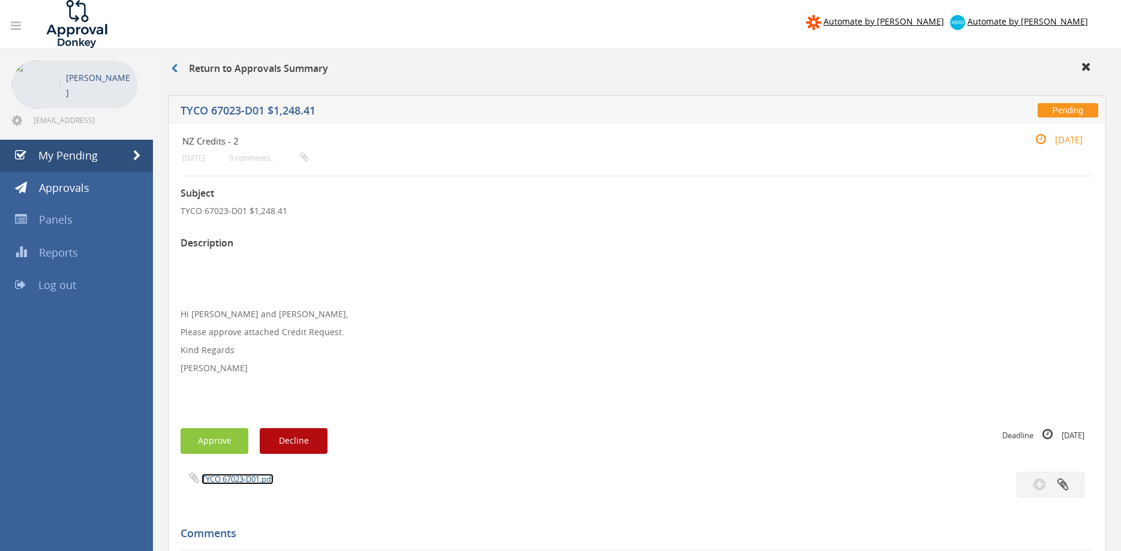
click at [256, 484] on link "TYCO 67023-D01.pdf" at bounding box center [238, 479] width 72 height 11
click at [95, 159] on span "My Pending" at bounding box center [67, 155] width 59 height 14
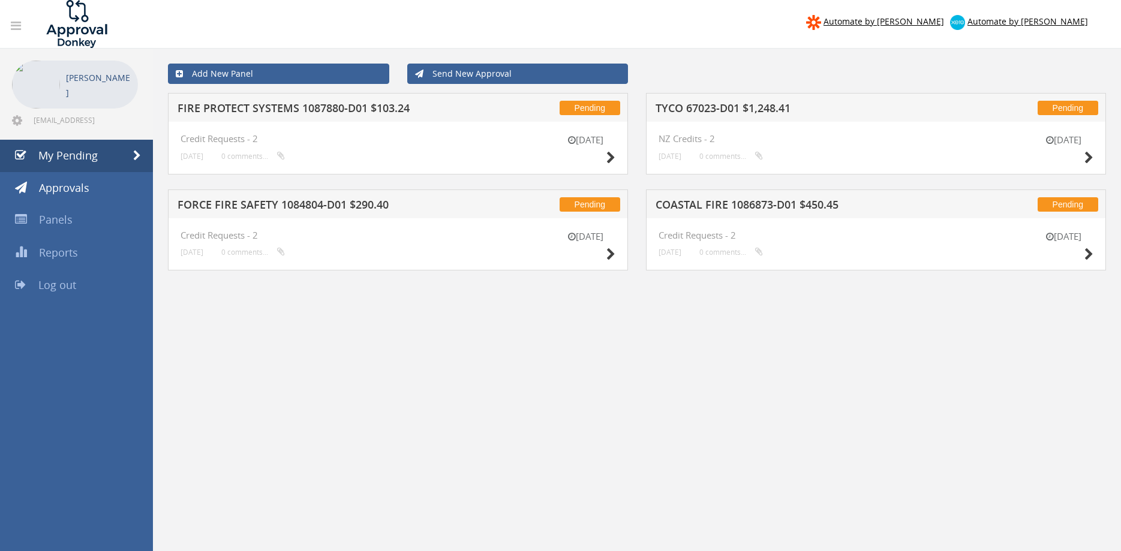
click at [728, 110] on h5 "TYCO 67023-D01 $1,248.41" at bounding box center [810, 110] width 309 height 15
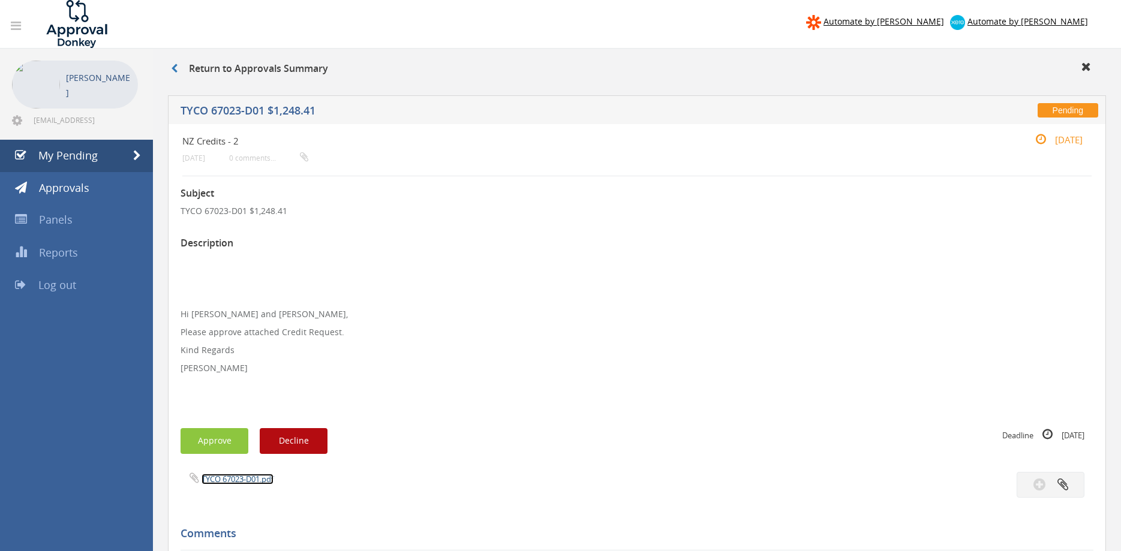
click at [262, 476] on link "TYCO 67023-D01.pdf" at bounding box center [238, 479] width 72 height 11
click at [228, 442] on button "Approve" at bounding box center [215, 441] width 68 height 26
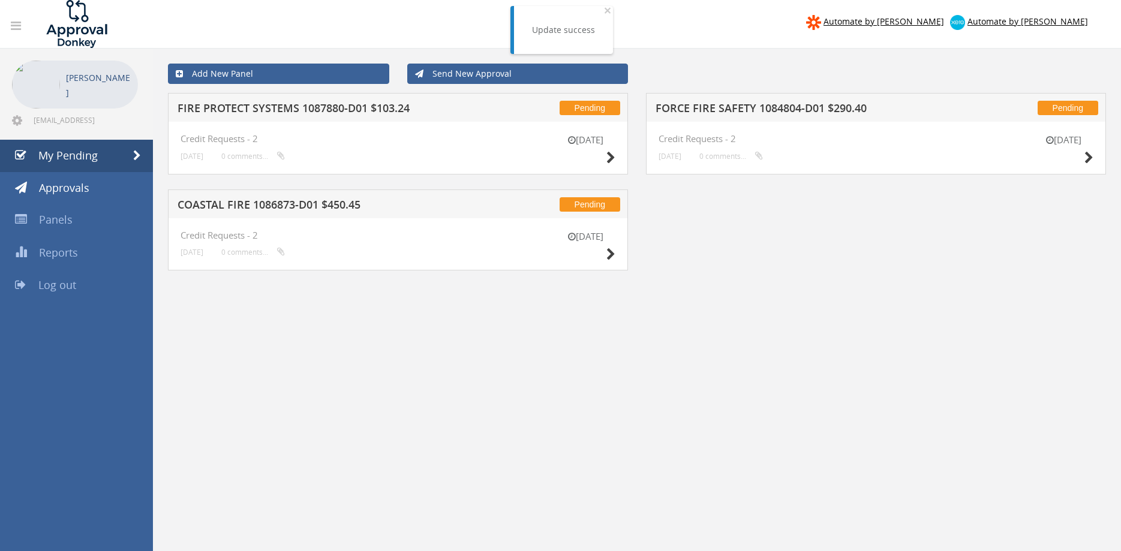
click at [308, 109] on h5 "FIRE PROTECT SYSTEMS 1087880-D01 $103.24" at bounding box center [332, 110] width 309 height 15
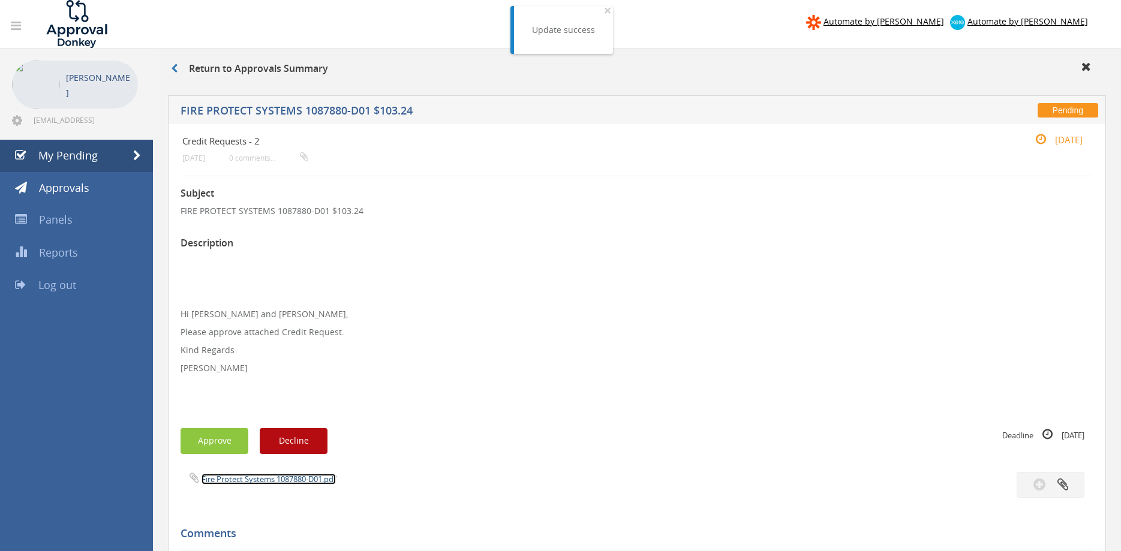
click at [273, 483] on link "Fire Protect Systems 1087880-D01.pdf" at bounding box center [269, 479] width 134 height 11
click at [229, 436] on button "Approve" at bounding box center [215, 441] width 68 height 26
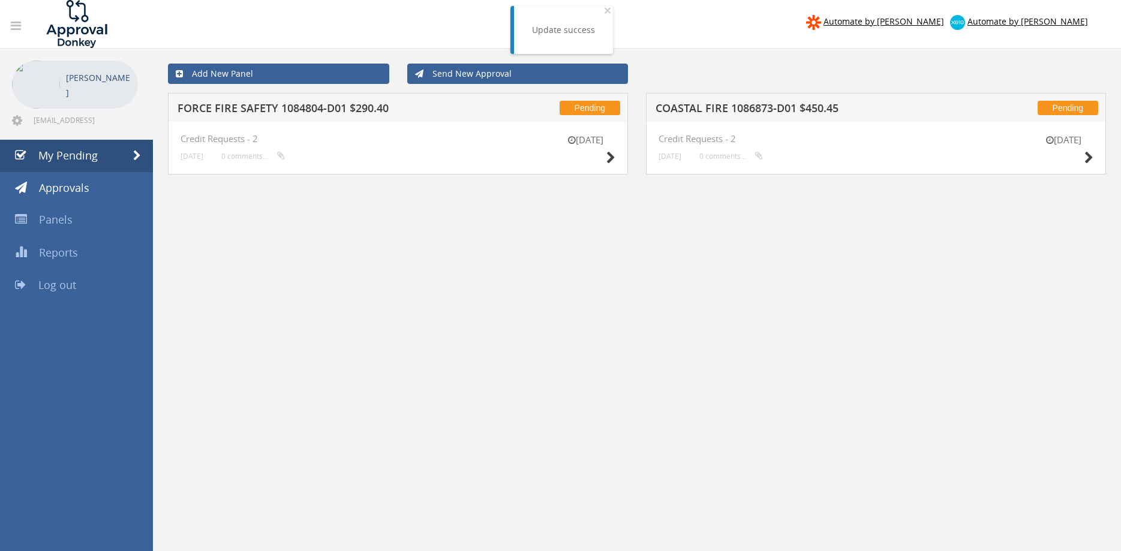
click at [370, 113] on h5 "FORCE FIRE SAFETY 1084804-D01 $290.40" at bounding box center [332, 110] width 309 height 15
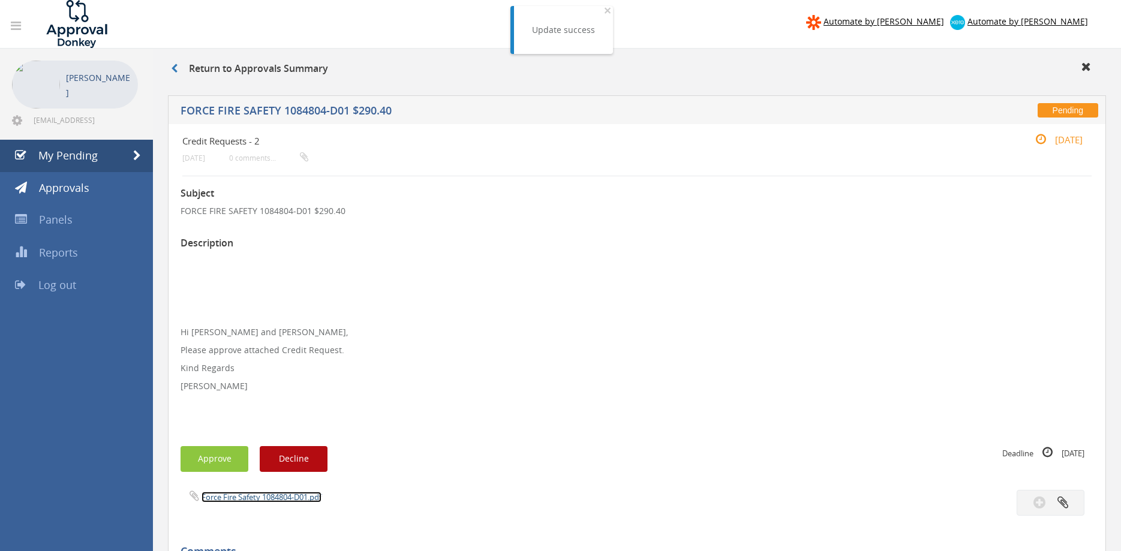
click at [270, 494] on link "Force Fire Safety 1084804-D01.pdf" at bounding box center [262, 497] width 120 height 11
click at [208, 463] on button "Approve" at bounding box center [215, 459] width 68 height 26
